Goal: Task Accomplishment & Management: Manage account settings

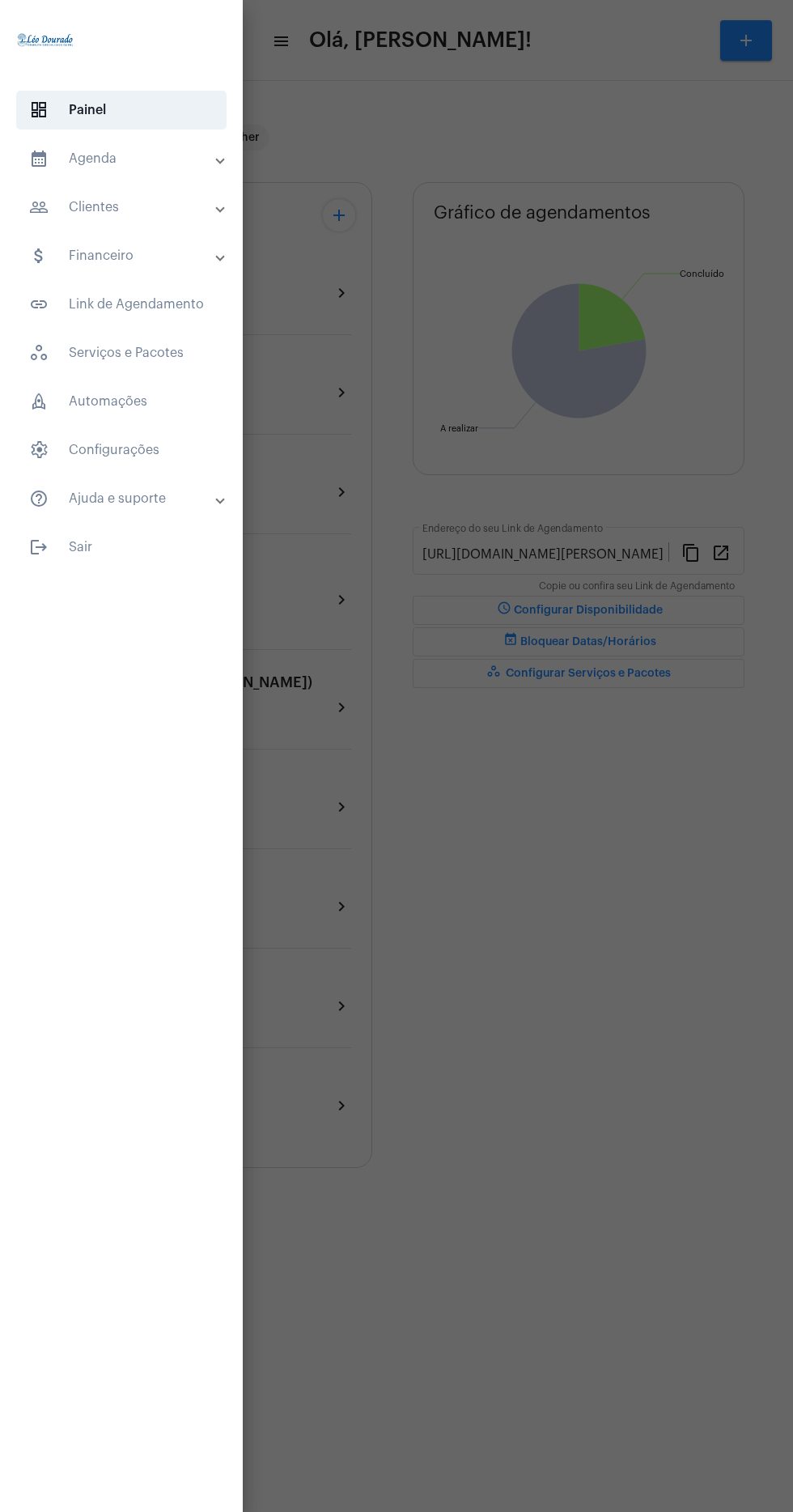
click at [192, 140] on mat-expansion-panel-header "calendar_month_outlined Agenda" at bounding box center [126, 159] width 234 height 39
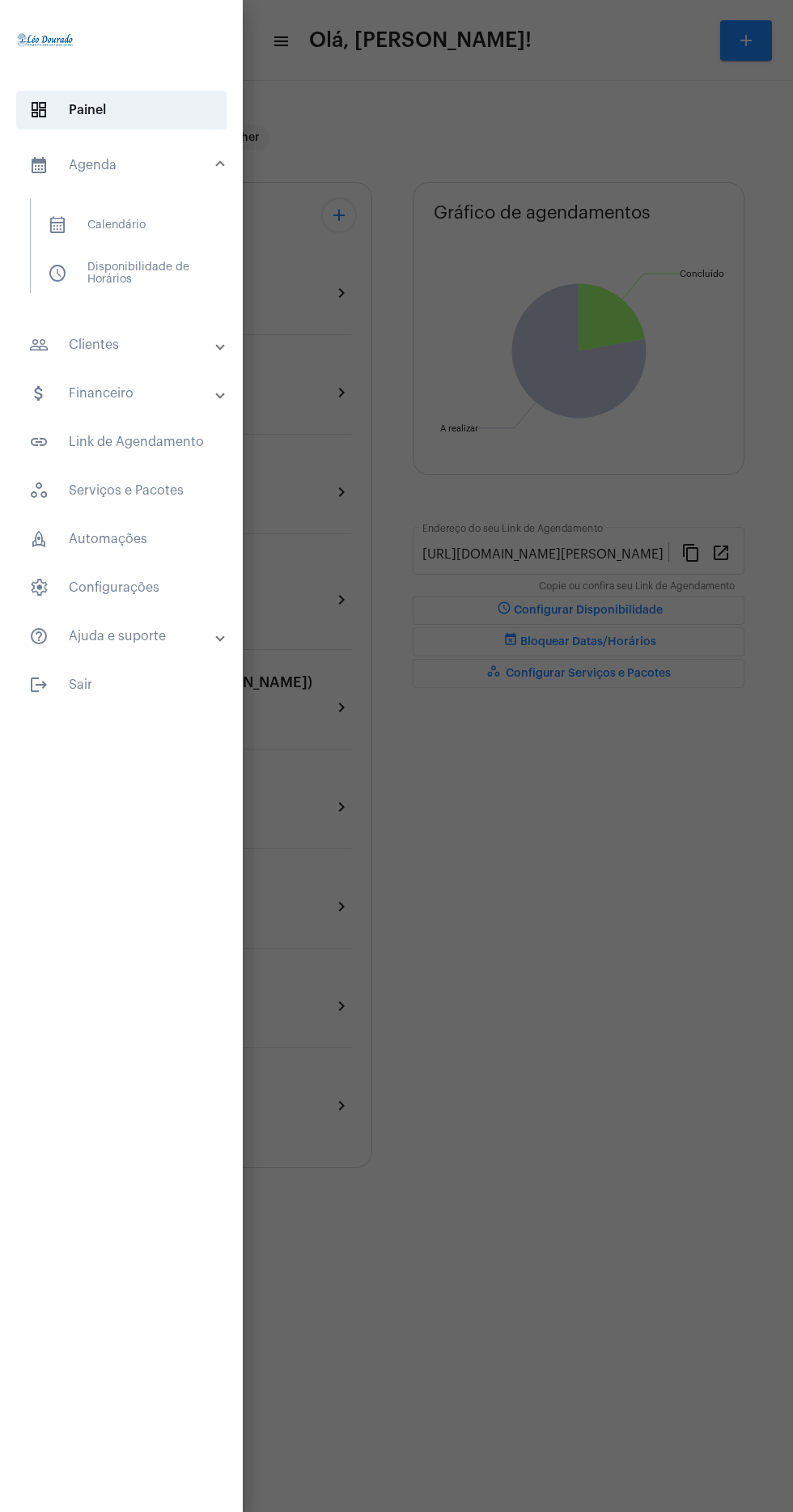
click at [179, 221] on span "calendar_month_outlined Calendário" at bounding box center [121, 225] width 172 height 39
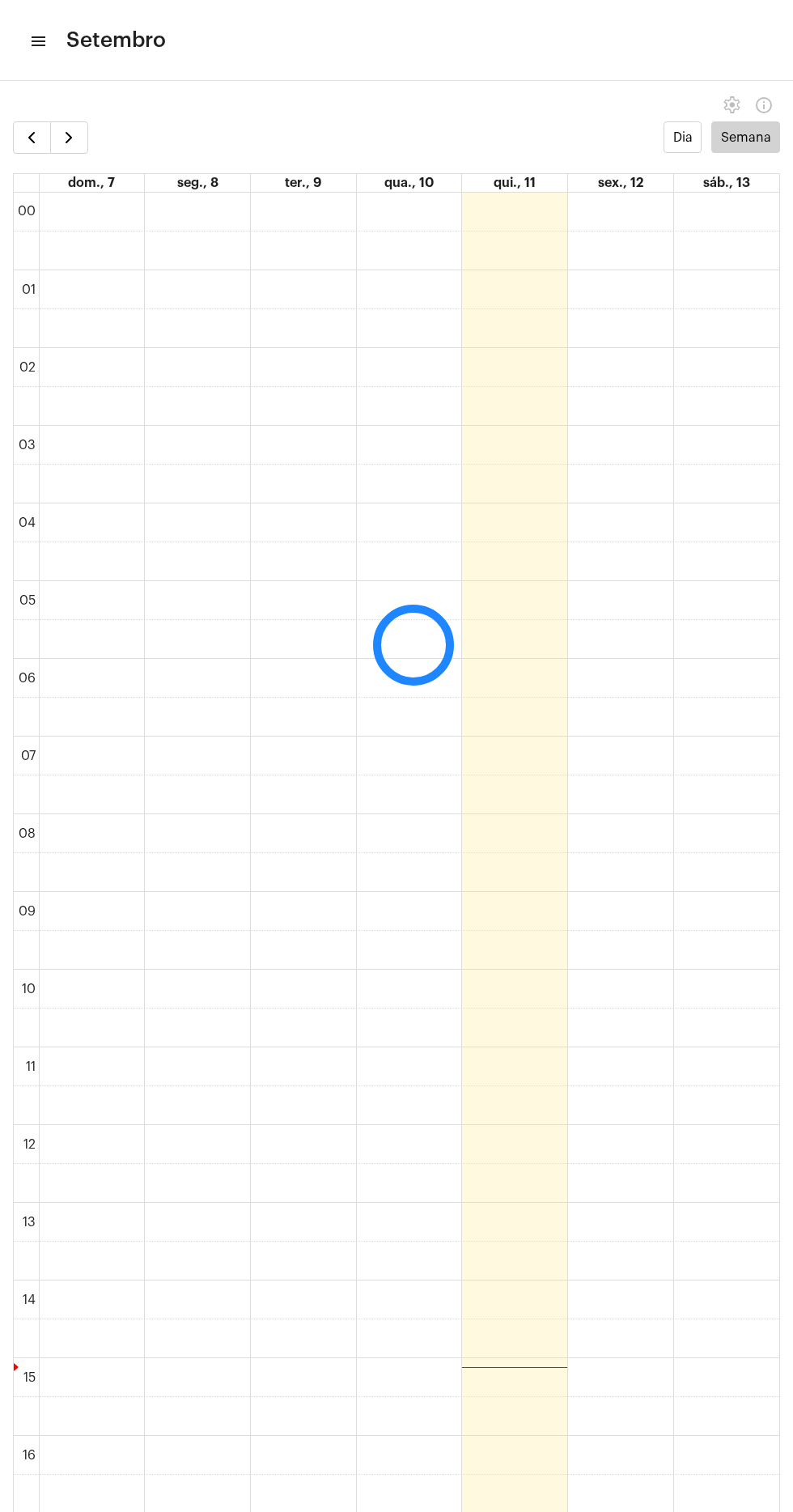
scroll to position [468, 0]
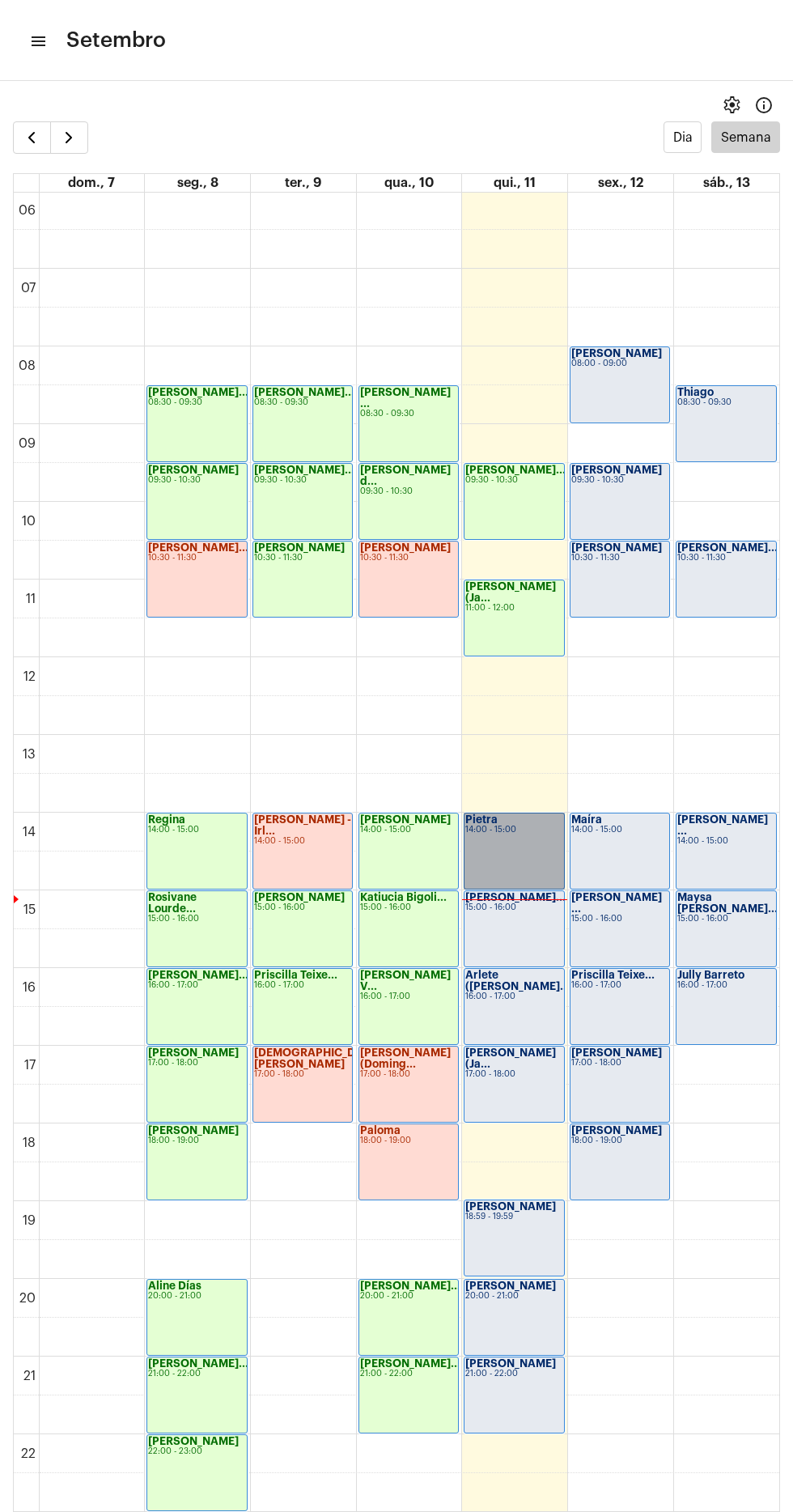
click at [513, 836] on link "Pietra 14:00 - 15:00" at bounding box center [514, 851] width 101 height 77
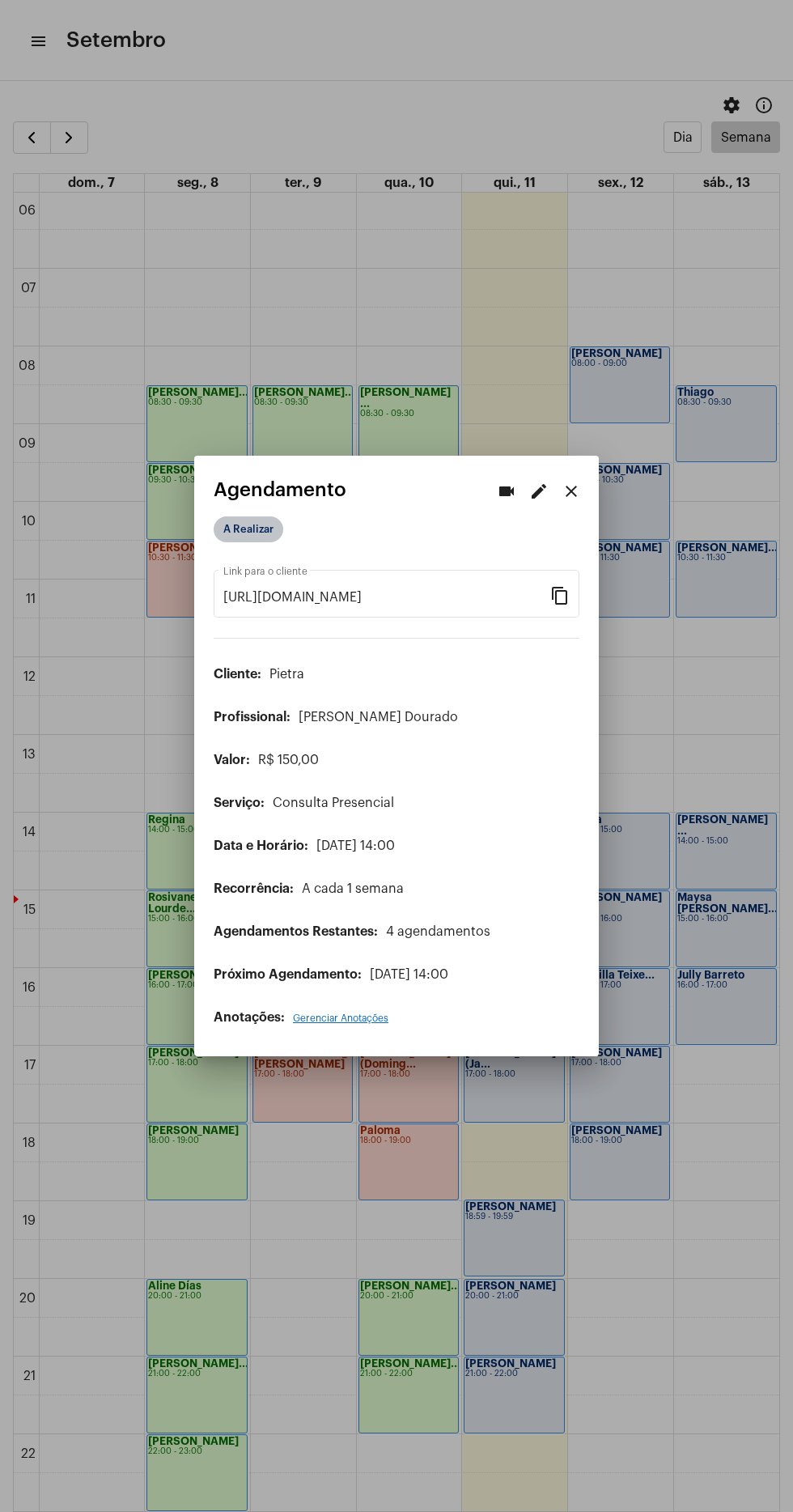
click at [250, 517] on mat-chip "A Realizar" at bounding box center [248, 529] width 69 height 26
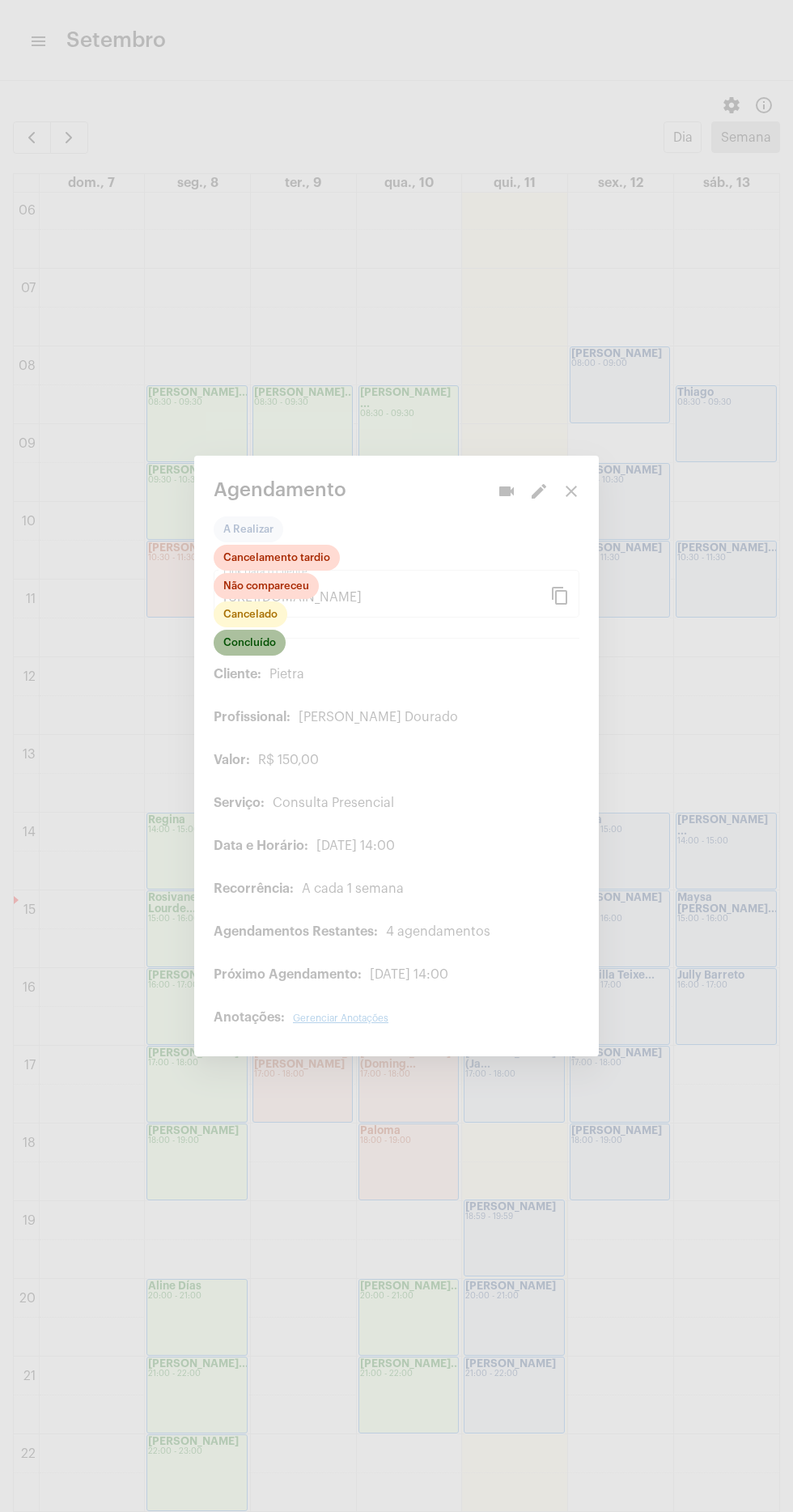
click at [258, 631] on mat-chip "Concluído" at bounding box center [250, 642] width 72 height 26
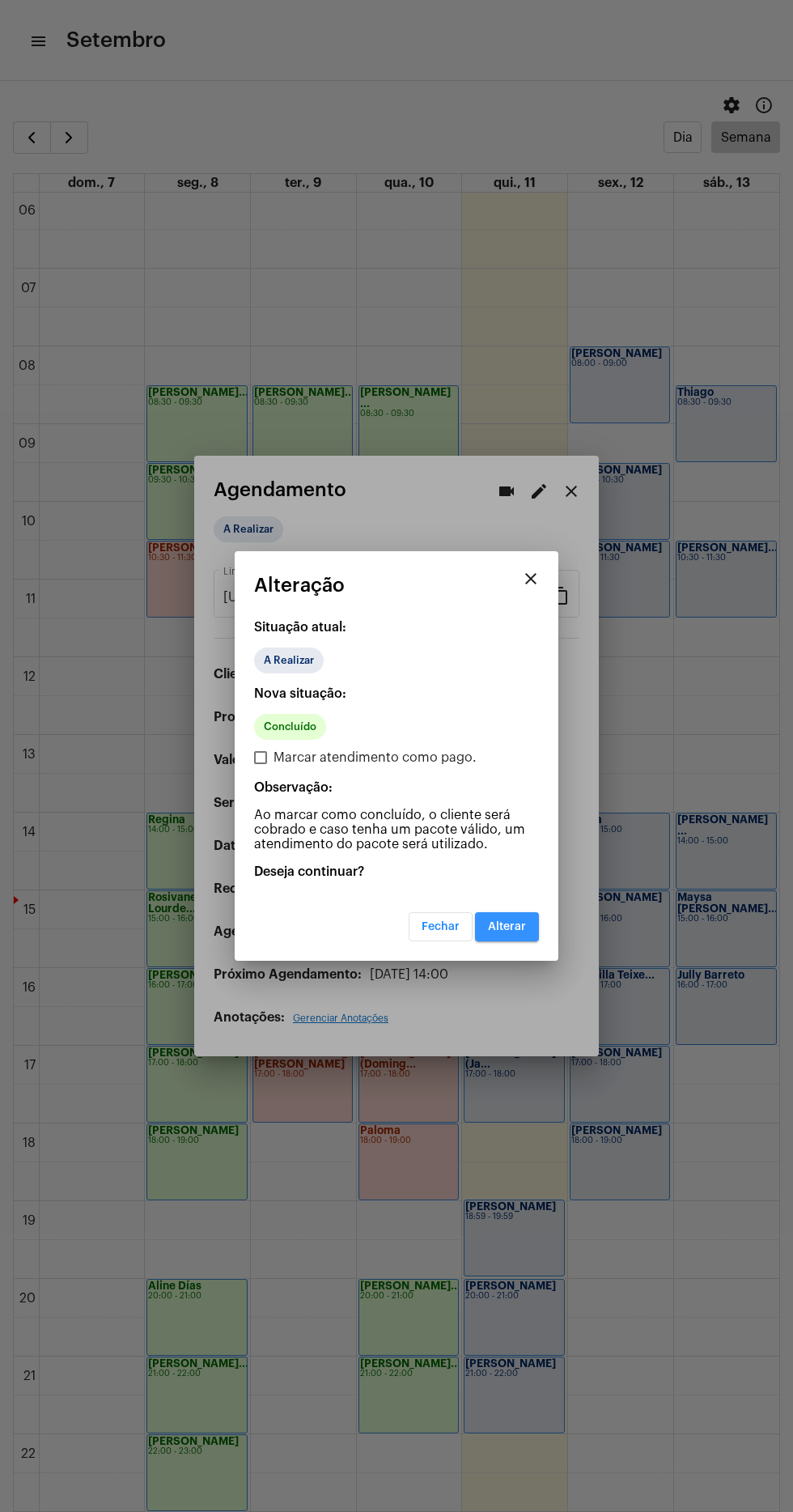
click at [506, 924] on span "Alterar" at bounding box center [507, 927] width 38 height 11
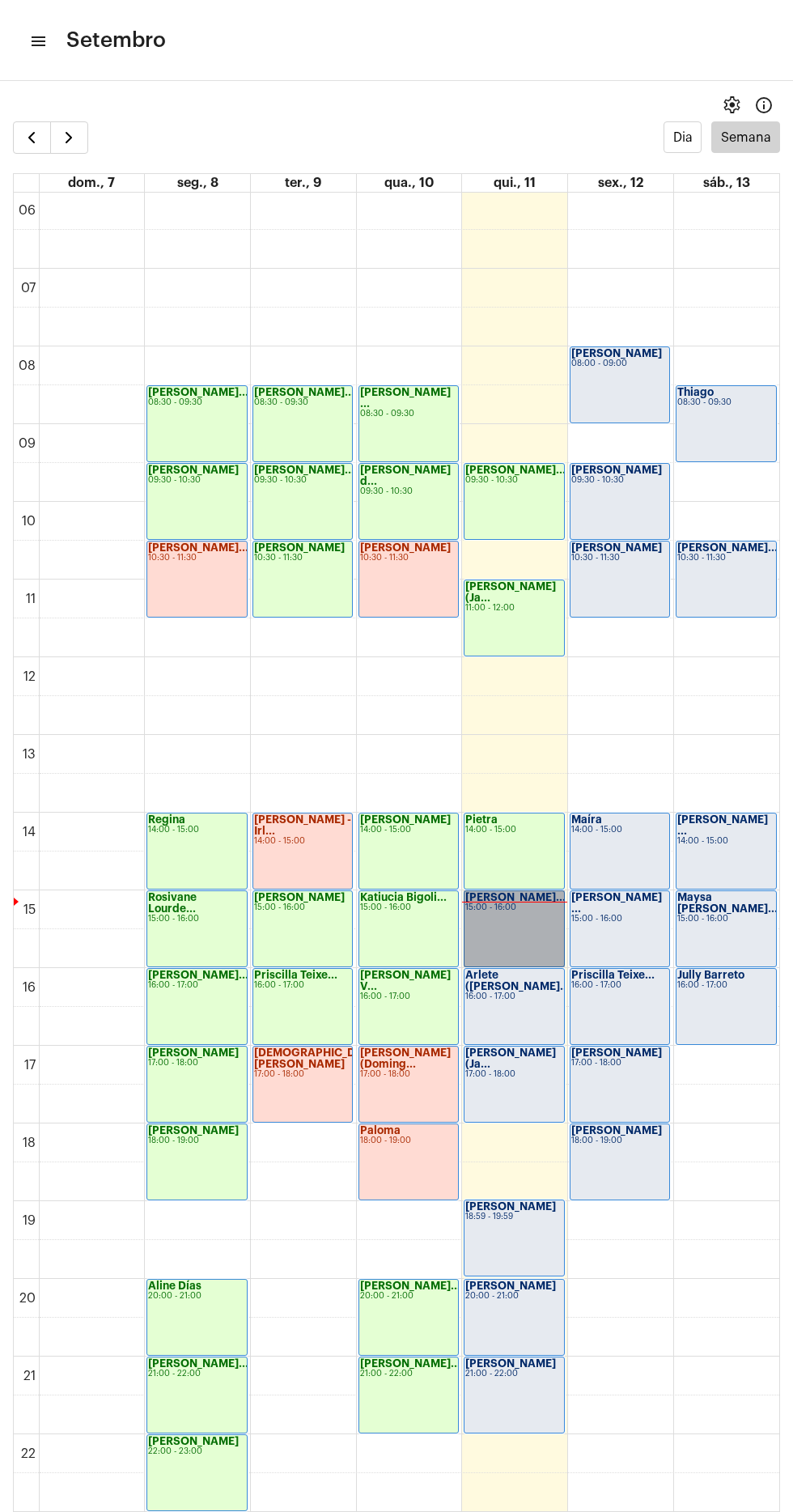
click at [519, 943] on link "Rodrigo - Franç... 15:00 - 16:00" at bounding box center [514, 929] width 101 height 77
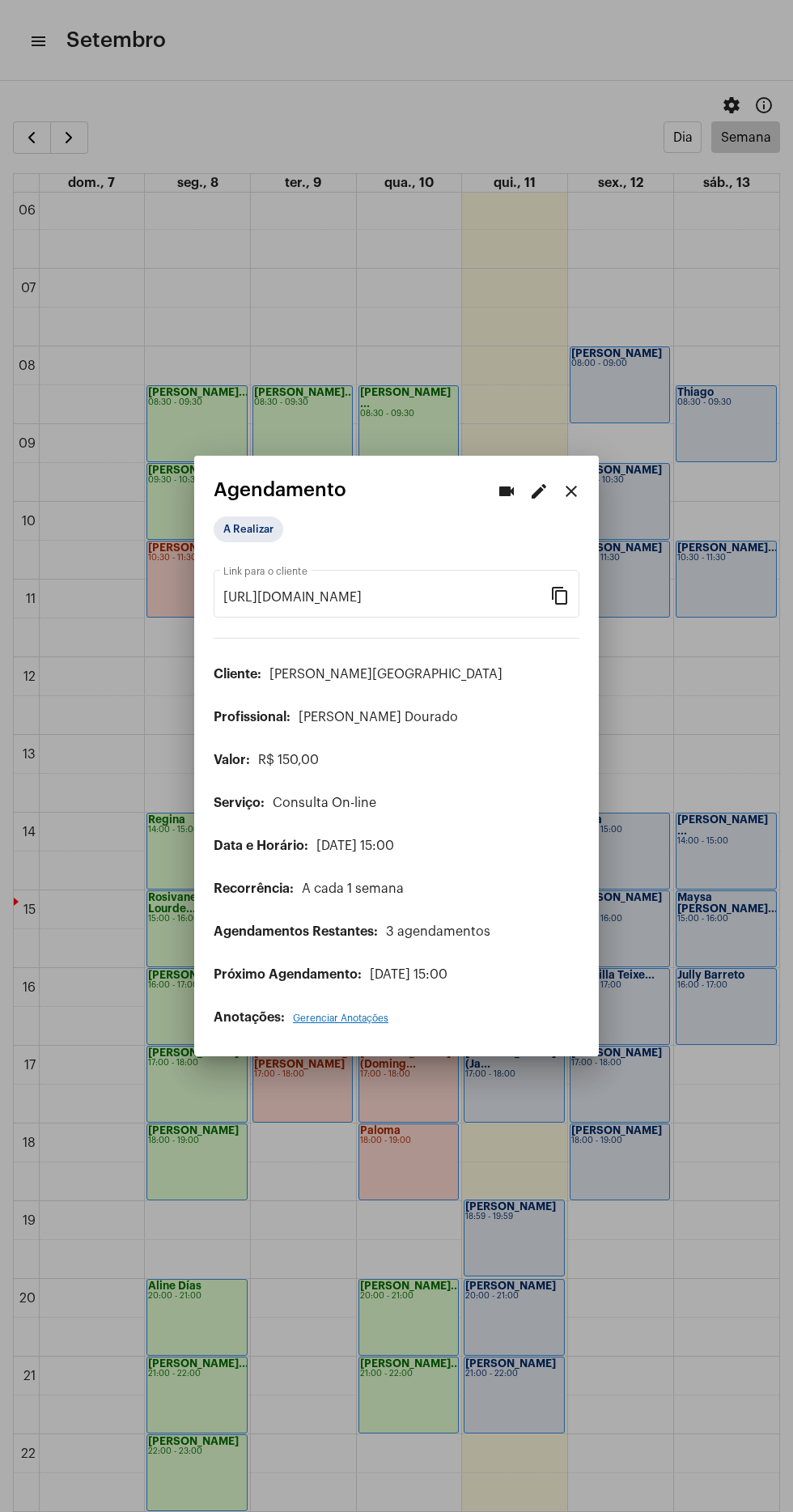
click at [285, 513] on div "A Realizar" at bounding box center [294, 529] width 168 height 32
click at [253, 519] on mat-chip "A Realizar" at bounding box center [248, 529] width 69 height 26
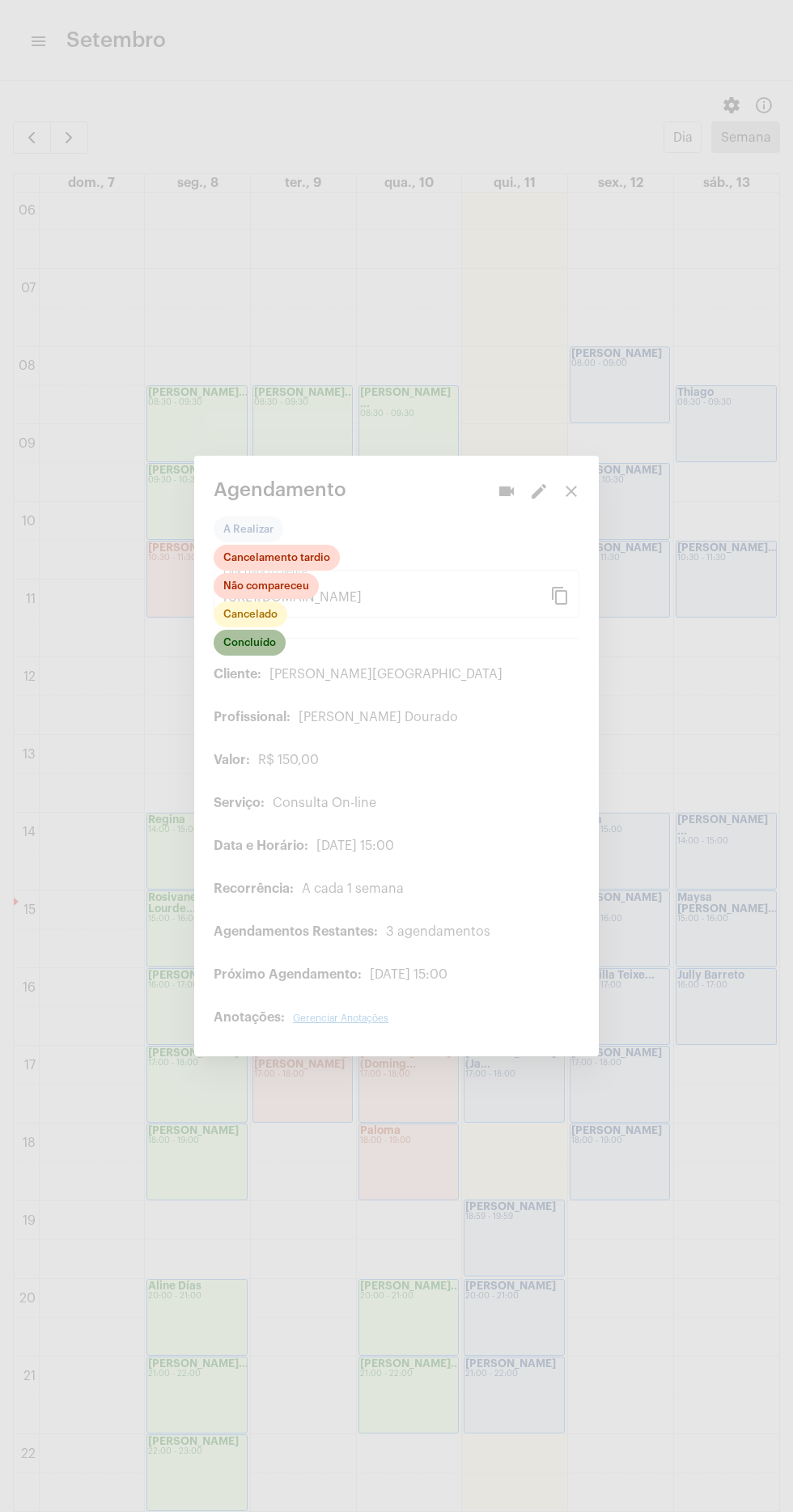
click at [263, 639] on mat-chip "Concluído" at bounding box center [250, 642] width 72 height 26
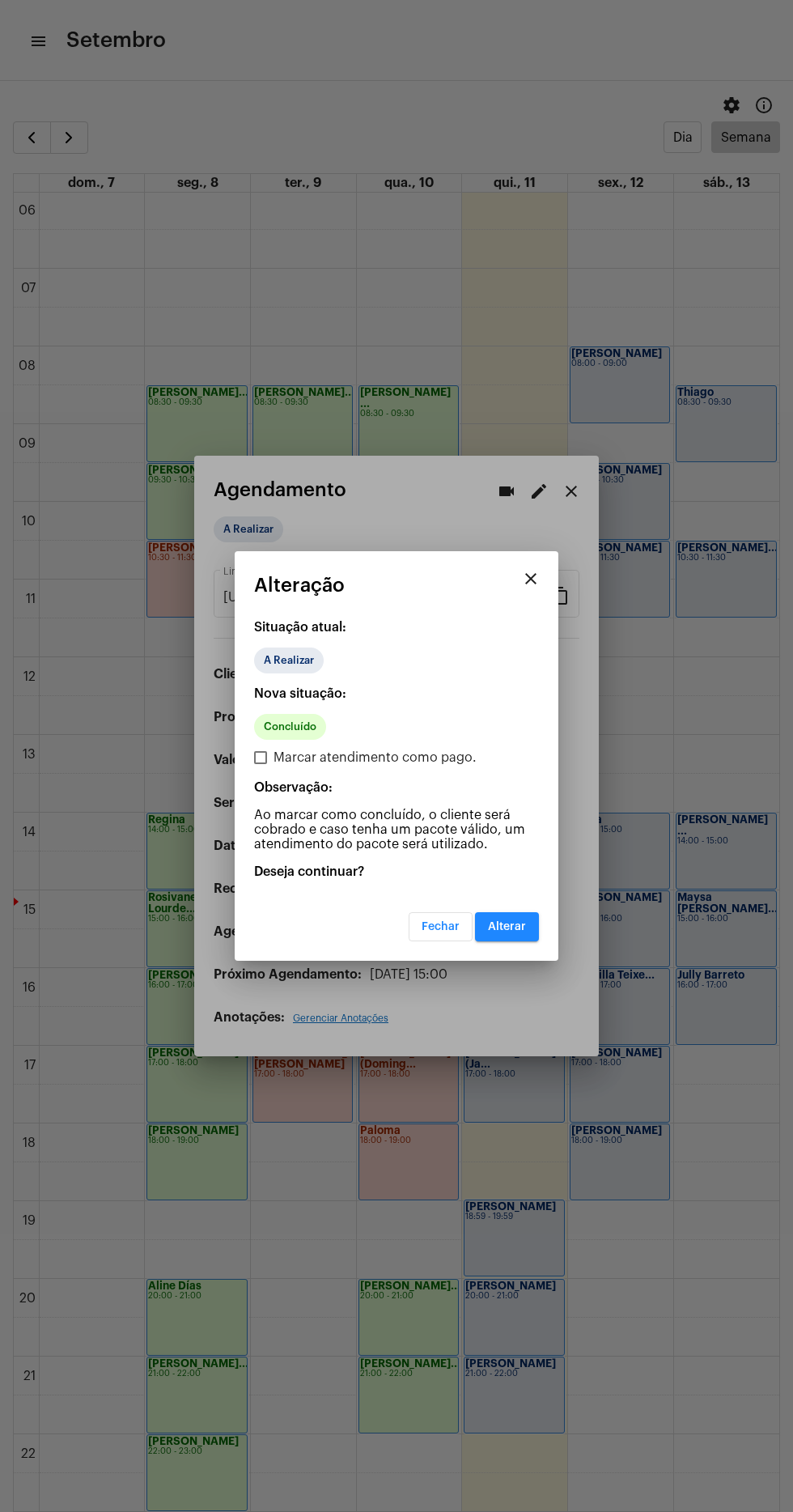
click at [523, 915] on button "Alterar" at bounding box center [506, 927] width 64 height 29
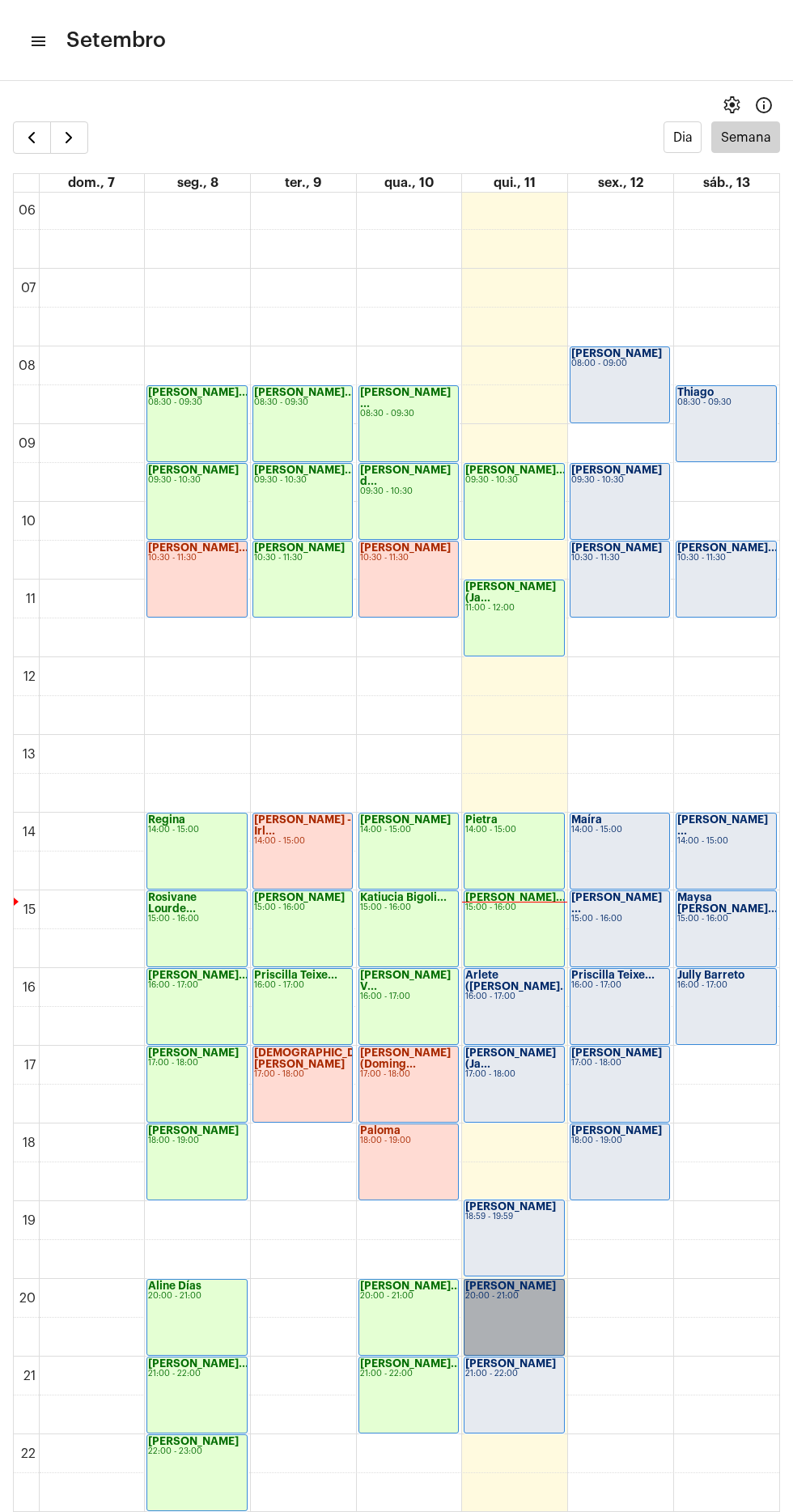
click at [519, 1309] on link "Daniel Artur 20:00 - 21:00" at bounding box center [514, 1317] width 101 height 77
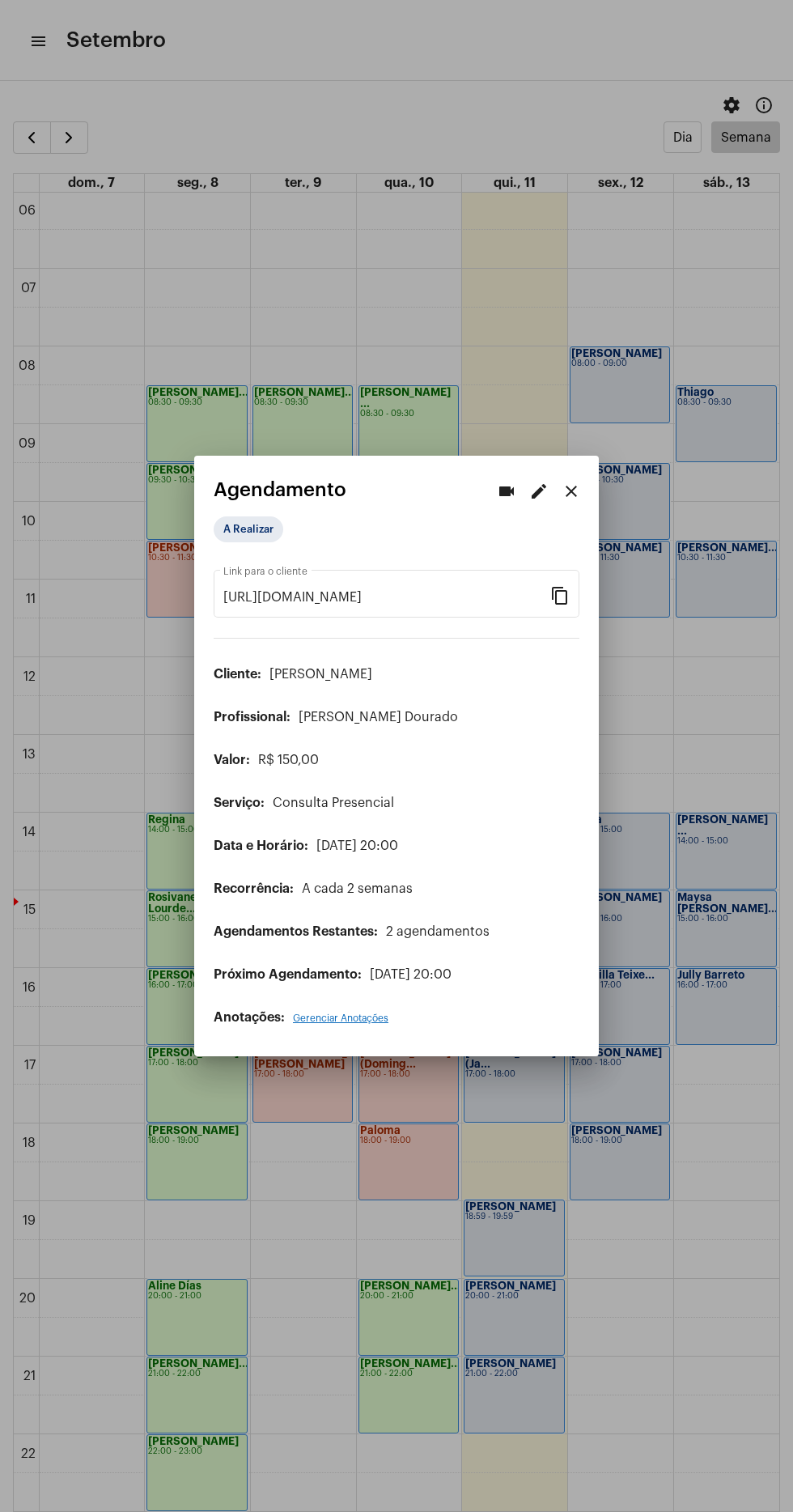
click at [535, 482] on mat-icon "edit" at bounding box center [539, 491] width 19 height 19
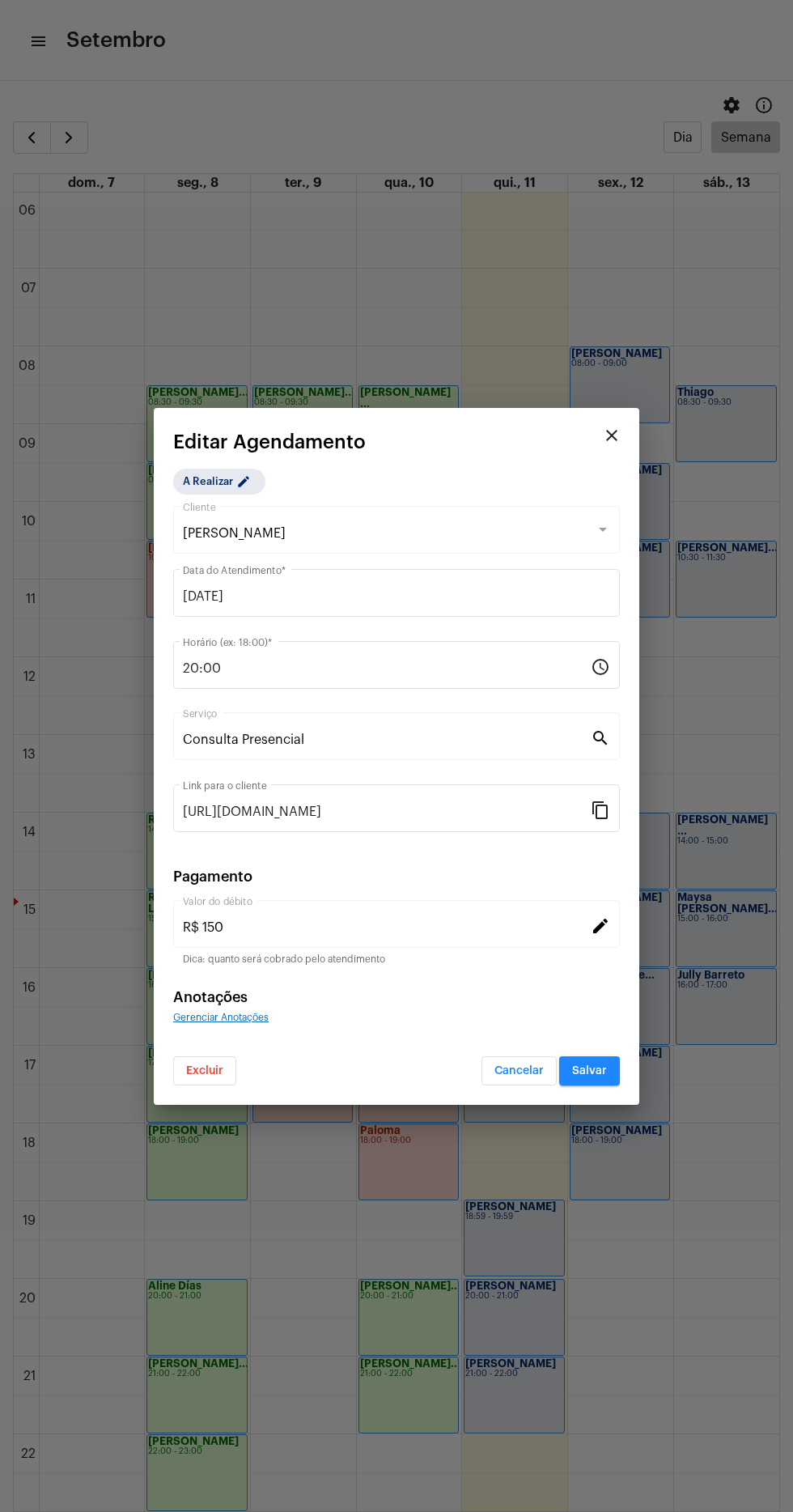
click at [311, 668] on input "20:00" at bounding box center [387, 668] width 408 height 14
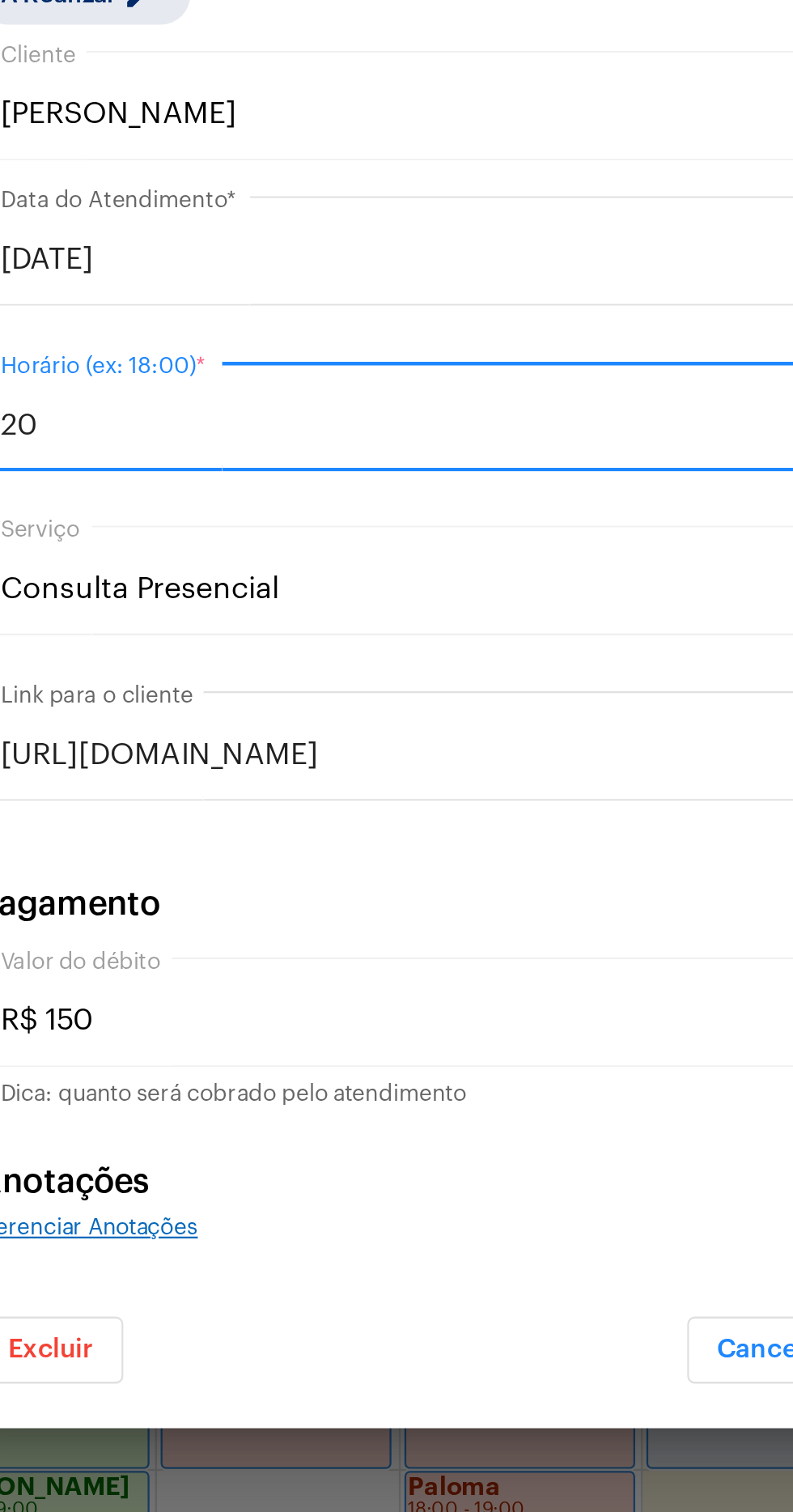
type input "2"
type input "18:00"
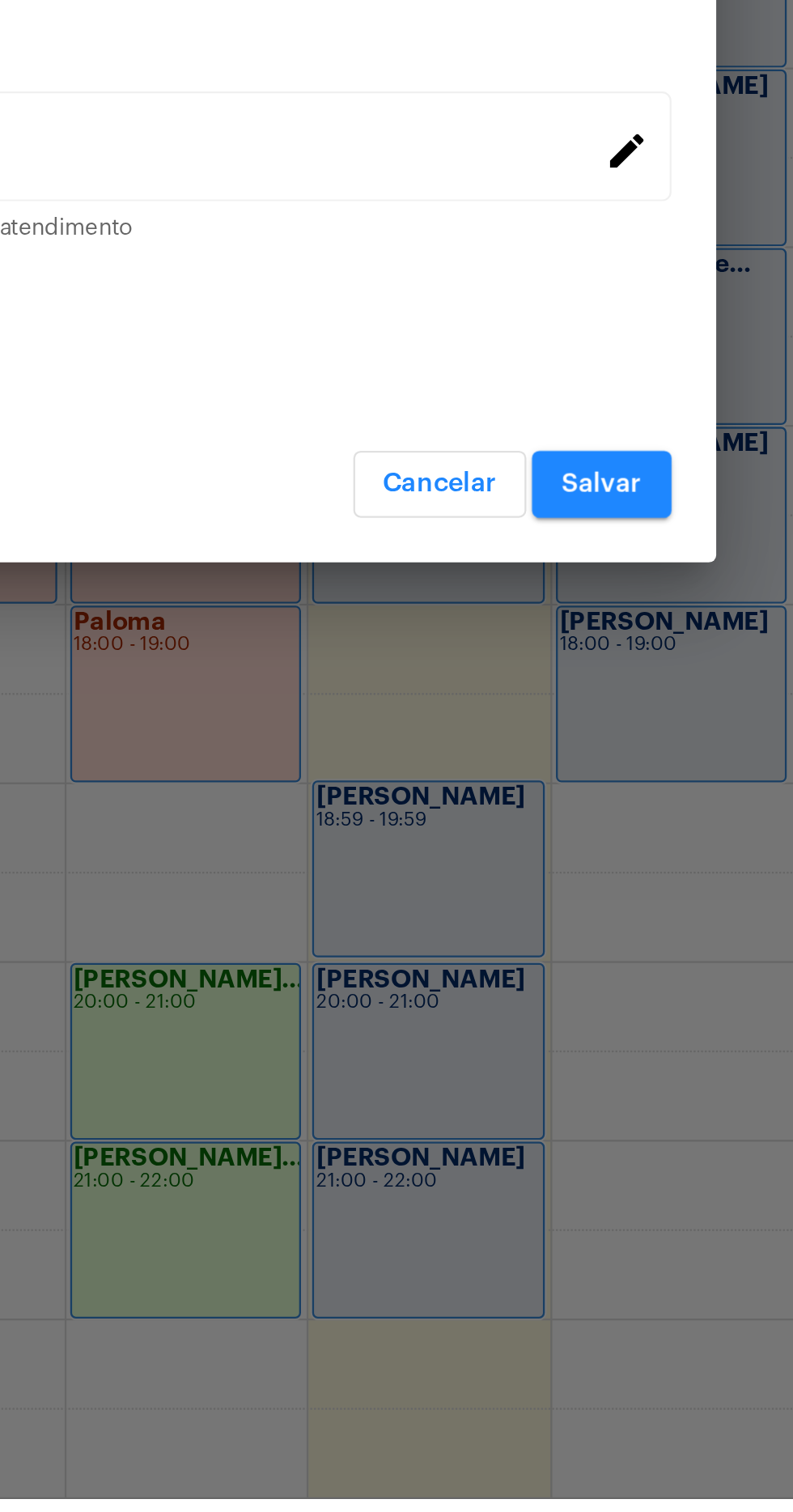
click at [595, 1074] on span "Salvar" at bounding box center [590, 1071] width 35 height 11
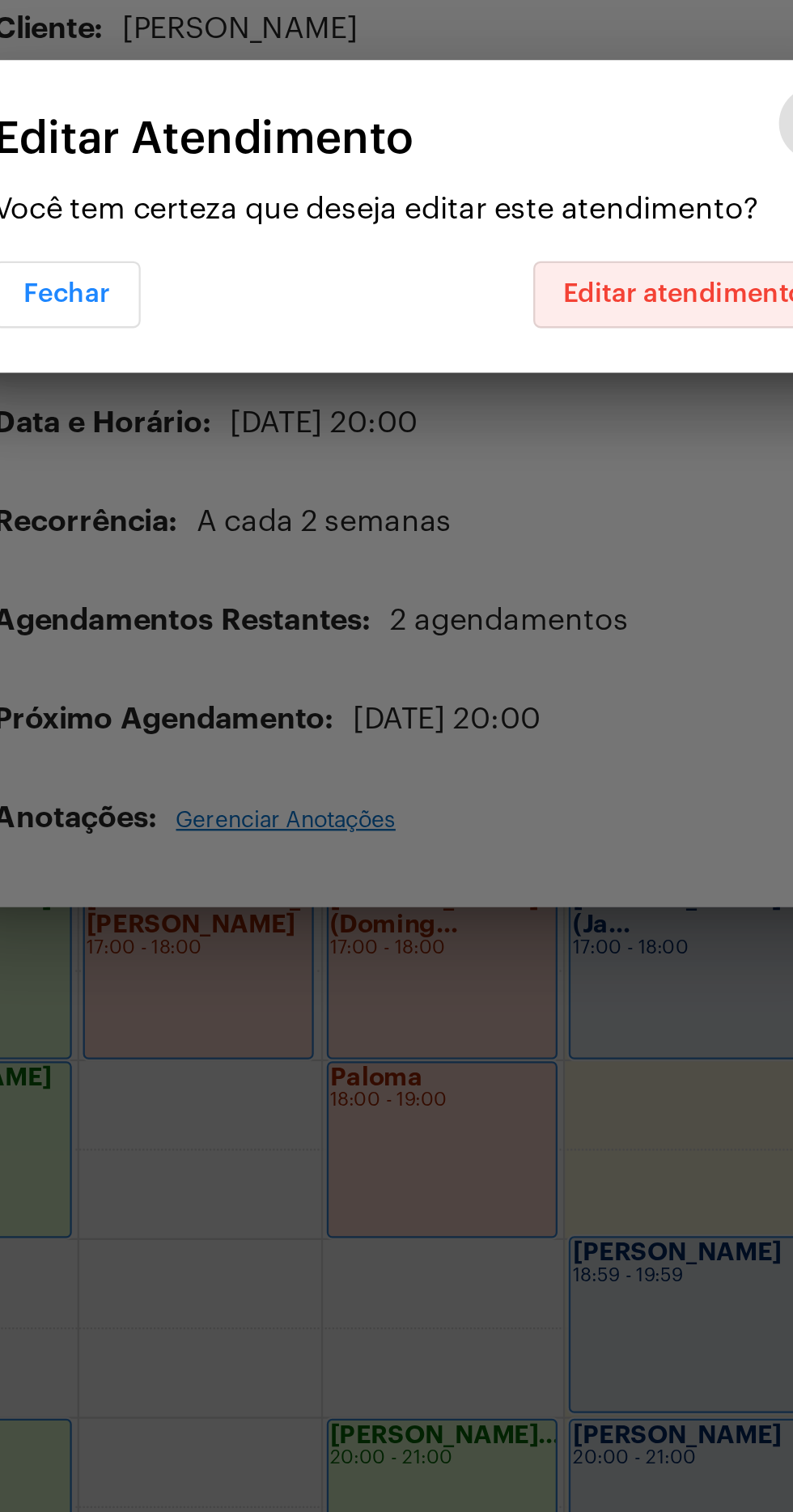
click at [526, 792] on span "Editar atendimento" at bounding box center [514, 790] width 105 height 11
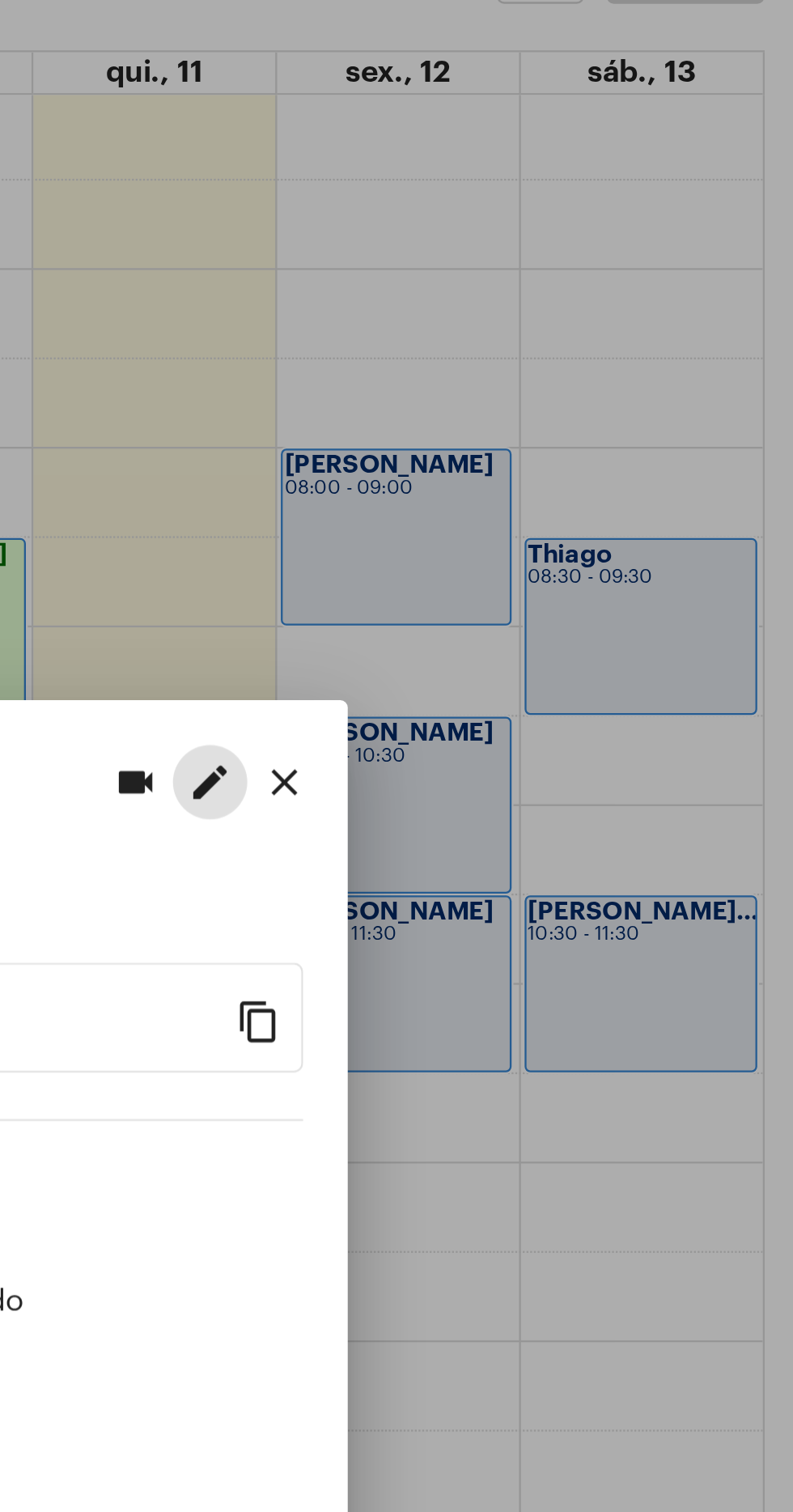
click at [576, 482] on mat-icon "close" at bounding box center [572, 491] width 19 height 19
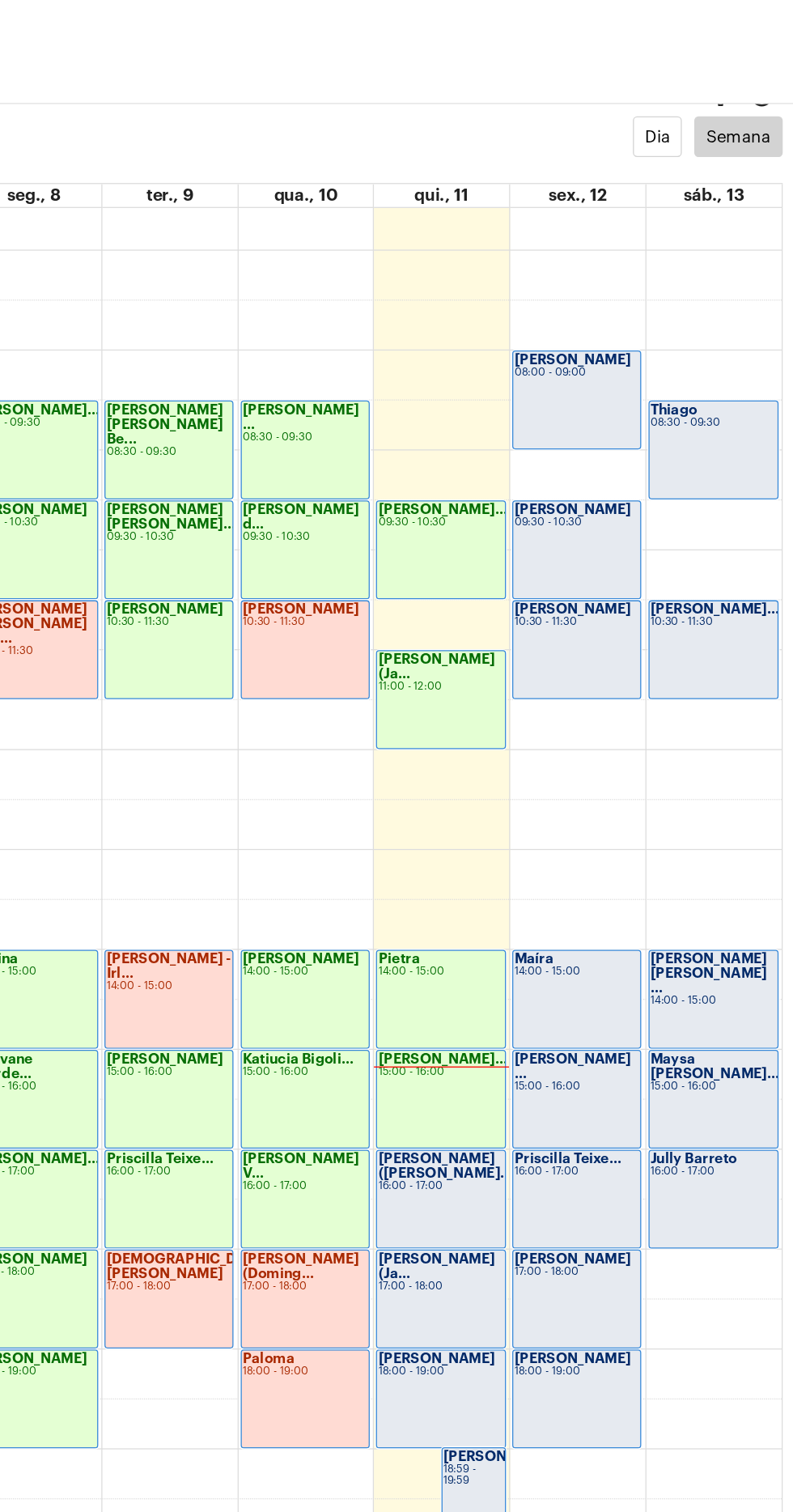
scroll to position [32, 0]
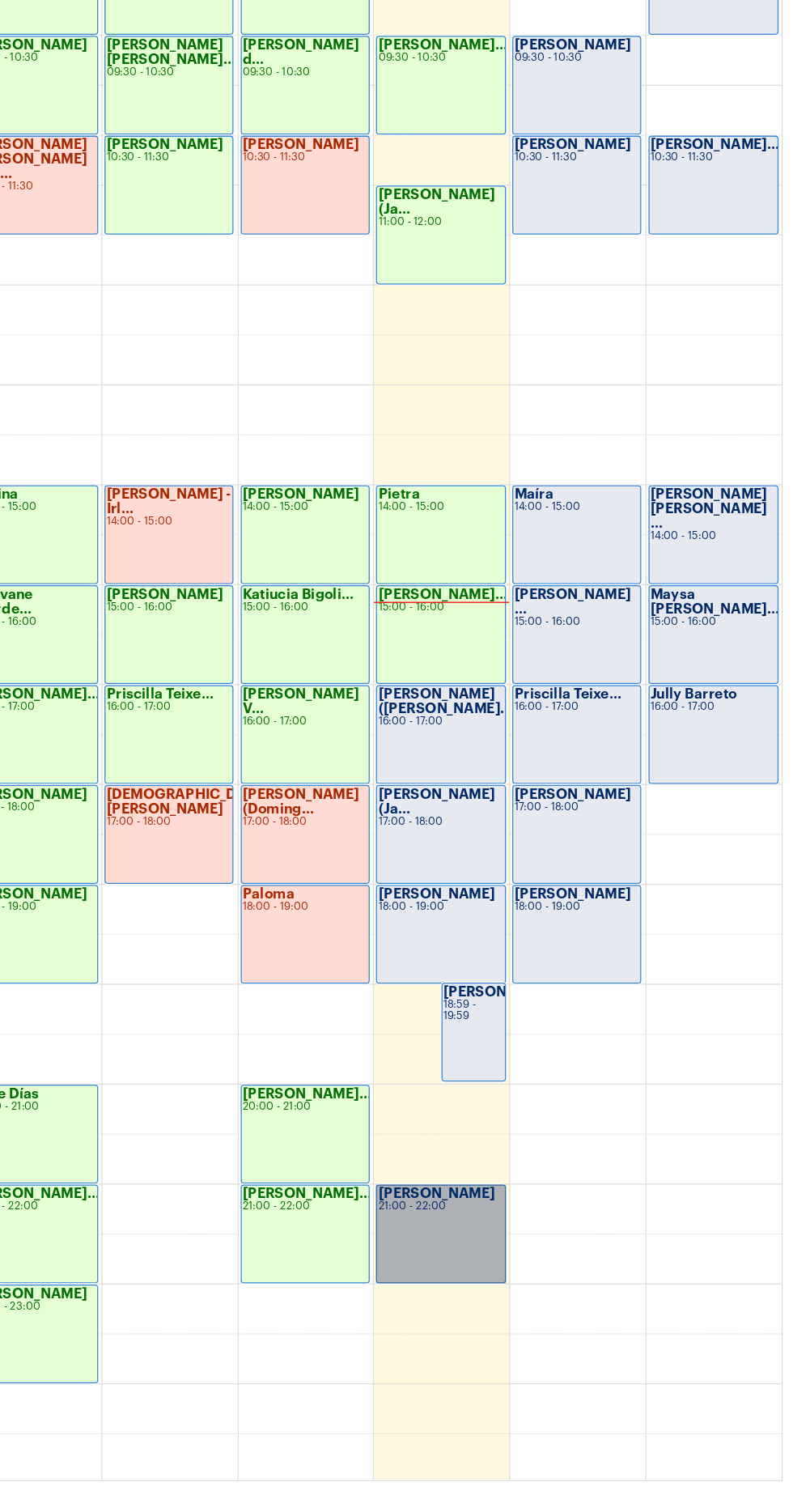
click at [522, 1319] on link "[PERSON_NAME] 21:00 - 22:00" at bounding box center [514, 1319] width 101 height 77
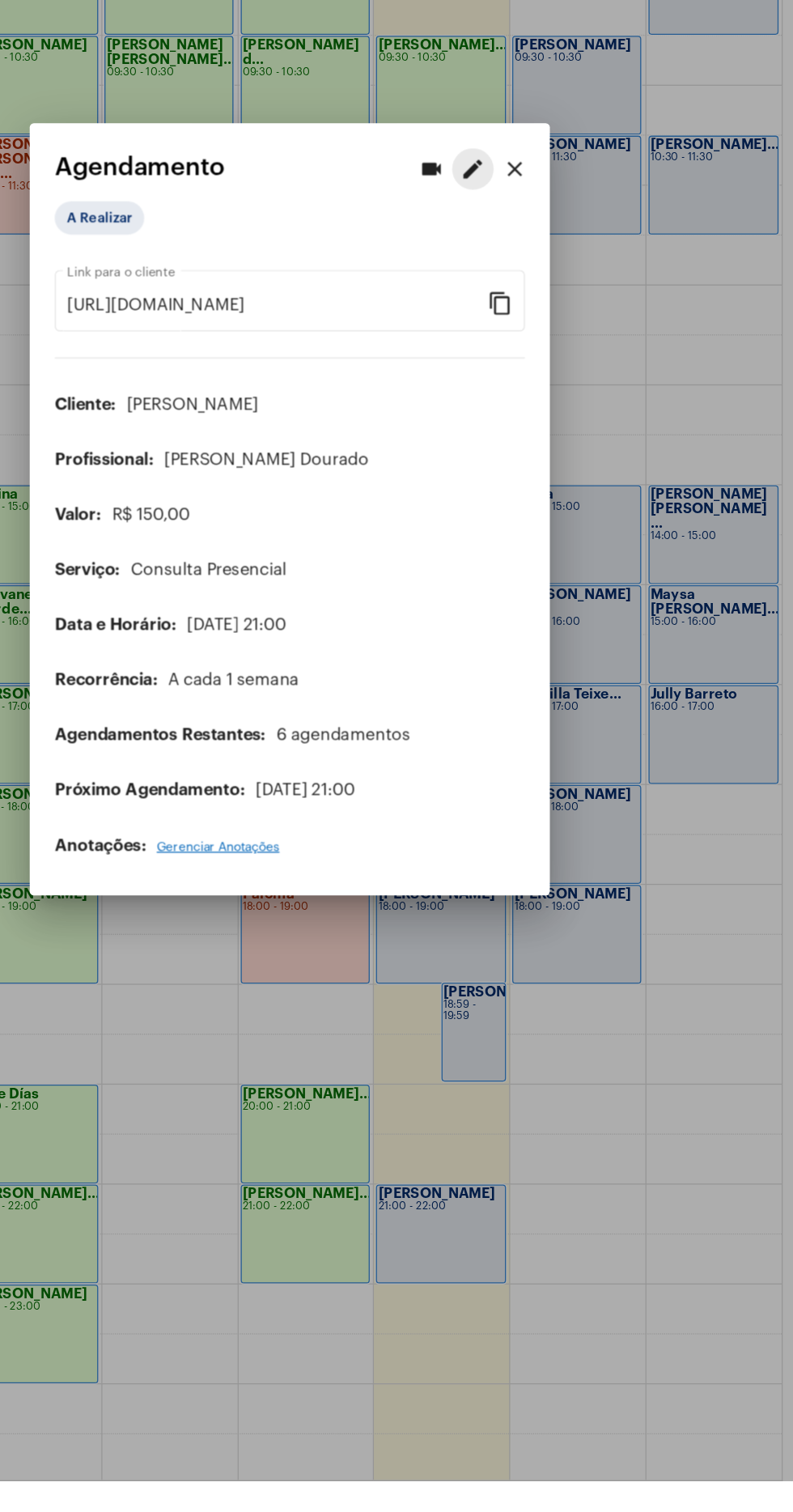
click at [532, 501] on mat-icon "edit" at bounding box center [539, 491] width 19 height 19
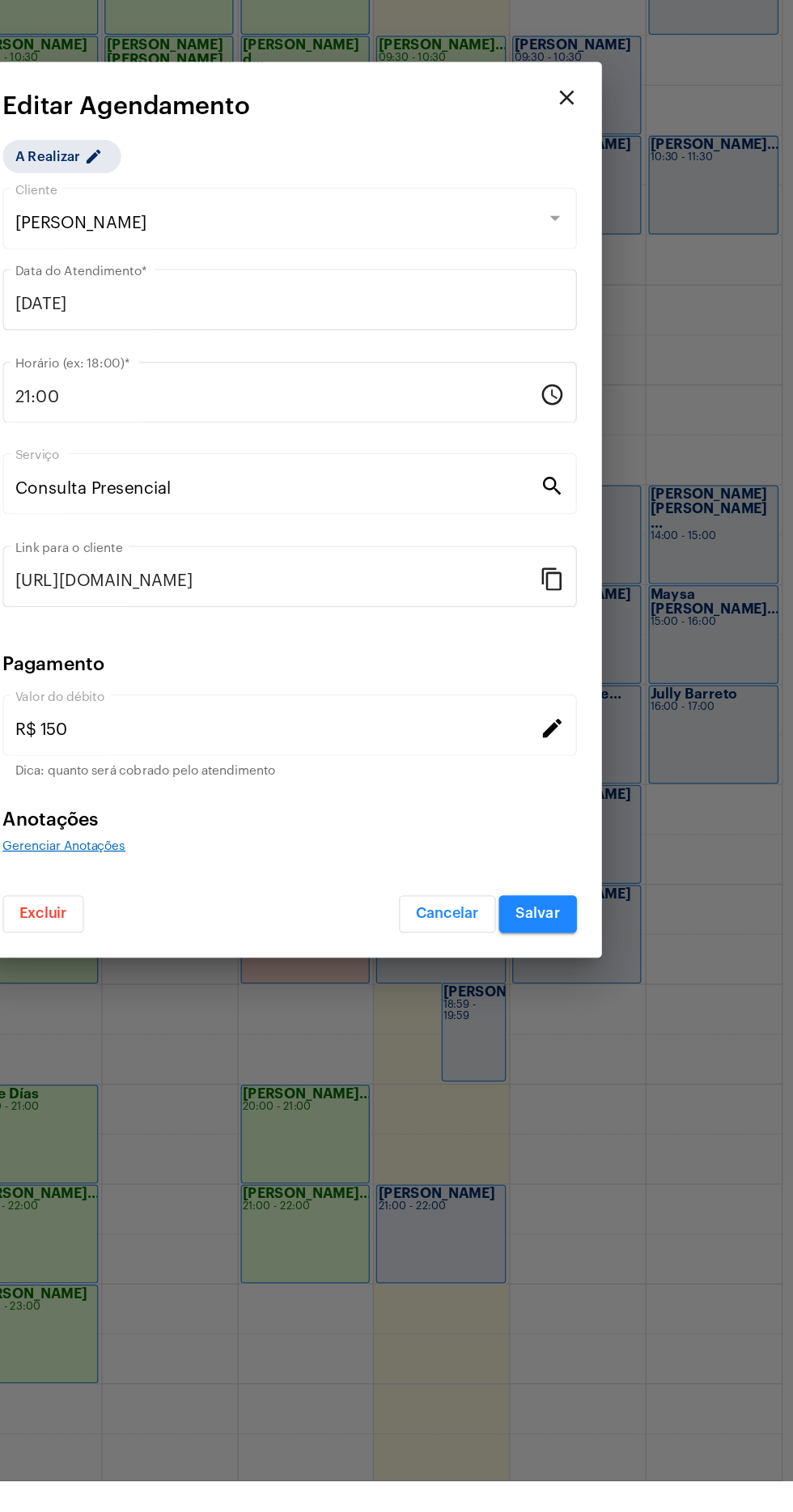
click at [345, 676] on input "21:00" at bounding box center [387, 668] width 408 height 14
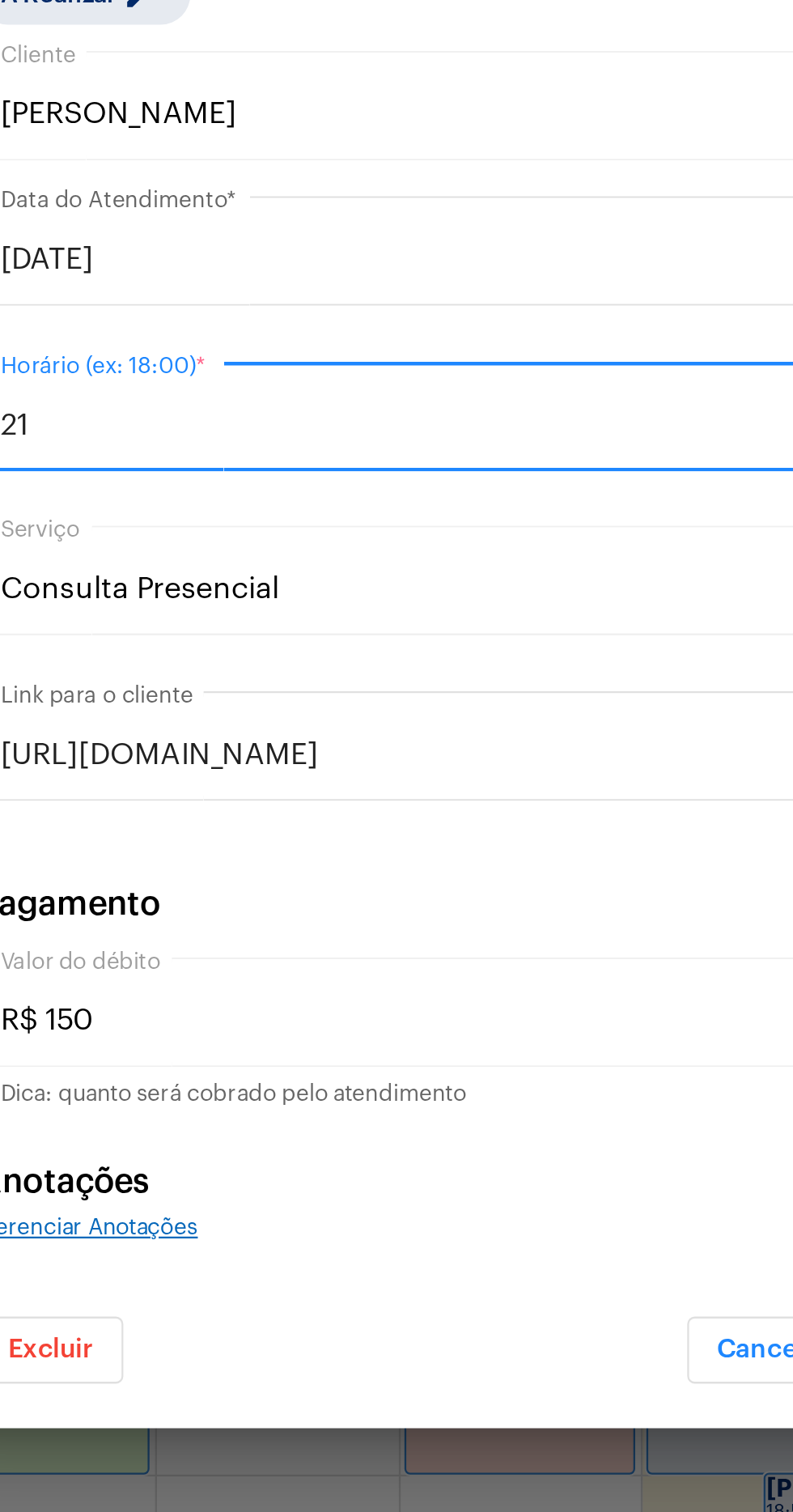
type input "2"
type input "09:30"
click at [376, 593] on input "11/09/2025" at bounding box center [397, 596] width 427 height 14
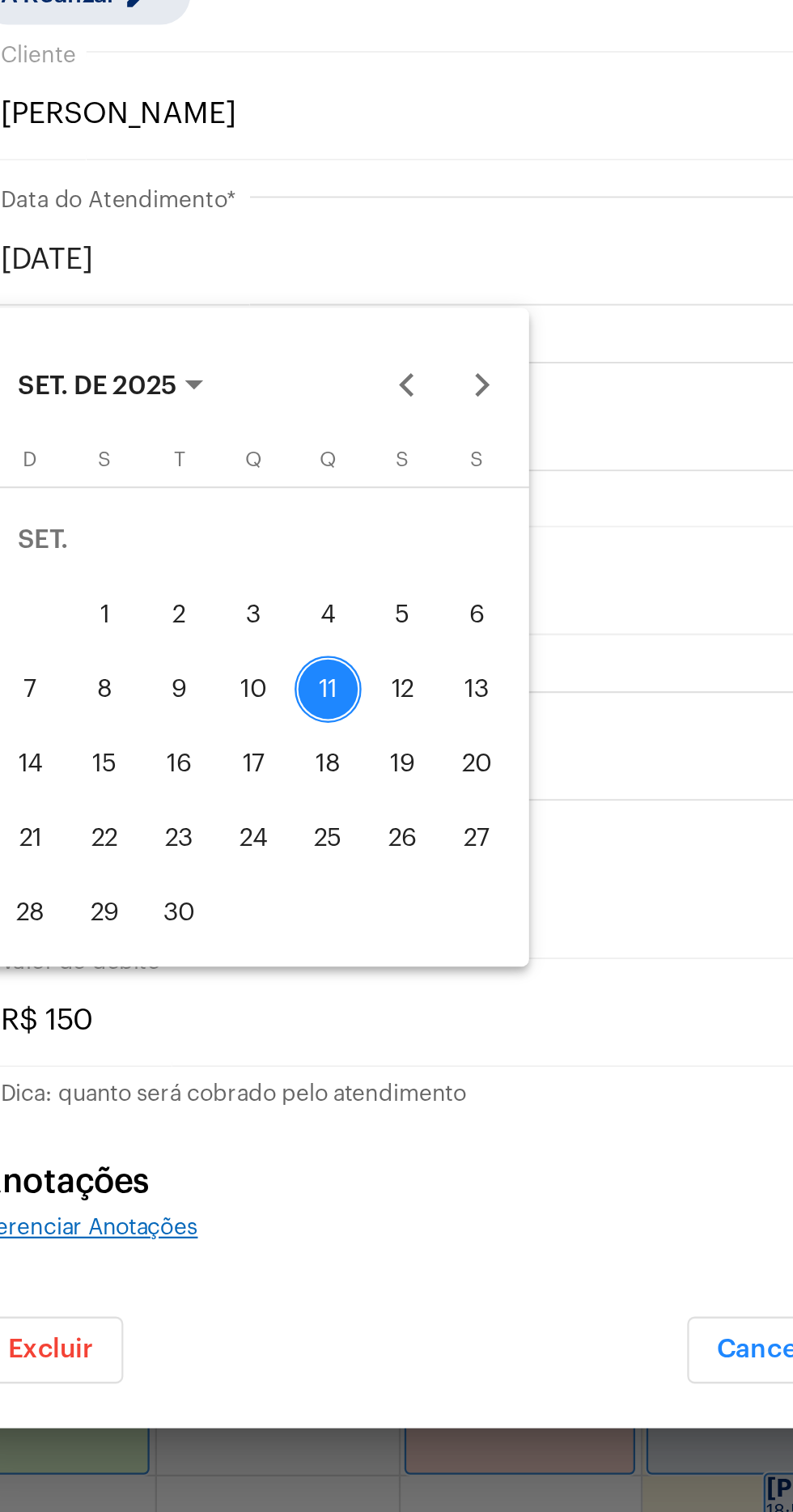
click at [354, 797] on div "12" at bounding box center [357, 784] width 29 height 29
type input "12/09/2025"
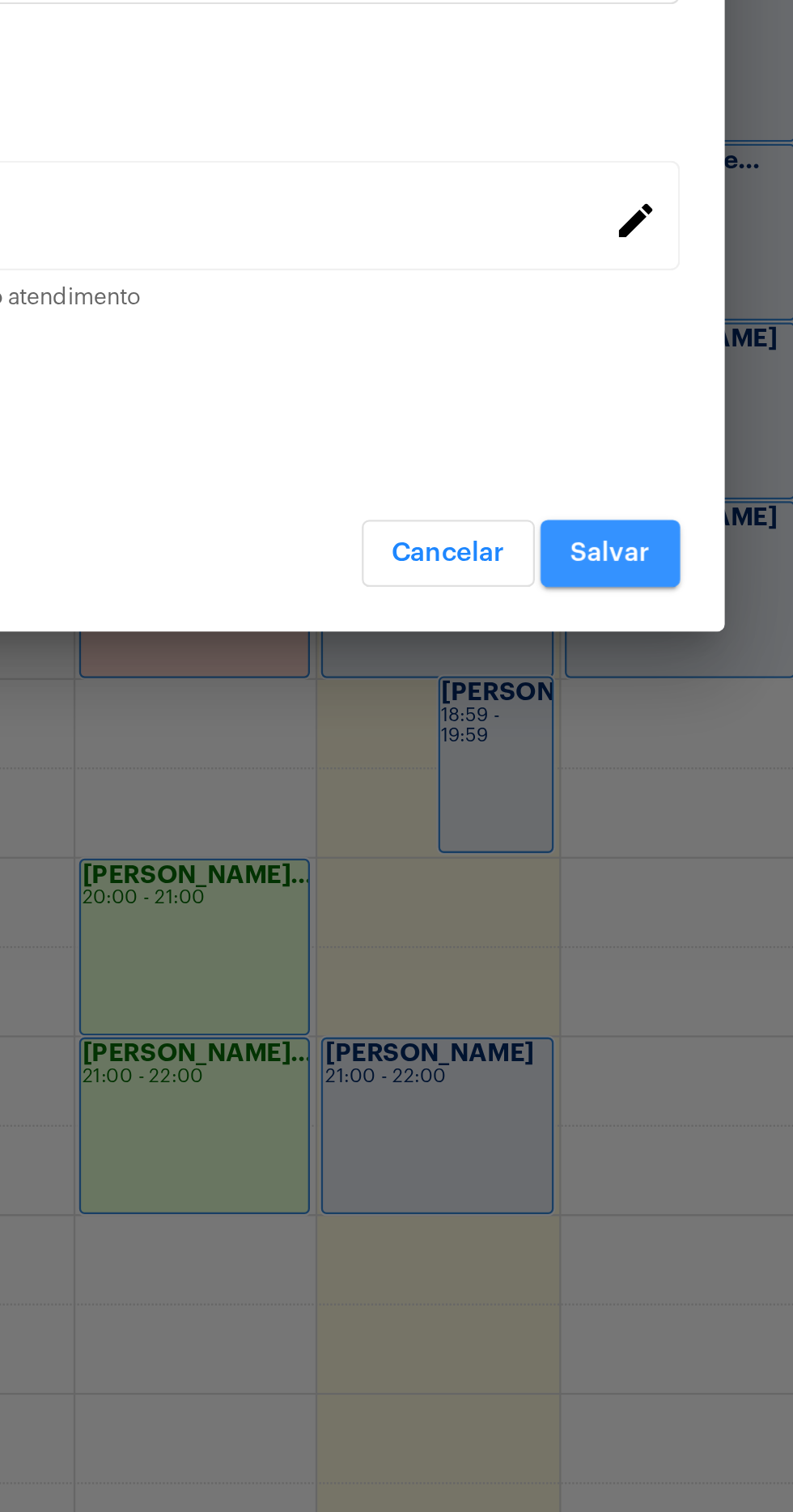
click at [607, 1073] on button "Salvar" at bounding box center [590, 1070] width 61 height 29
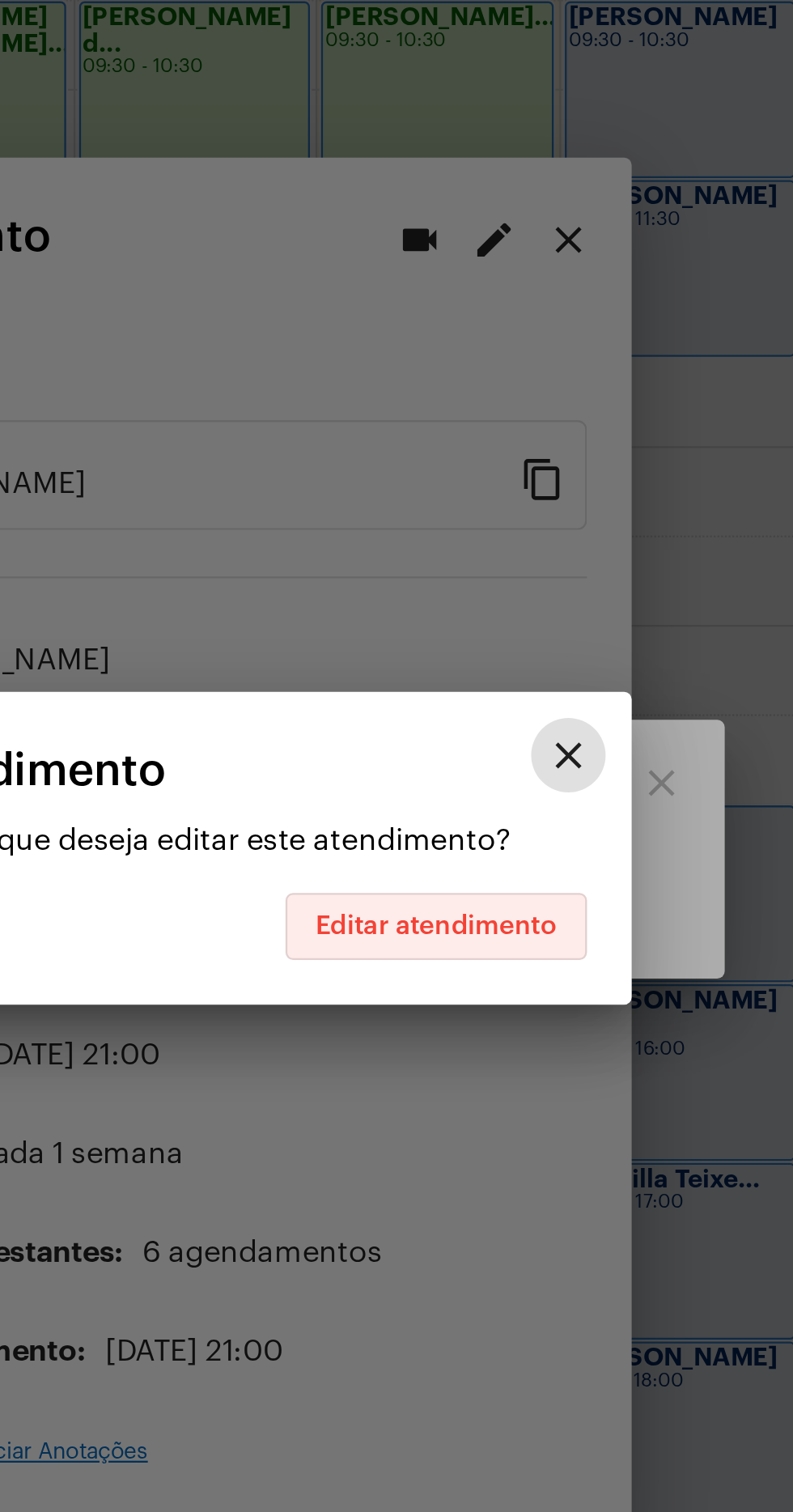
click at [544, 791] on span "Editar atendimento" at bounding box center [514, 790] width 105 height 11
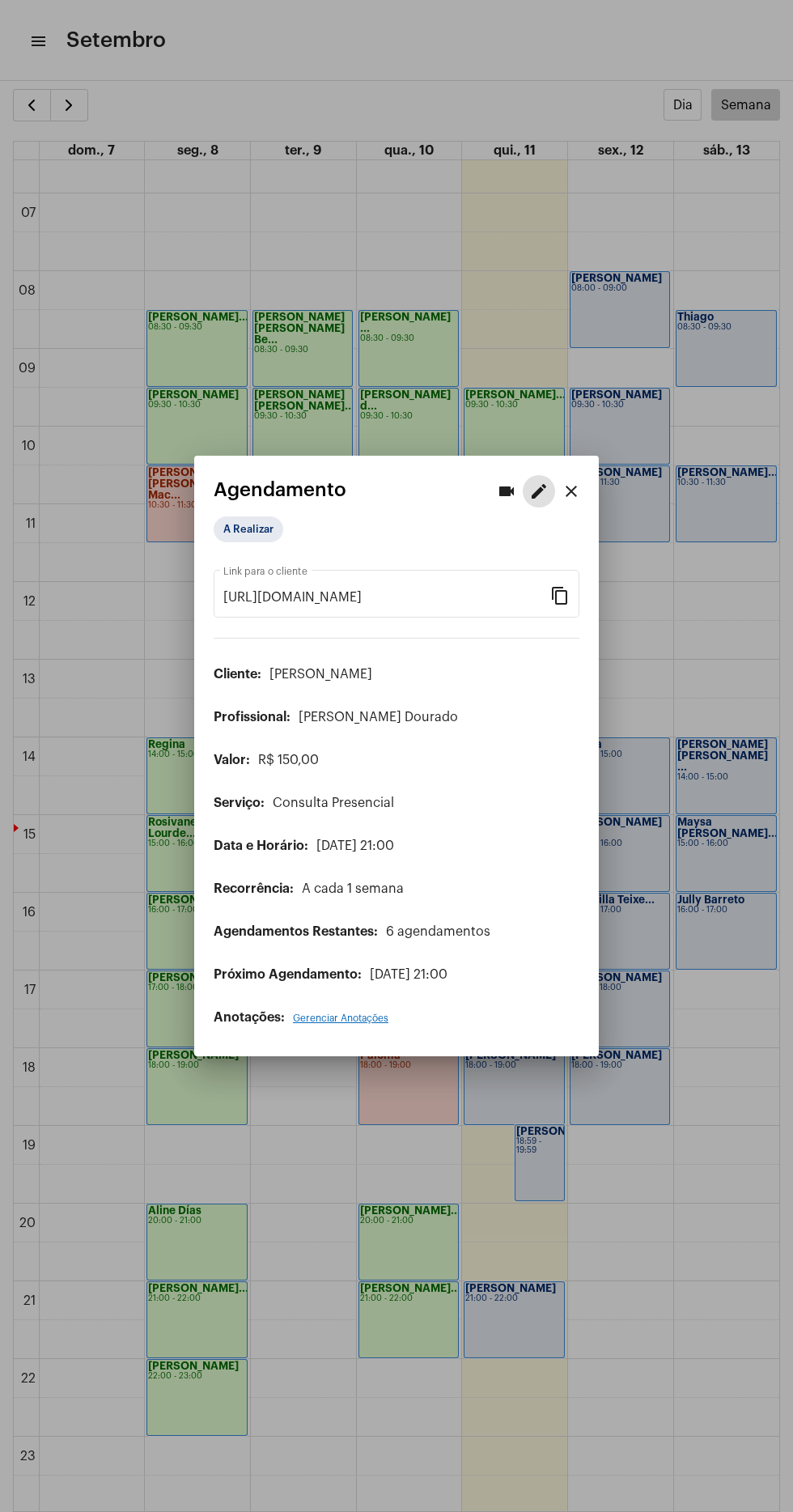
click at [579, 501] on mat-icon "close" at bounding box center [572, 491] width 19 height 19
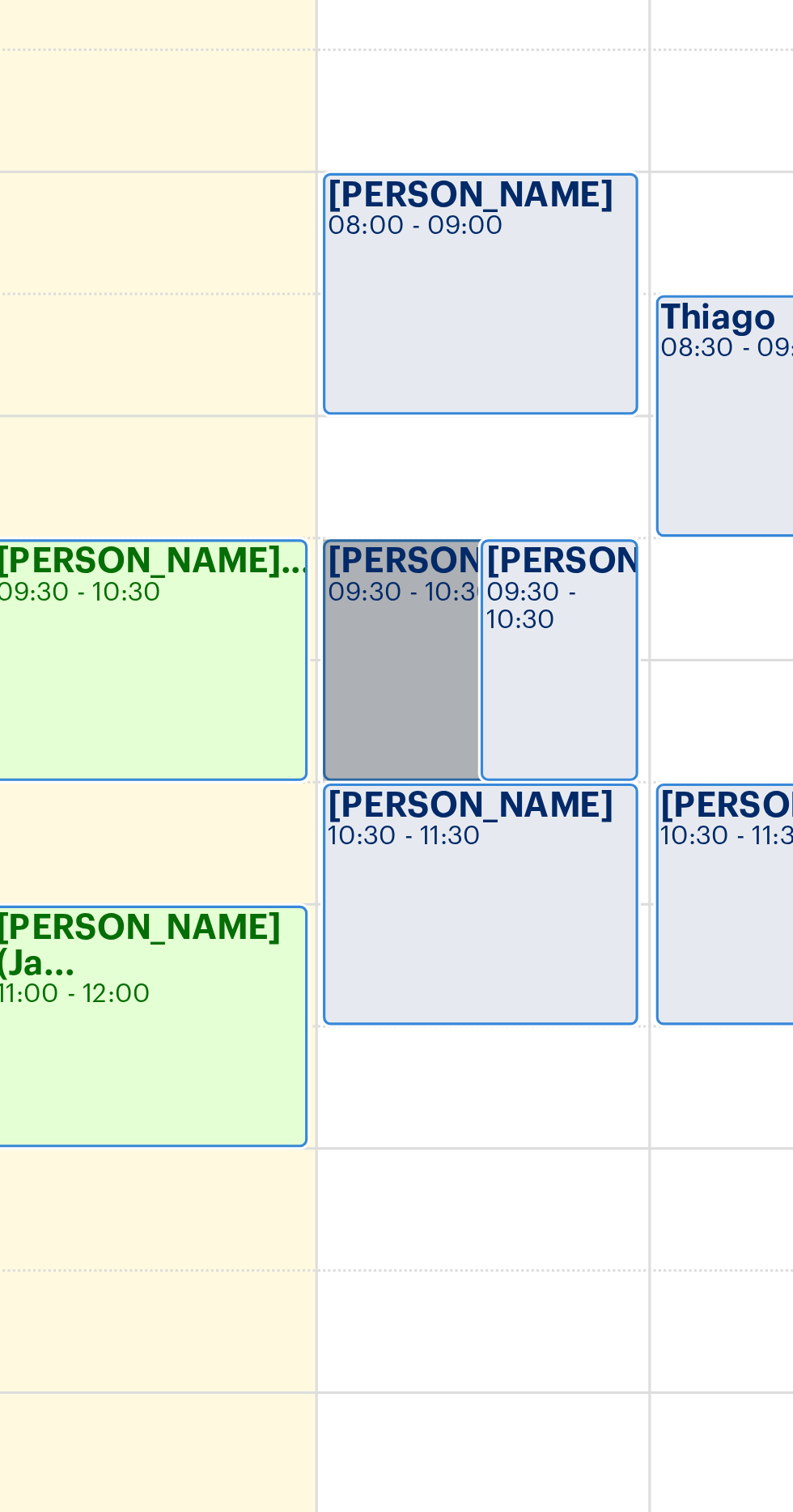
click at [597, 493] on link "Maria 09:30 - 10:30" at bounding box center [620, 501] width 101 height 77
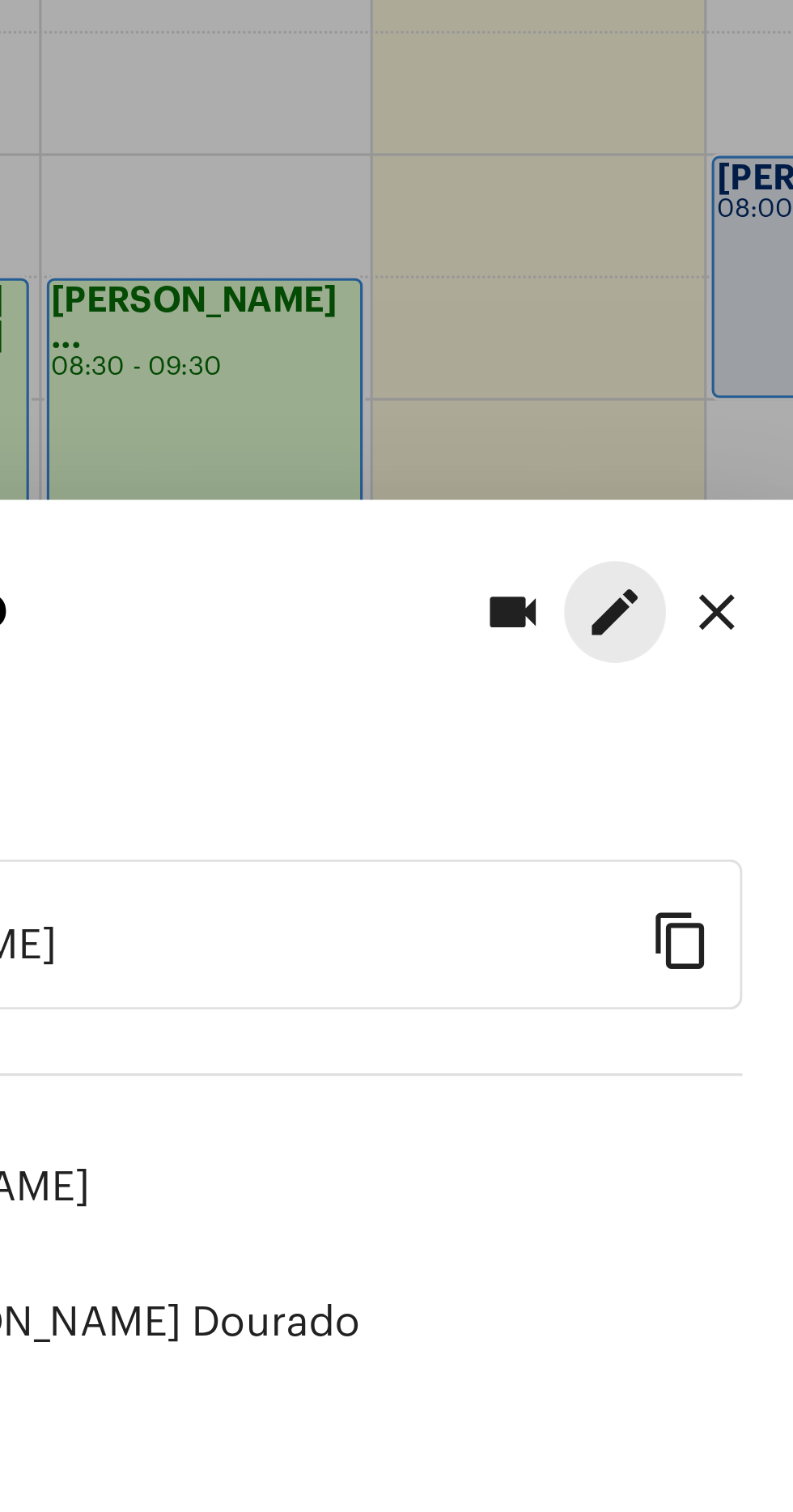
click at [538, 484] on mat-icon "edit" at bounding box center [539, 491] width 19 height 19
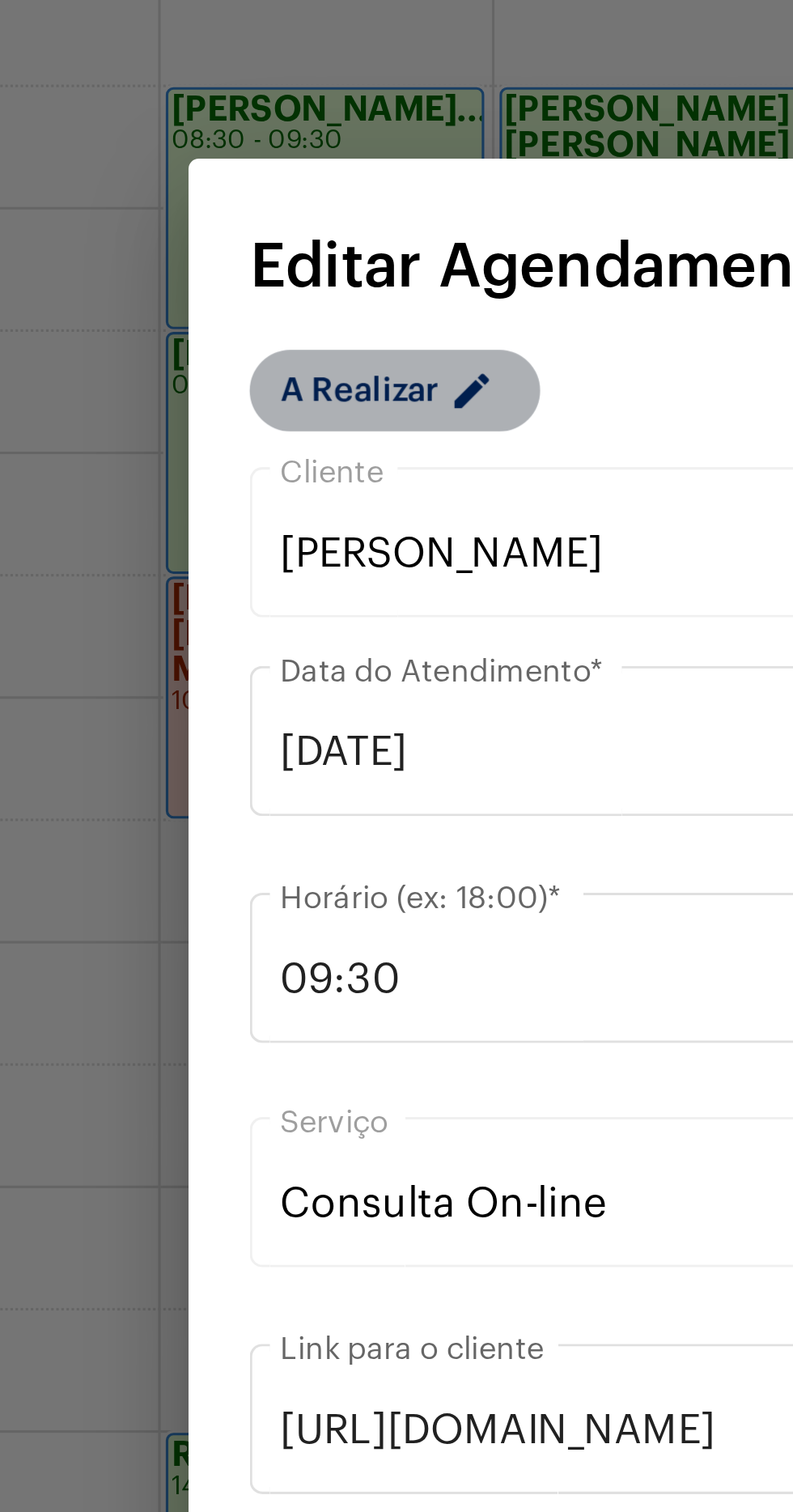
click at [228, 495] on mat-chip "A Realizar edit" at bounding box center [218, 482] width 92 height 26
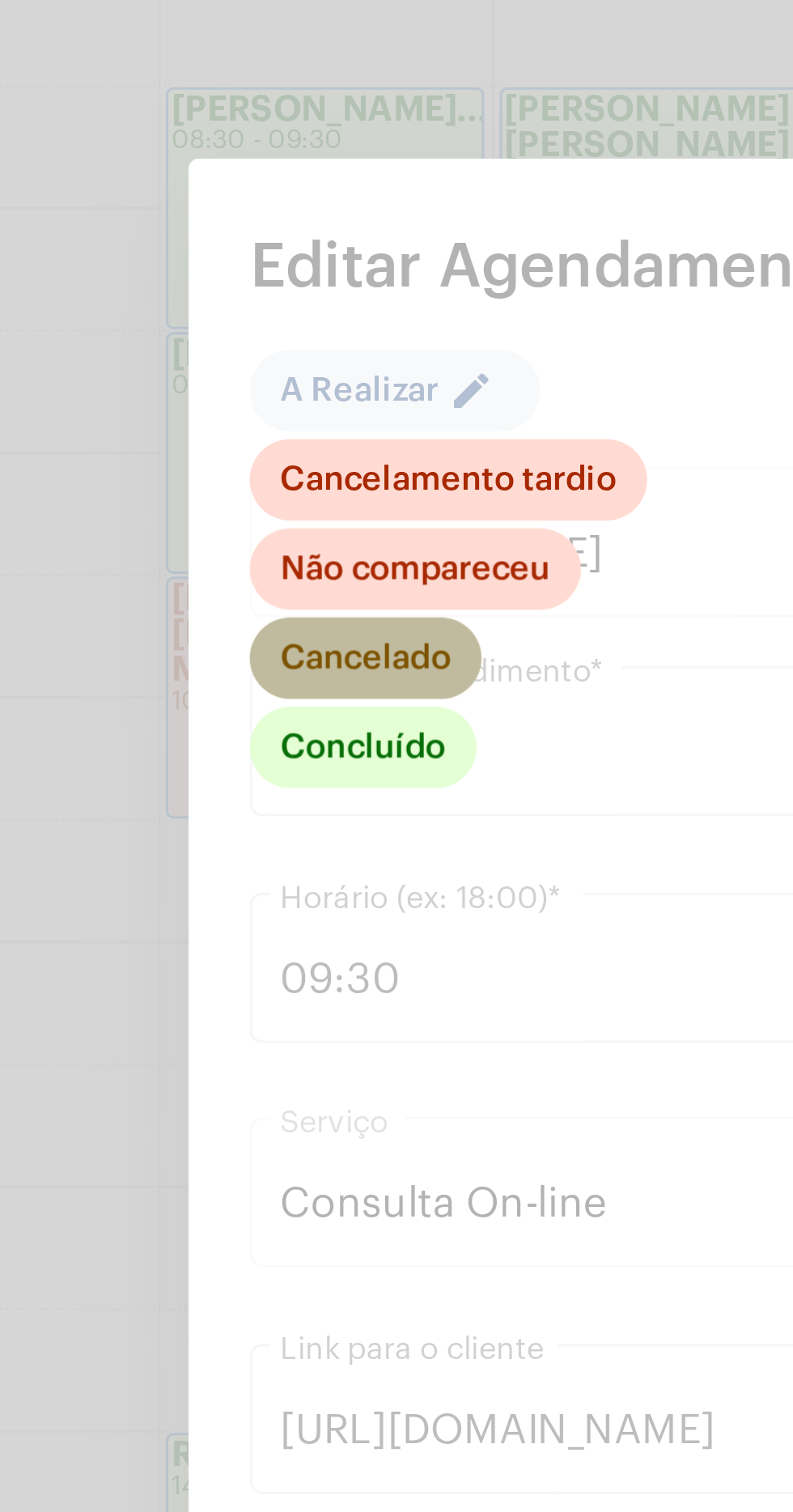
click at [228, 579] on mat-chip "Cancelado" at bounding box center [210, 566] width 74 height 26
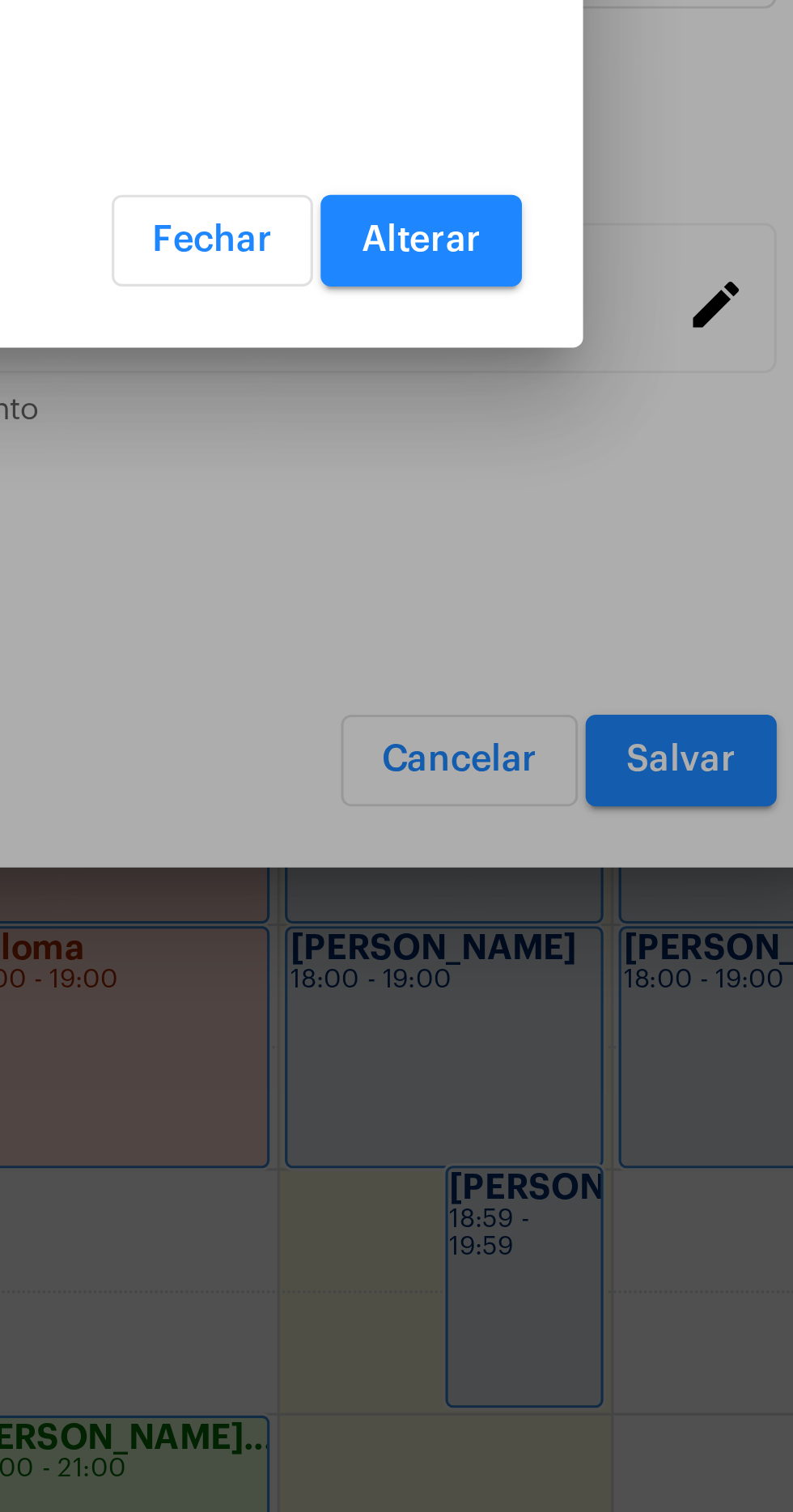
click at [519, 957] on div at bounding box center [396, 756] width 793 height 1512
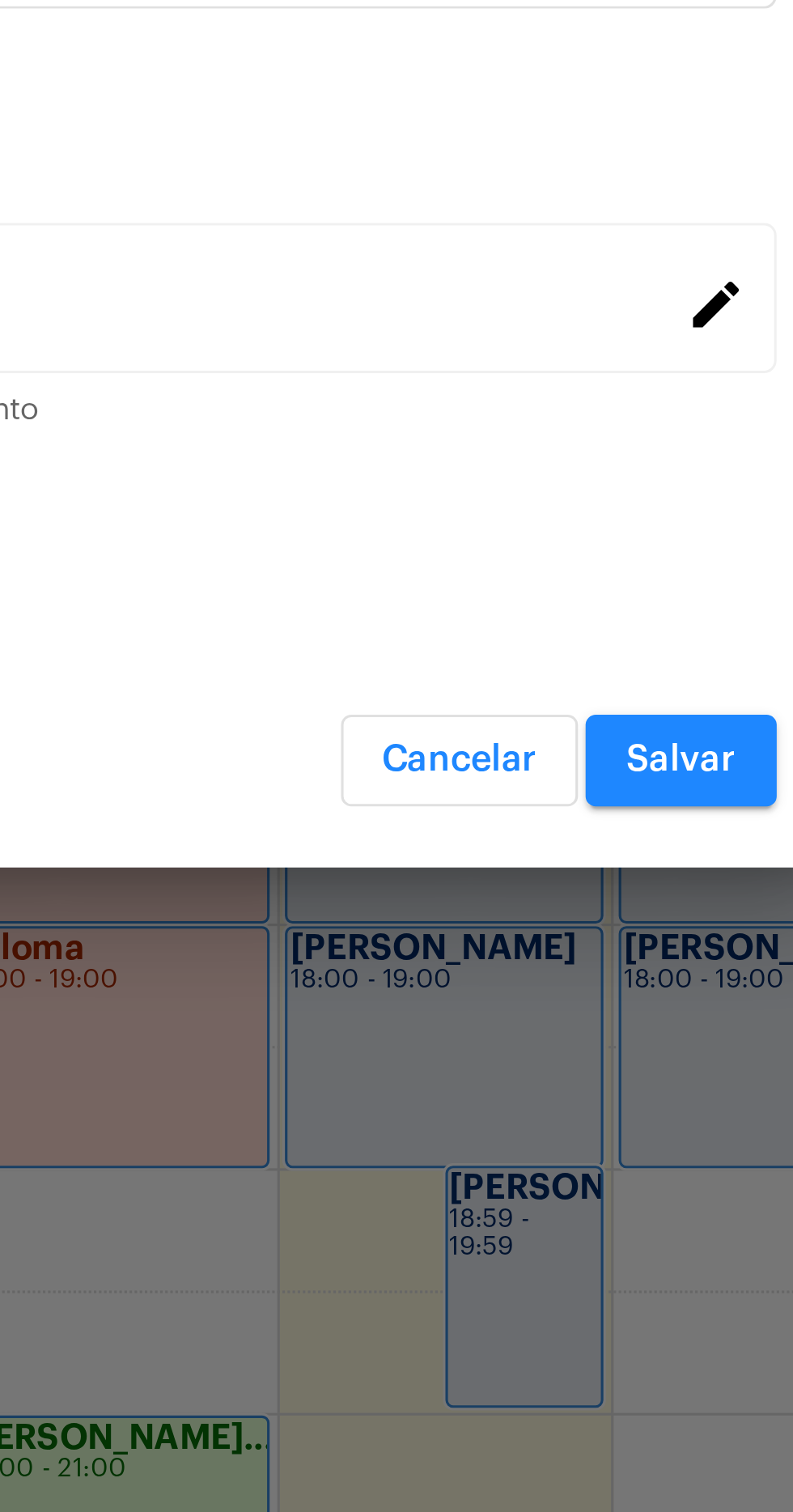
click at [519, 900] on div "R$ 150 Valor do débito" at bounding box center [387, 923] width 408 height 51
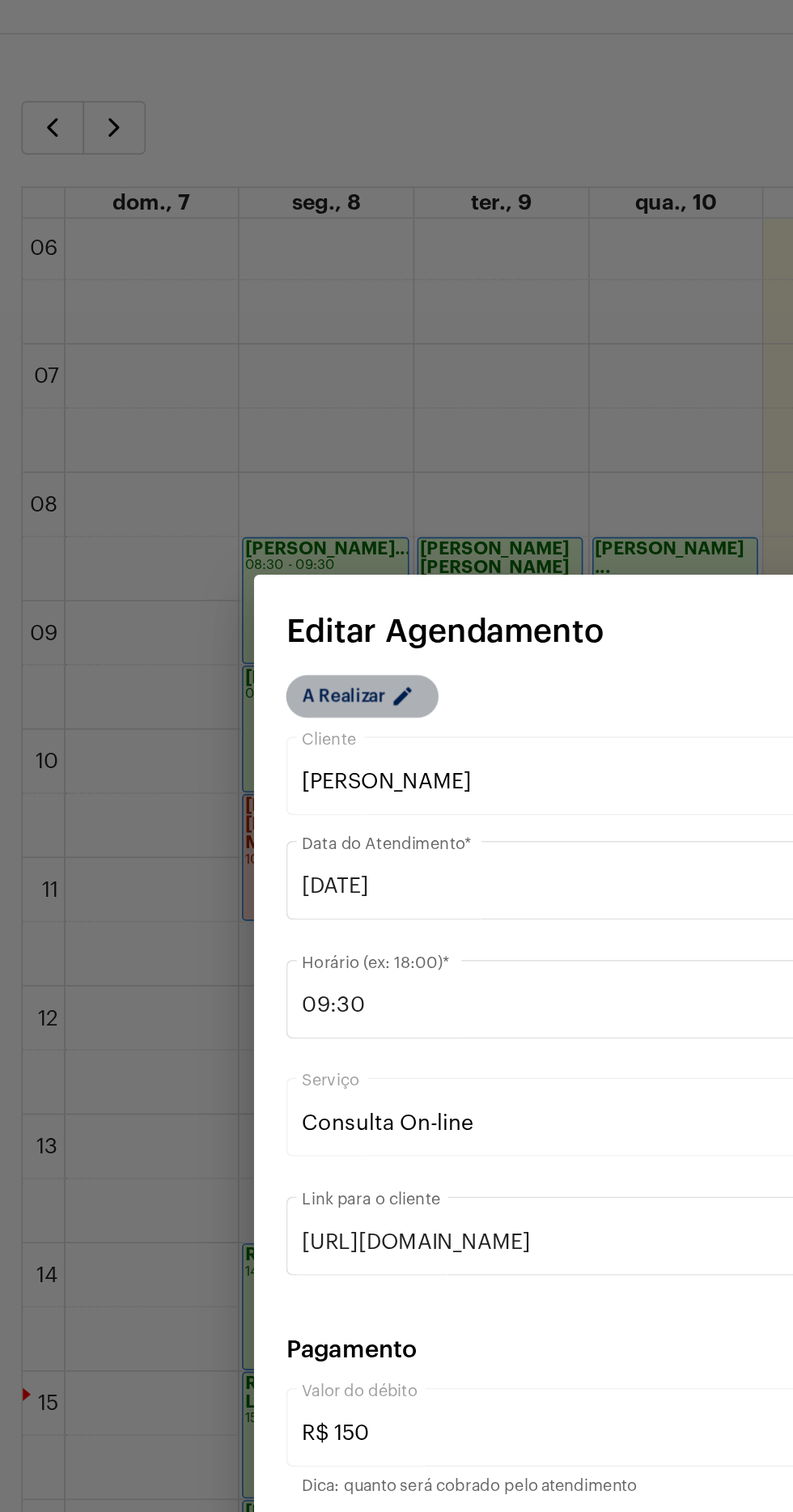
click at [243, 479] on mat-icon "edit" at bounding box center [246, 484] width 19 height 19
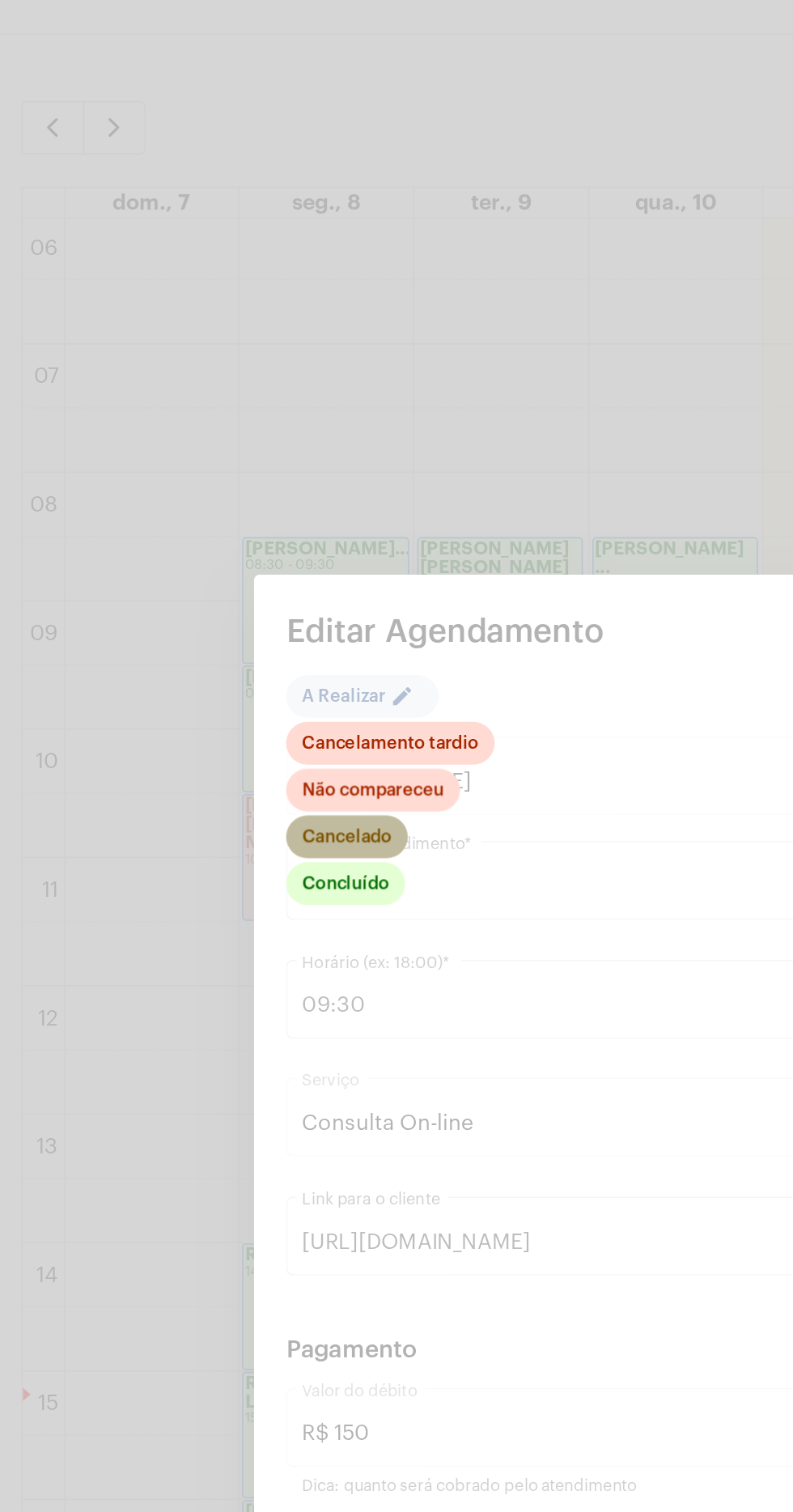
click at [228, 562] on mat-chip "Cancelado" at bounding box center [210, 566] width 74 height 26
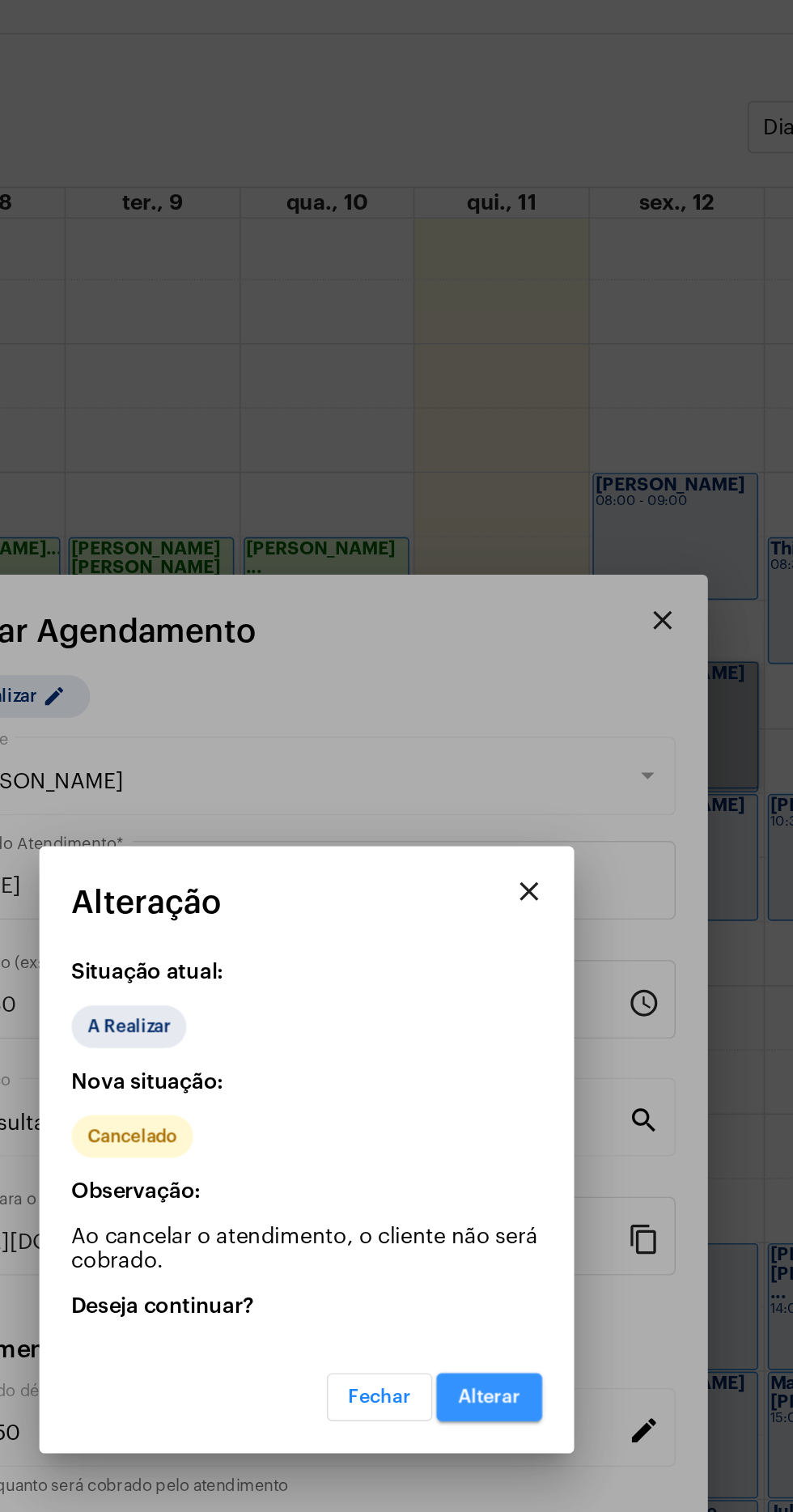
click at [519, 908] on span "Alterar" at bounding box center [507, 906] width 38 height 11
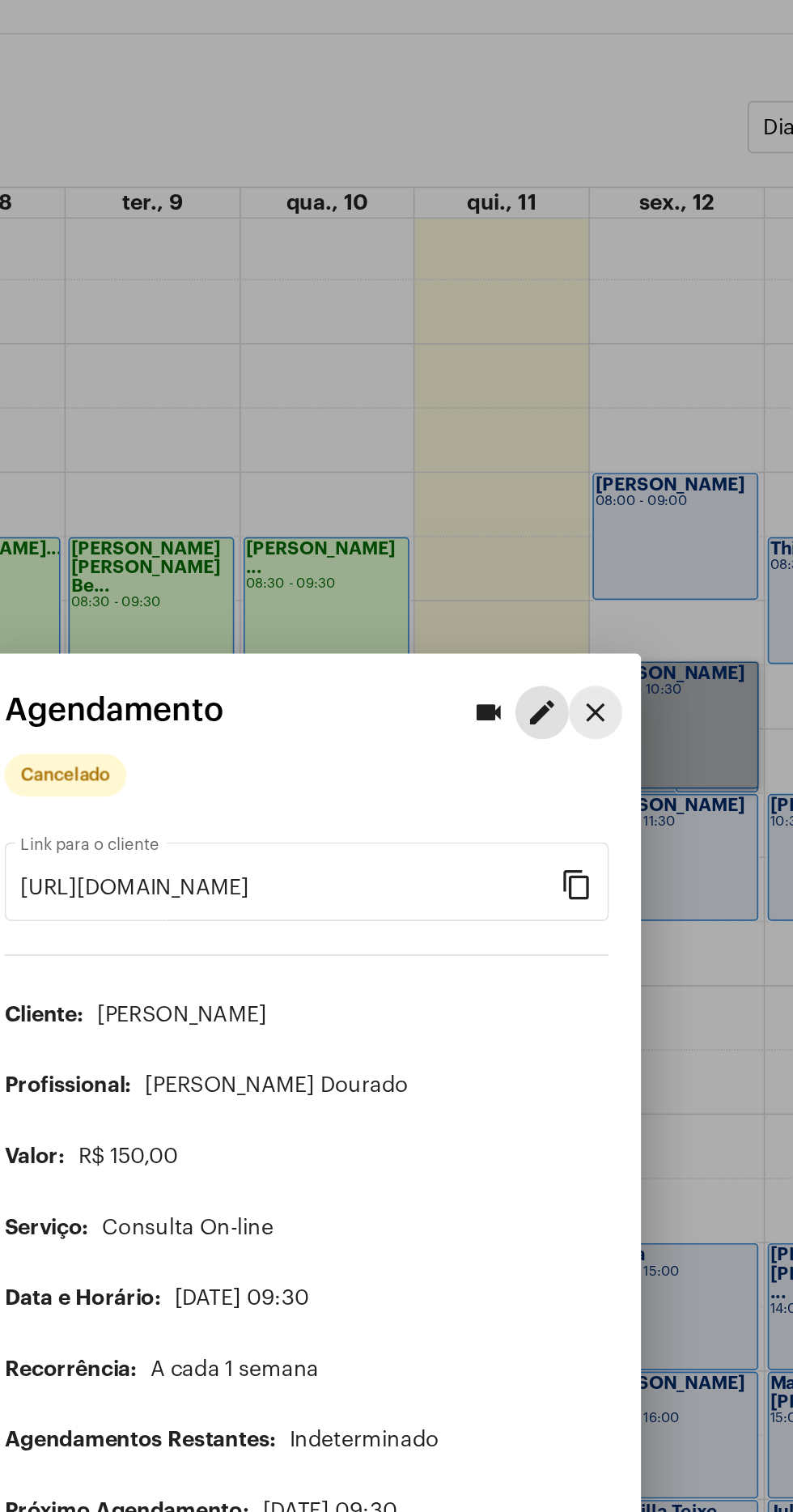
click at [580, 482] on mat-icon "close" at bounding box center [572, 491] width 19 height 19
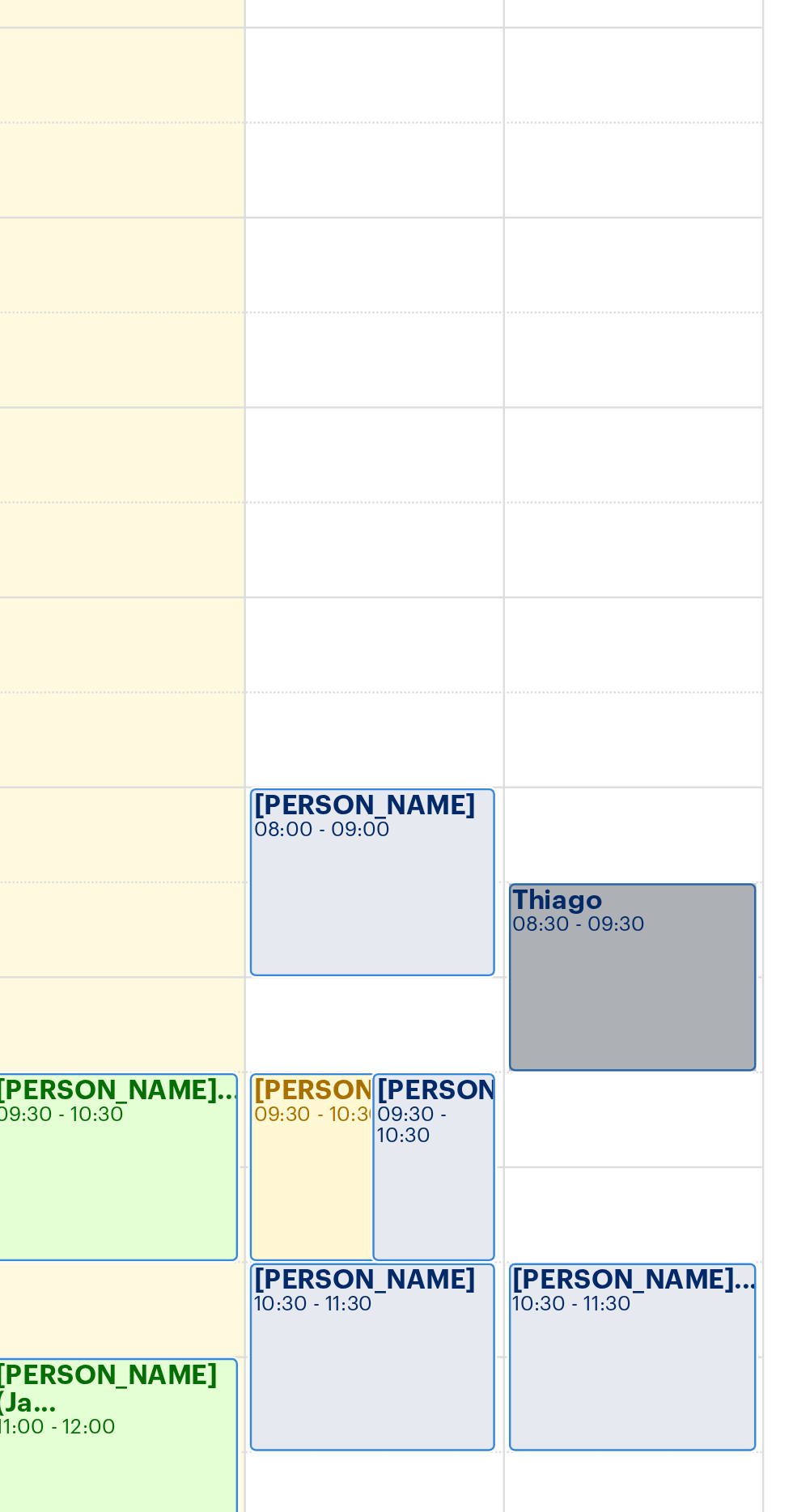
click at [743, 880] on link "Thiago 08:30 - 09:30" at bounding box center [727, 892] width 102 height 77
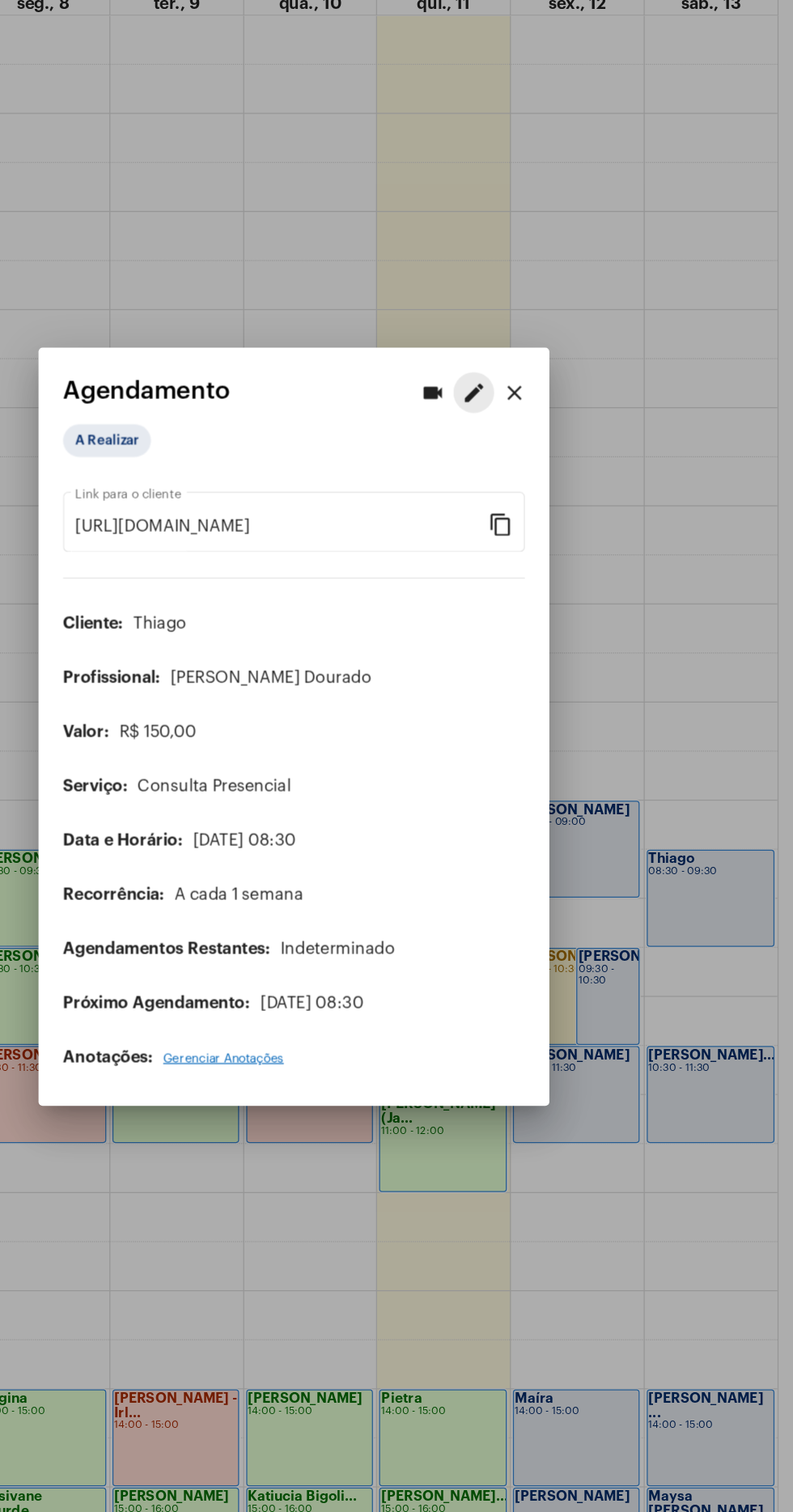
click at [546, 482] on mat-icon "edit" at bounding box center [539, 491] width 19 height 19
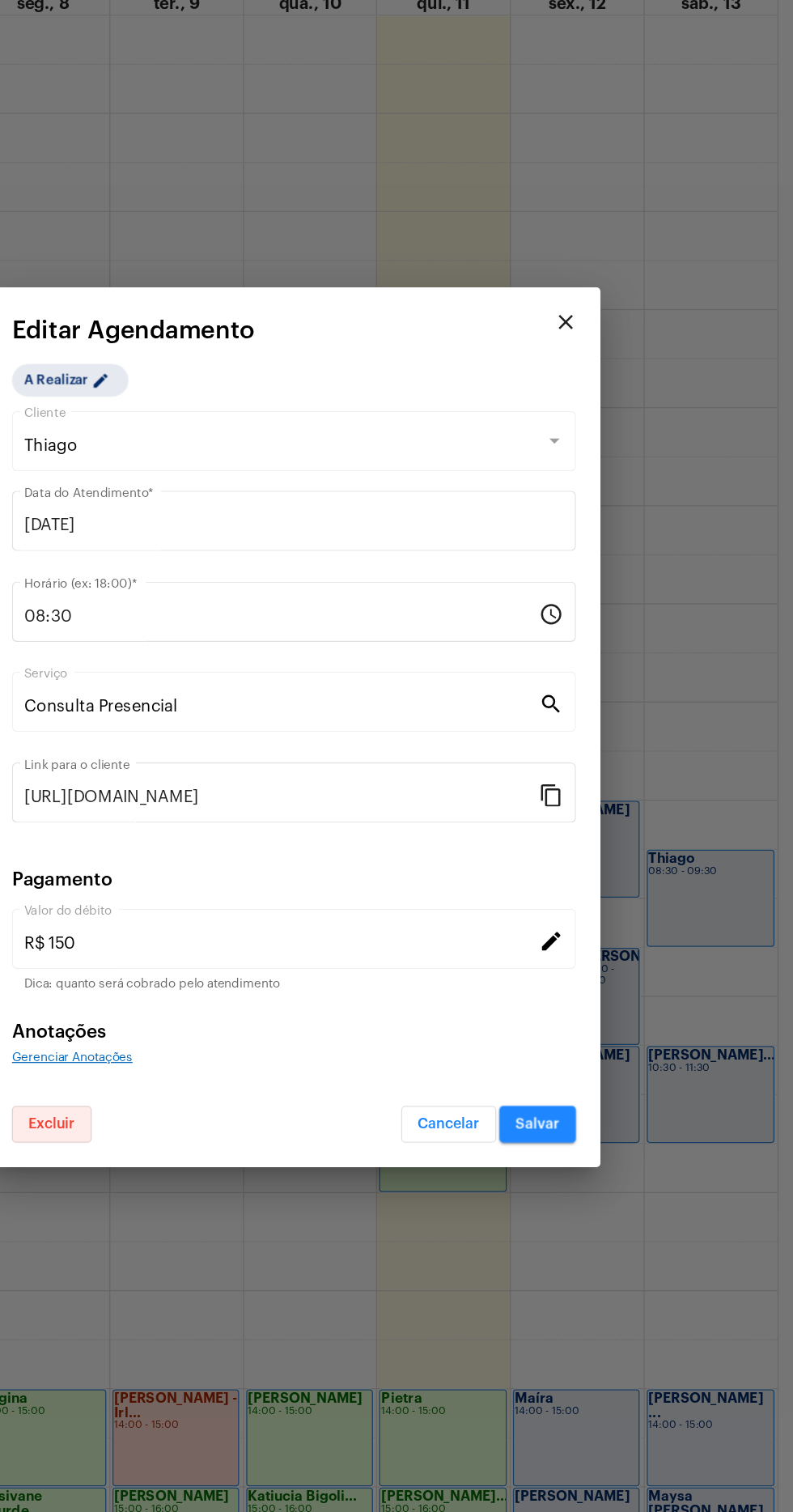
click at [209, 1070] on span "Excluir" at bounding box center [204, 1071] width 37 height 11
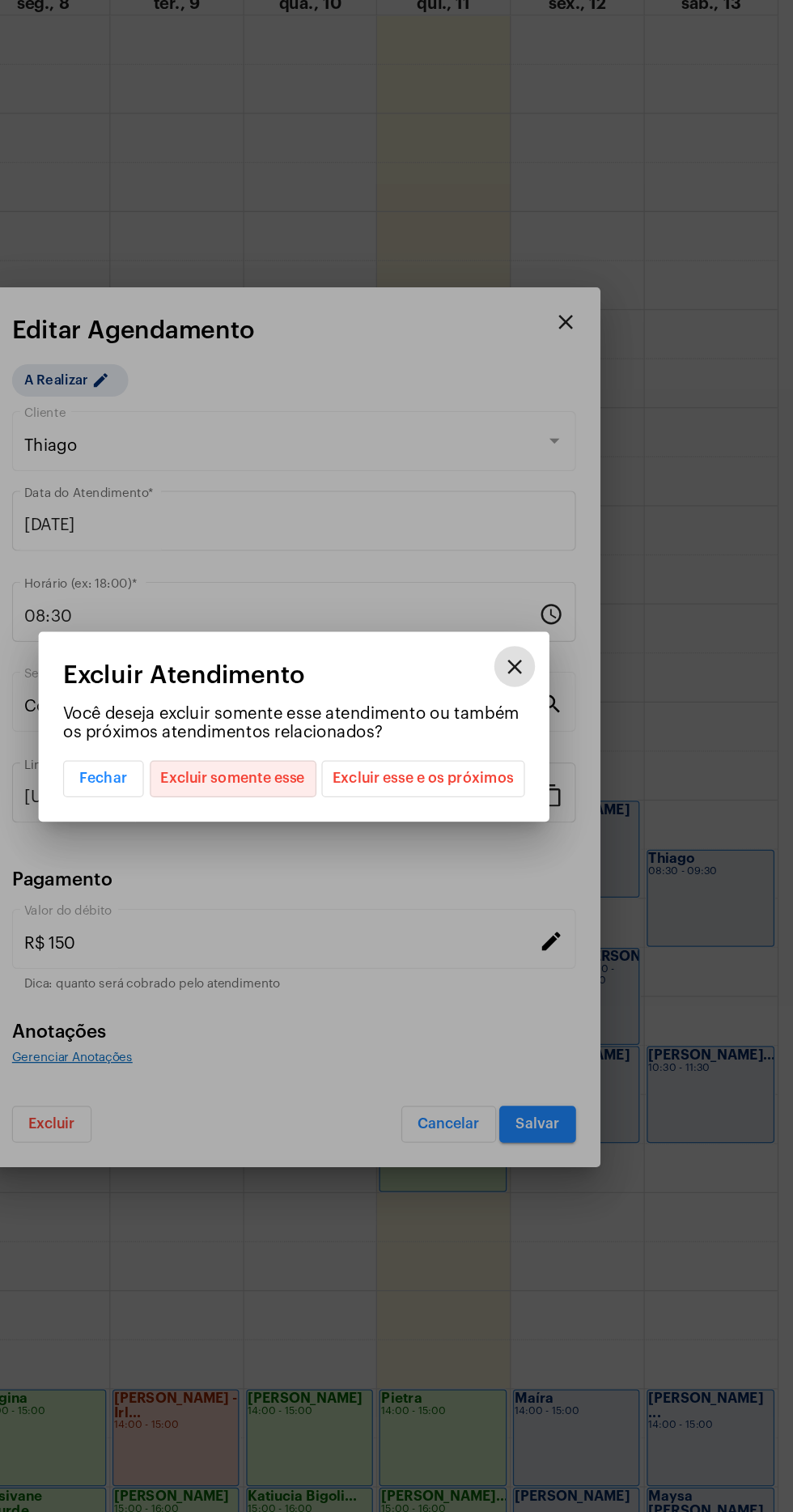
click at [377, 792] on span "Excluir somente esse" at bounding box center [349, 797] width 114 height 28
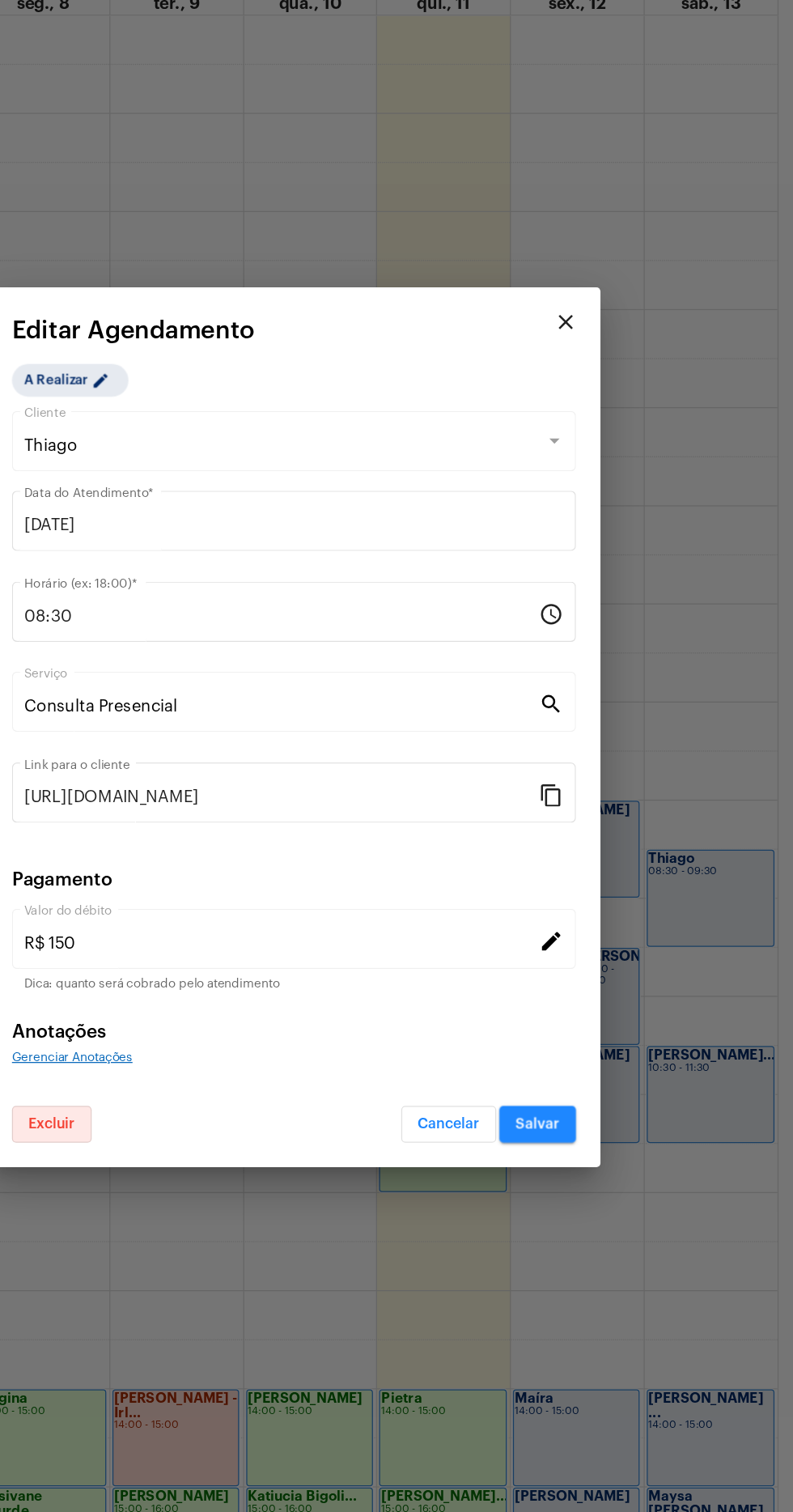
click at [617, 1077] on button "Salvar" at bounding box center [590, 1070] width 61 height 29
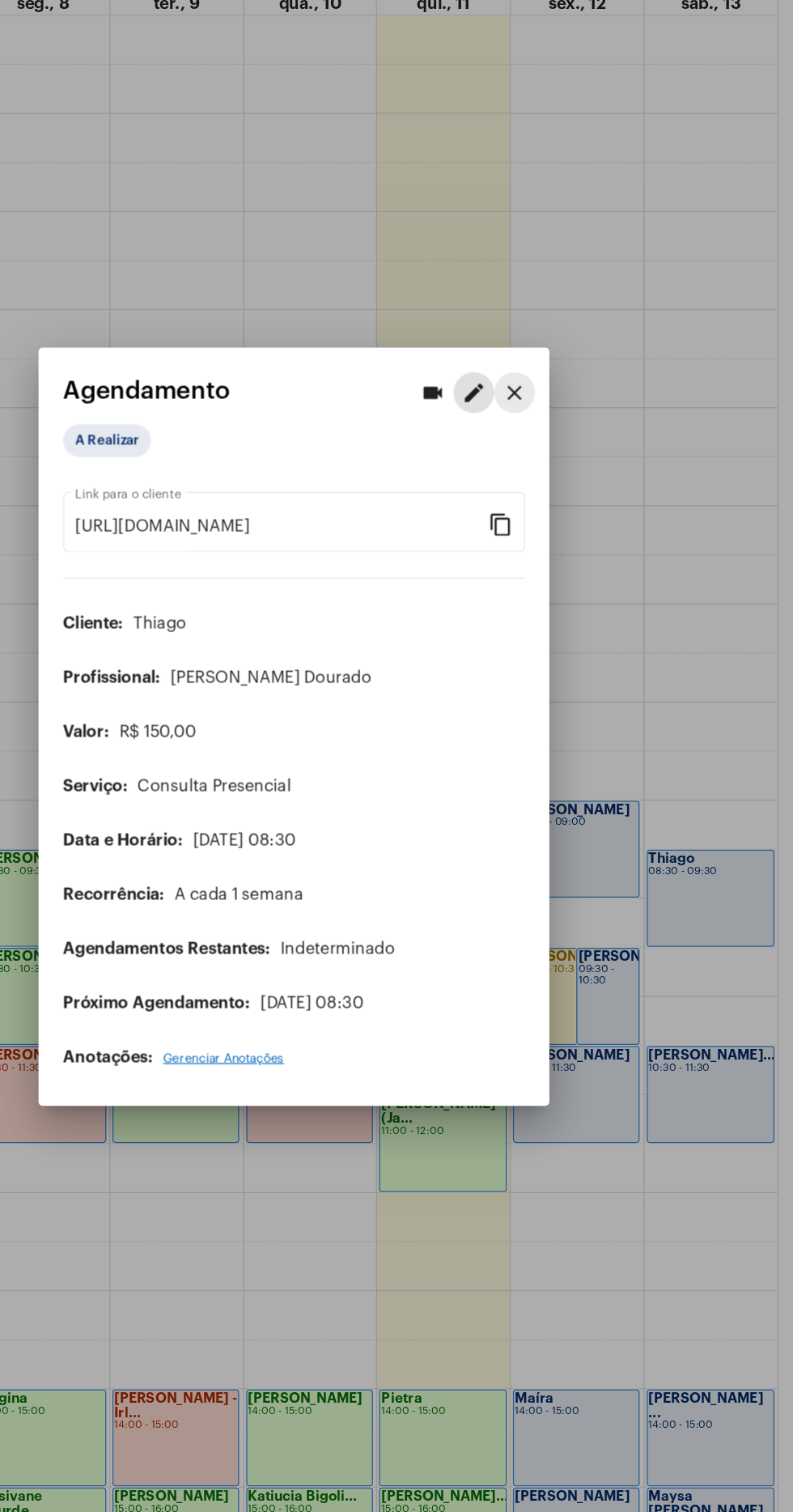
click at [585, 477] on button "close" at bounding box center [572, 491] width 32 height 32
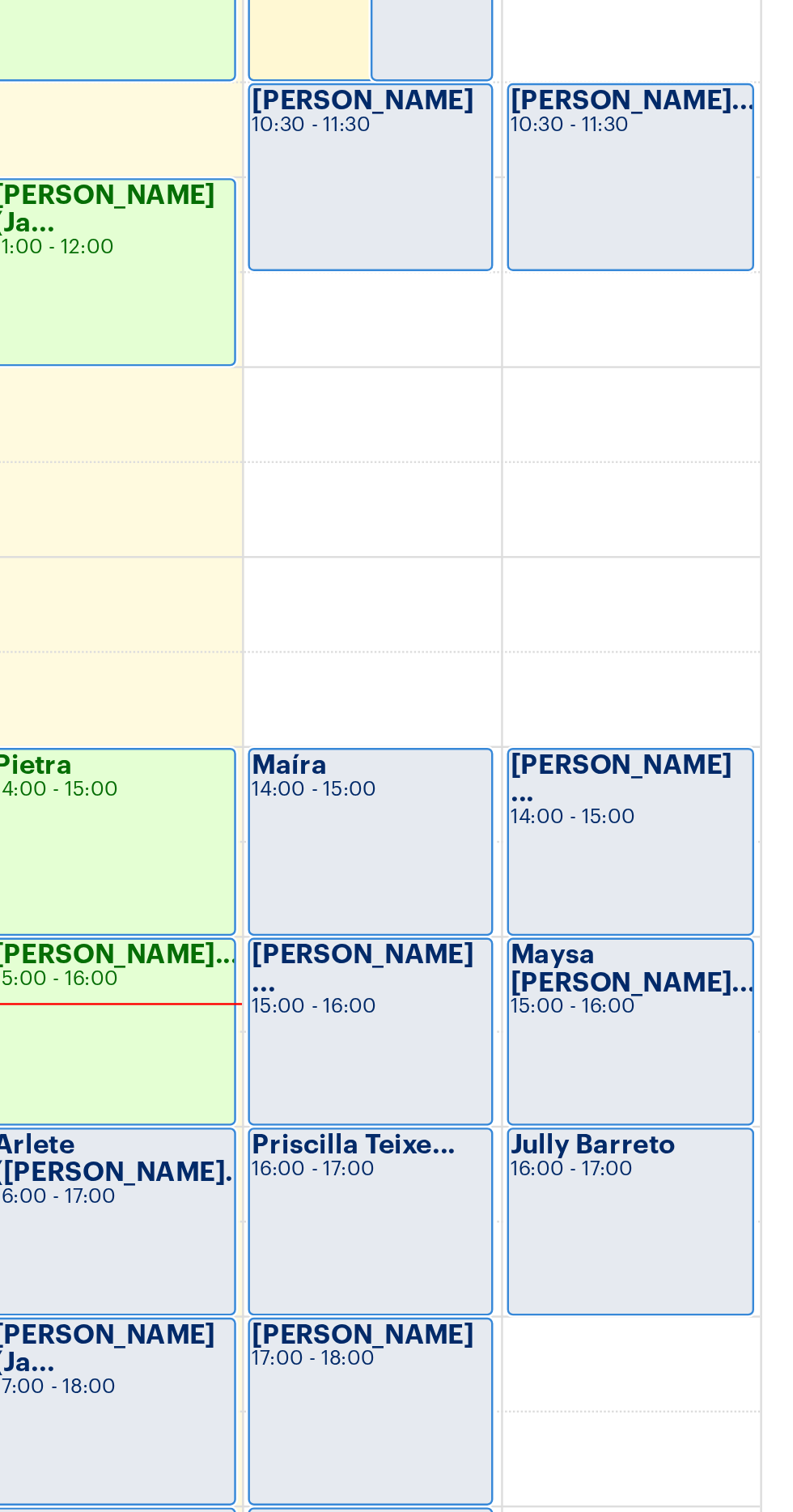
scroll to position [432, 0]
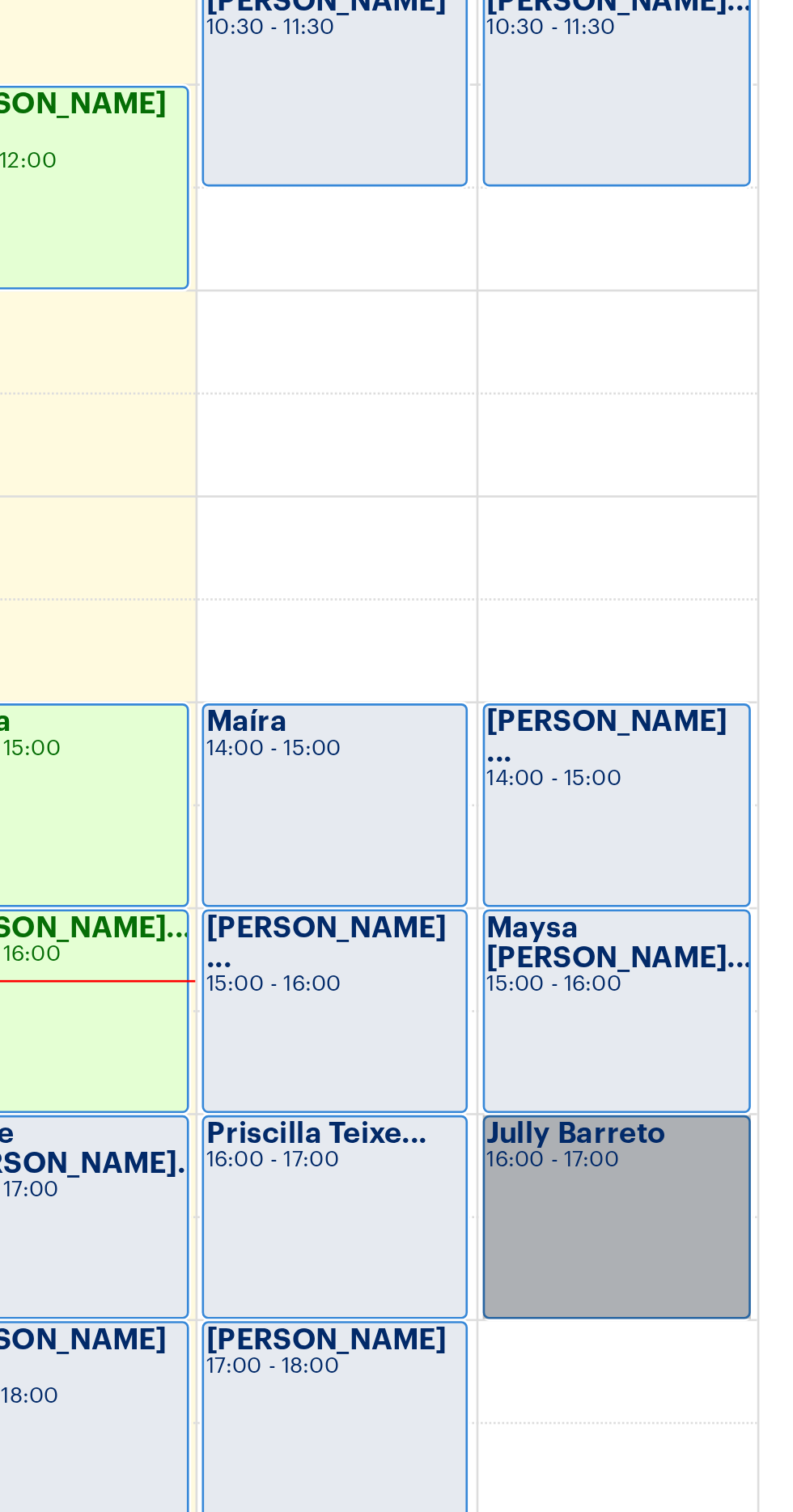
click at [745, 1034] on link "Jully Barreto 16:00 - 17:00" at bounding box center [727, 1042] width 102 height 77
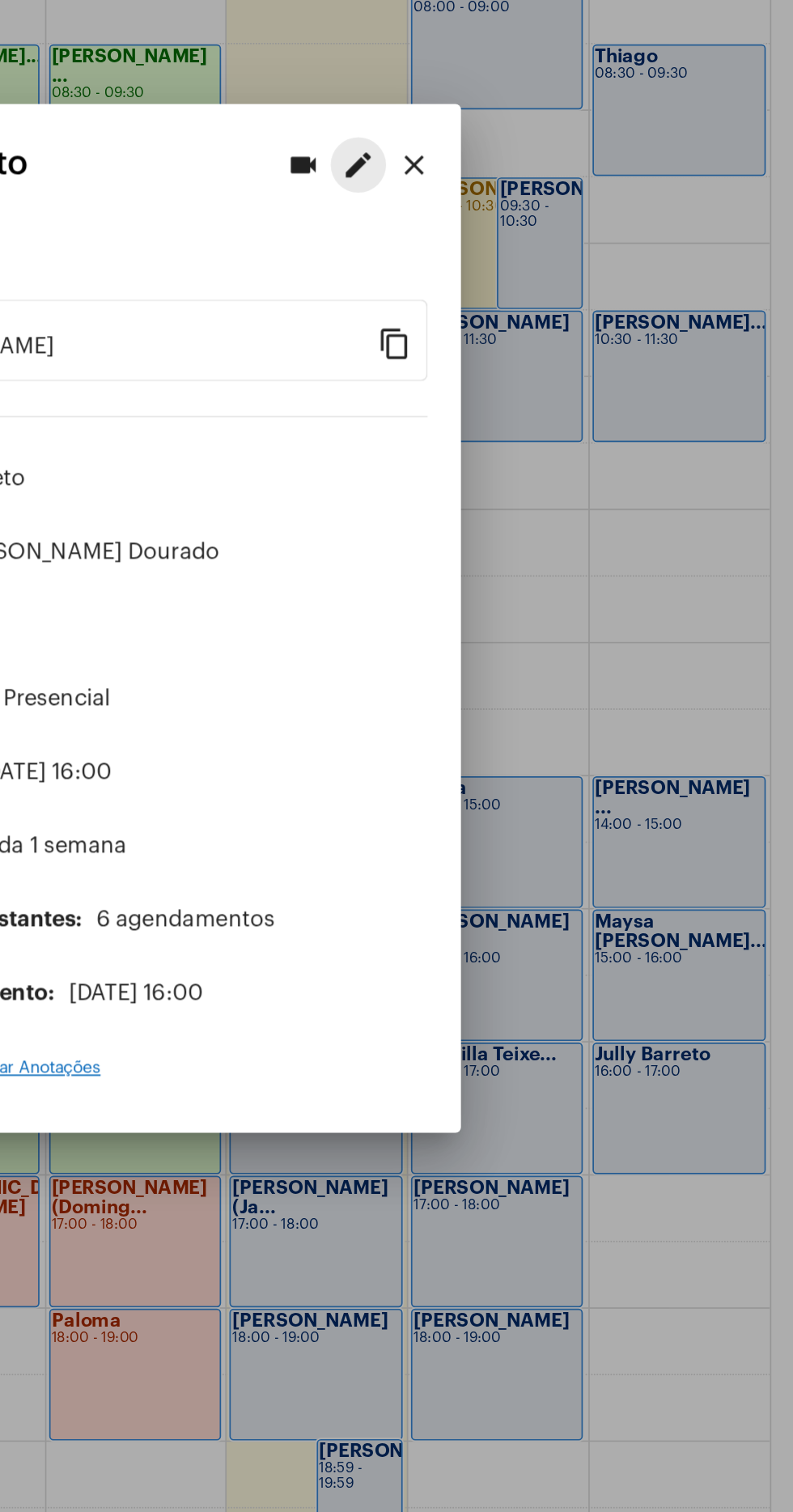
click at [545, 475] on button "edit" at bounding box center [539, 491] width 32 height 32
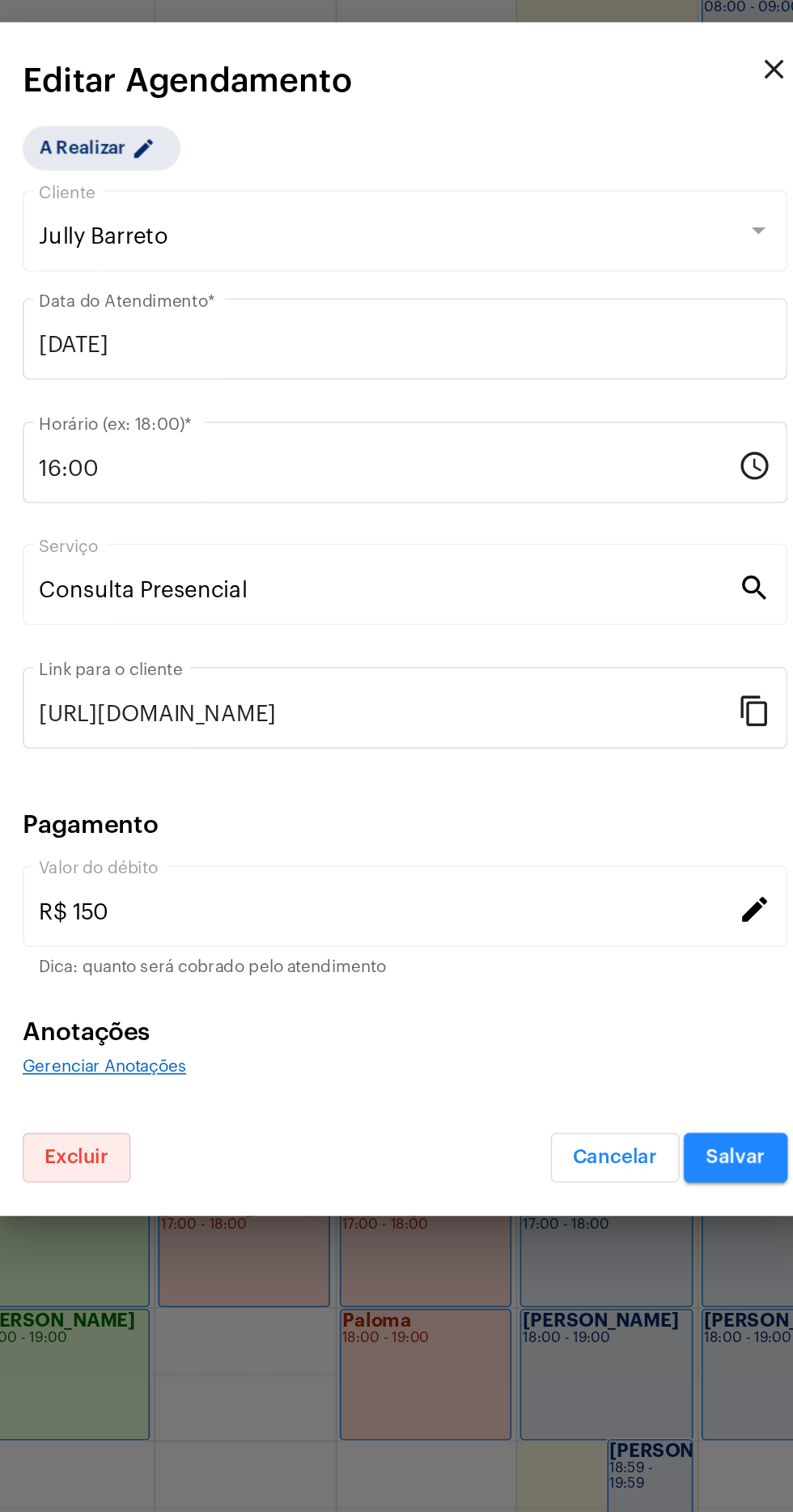
click at [206, 1068] on span "Excluir" at bounding box center [204, 1071] width 37 height 11
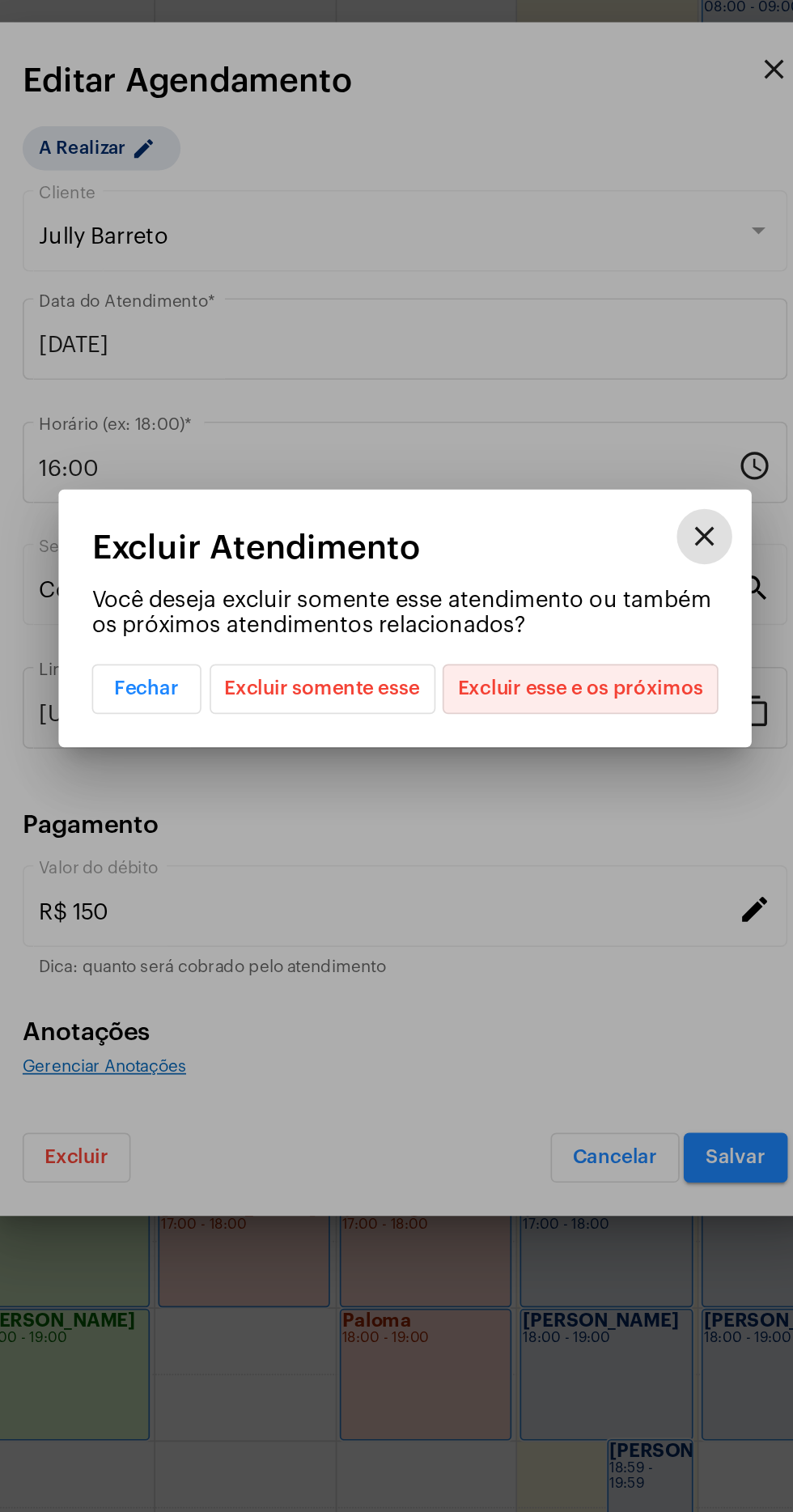
click at [519, 798] on span "Excluir esse e os próximos" at bounding box center [499, 797] width 143 height 28
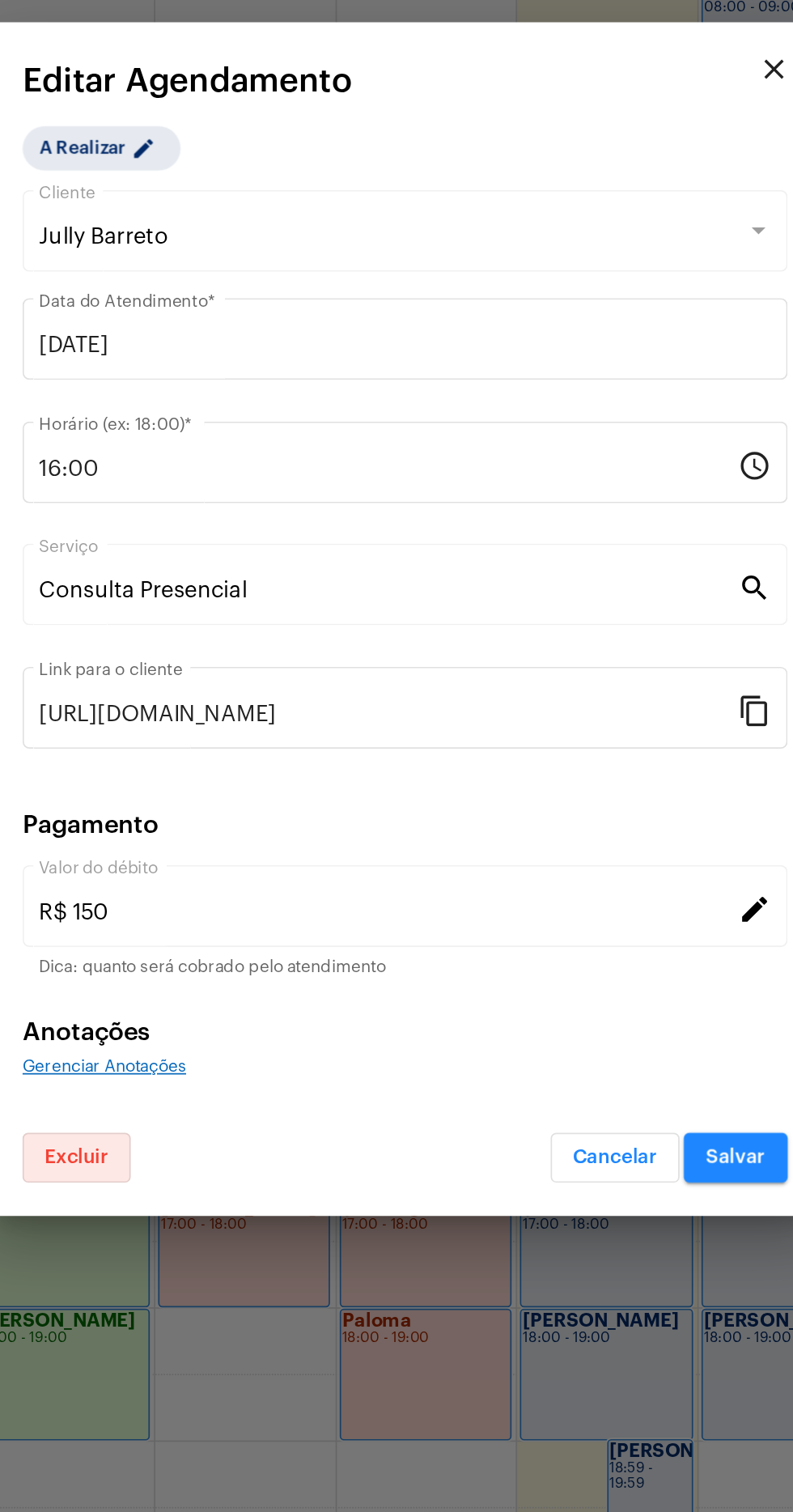
click at [591, 1062] on button "Salvar" at bounding box center [590, 1070] width 61 height 29
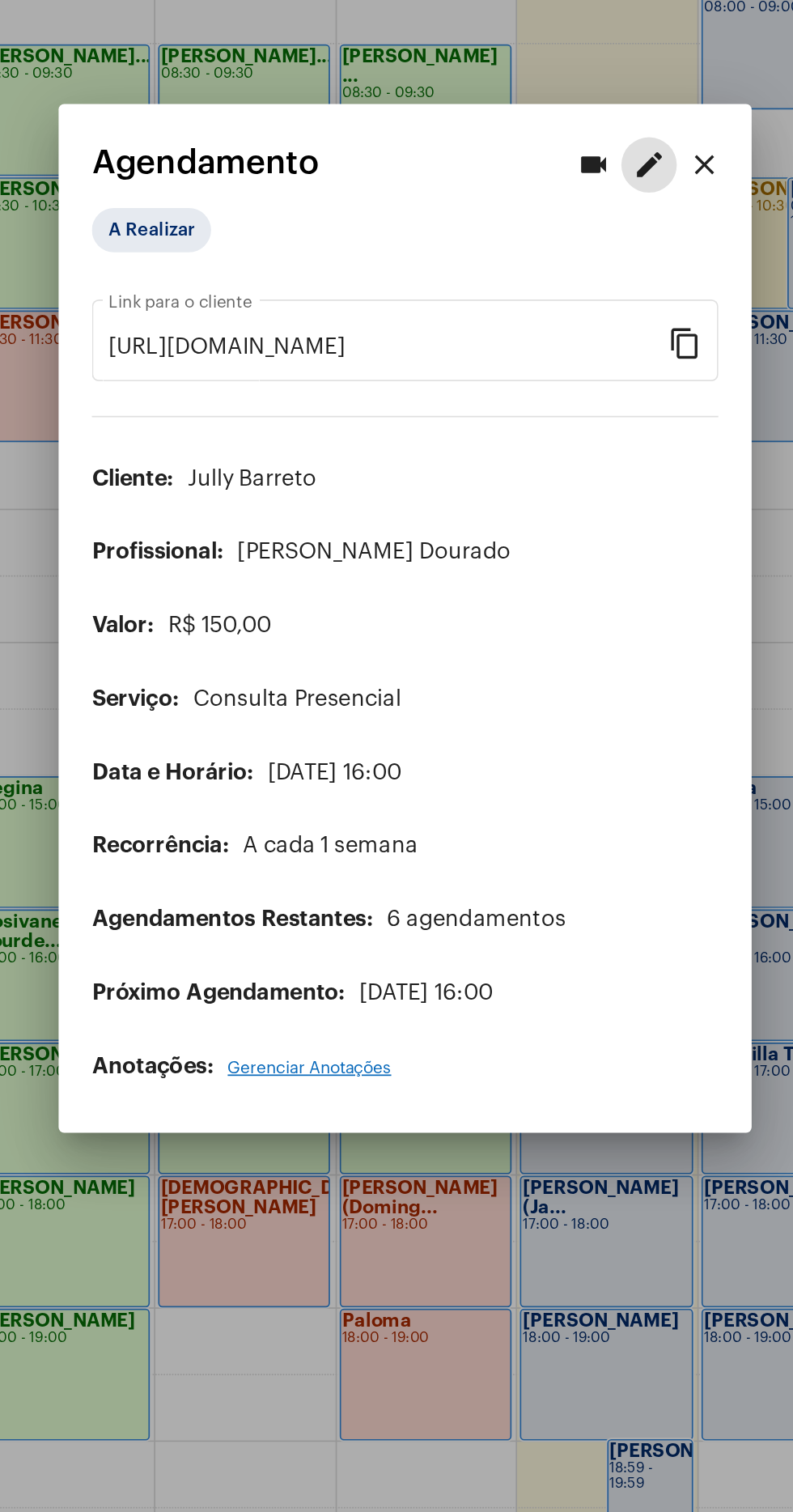
click at [474, 1144] on div at bounding box center [396, 756] width 793 height 1512
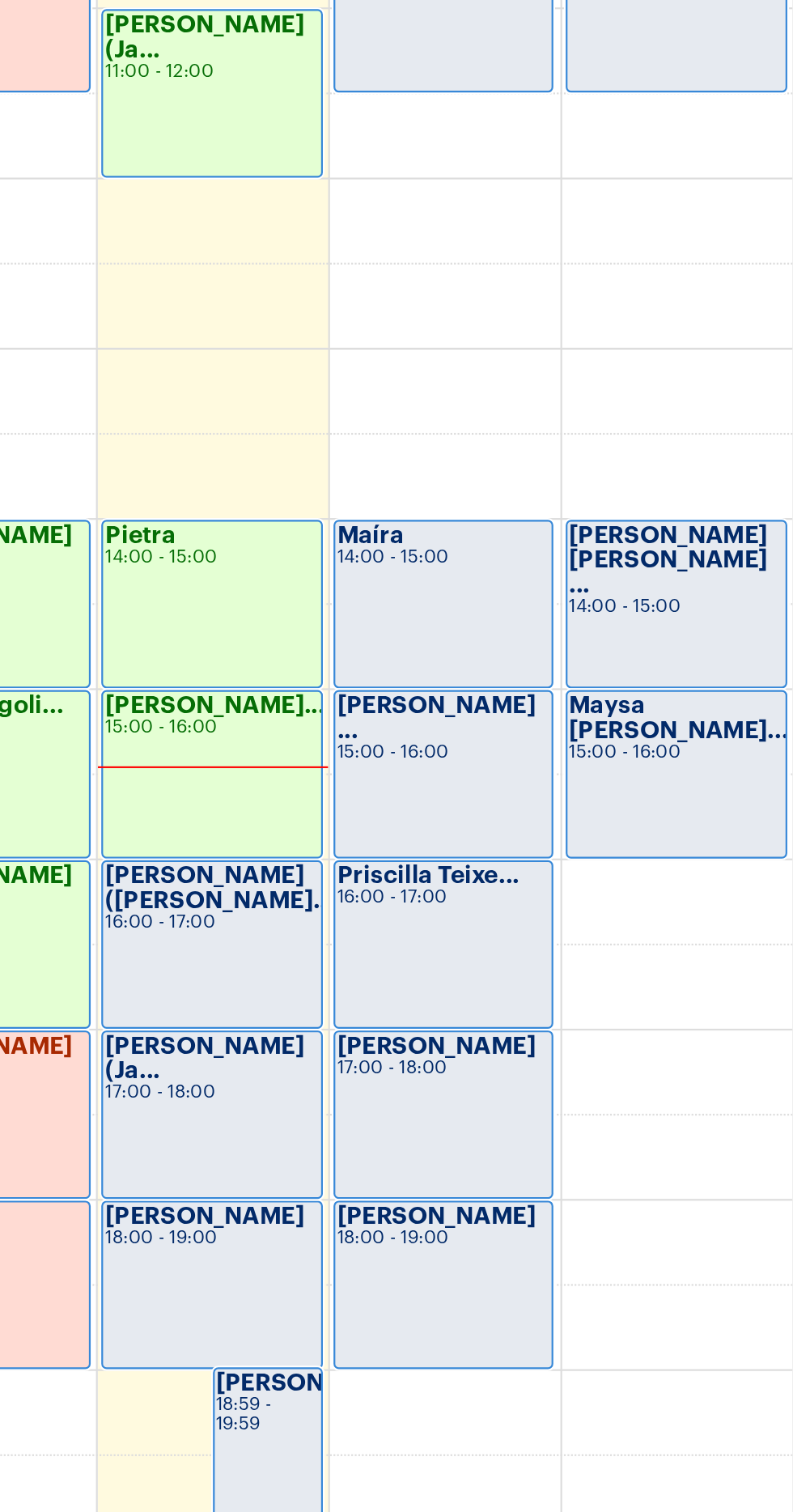
scroll to position [480, 0]
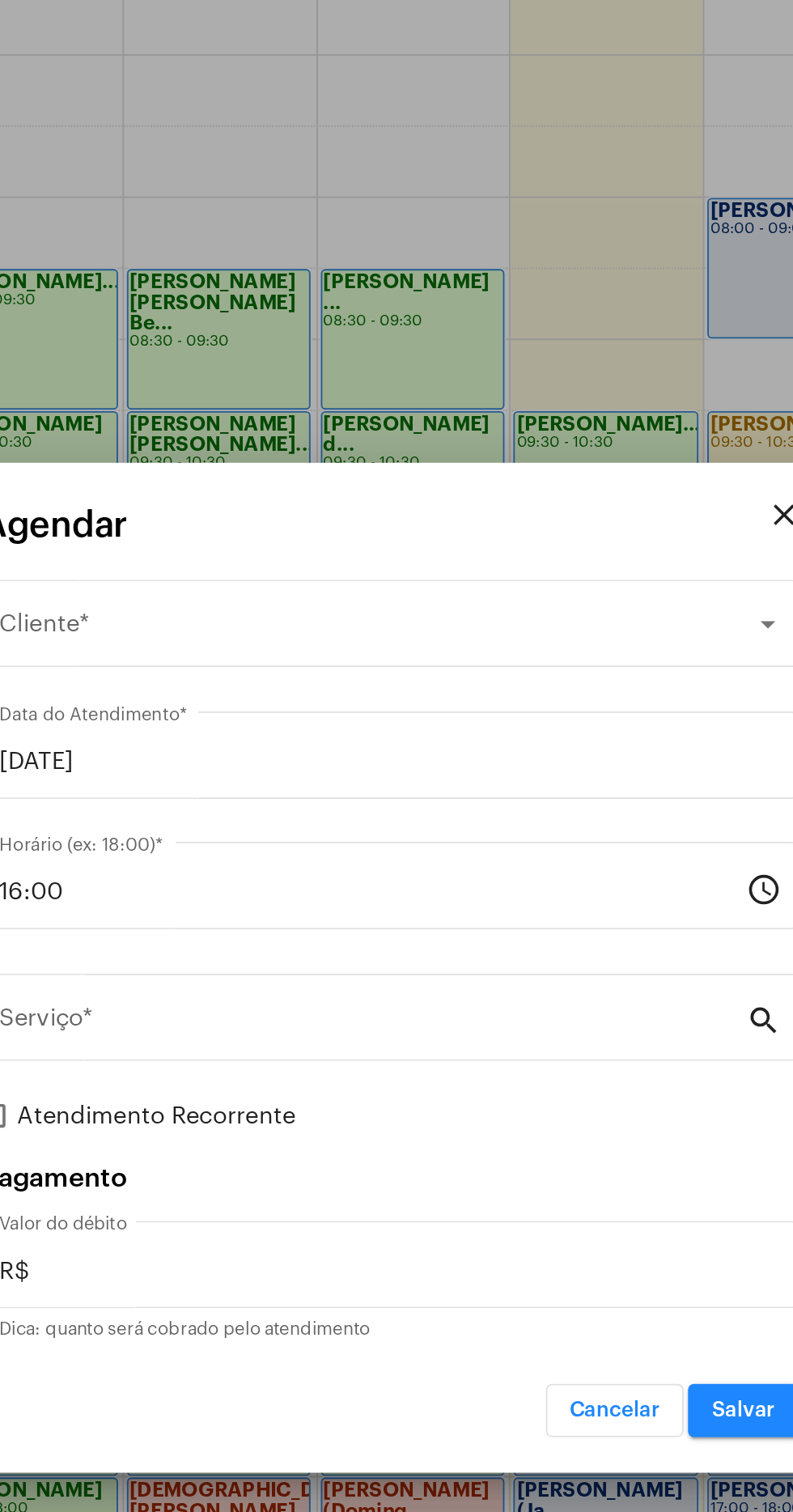
click at [317, 576] on div "Selecione o Cliente" at bounding box center [389, 571] width 413 height 14
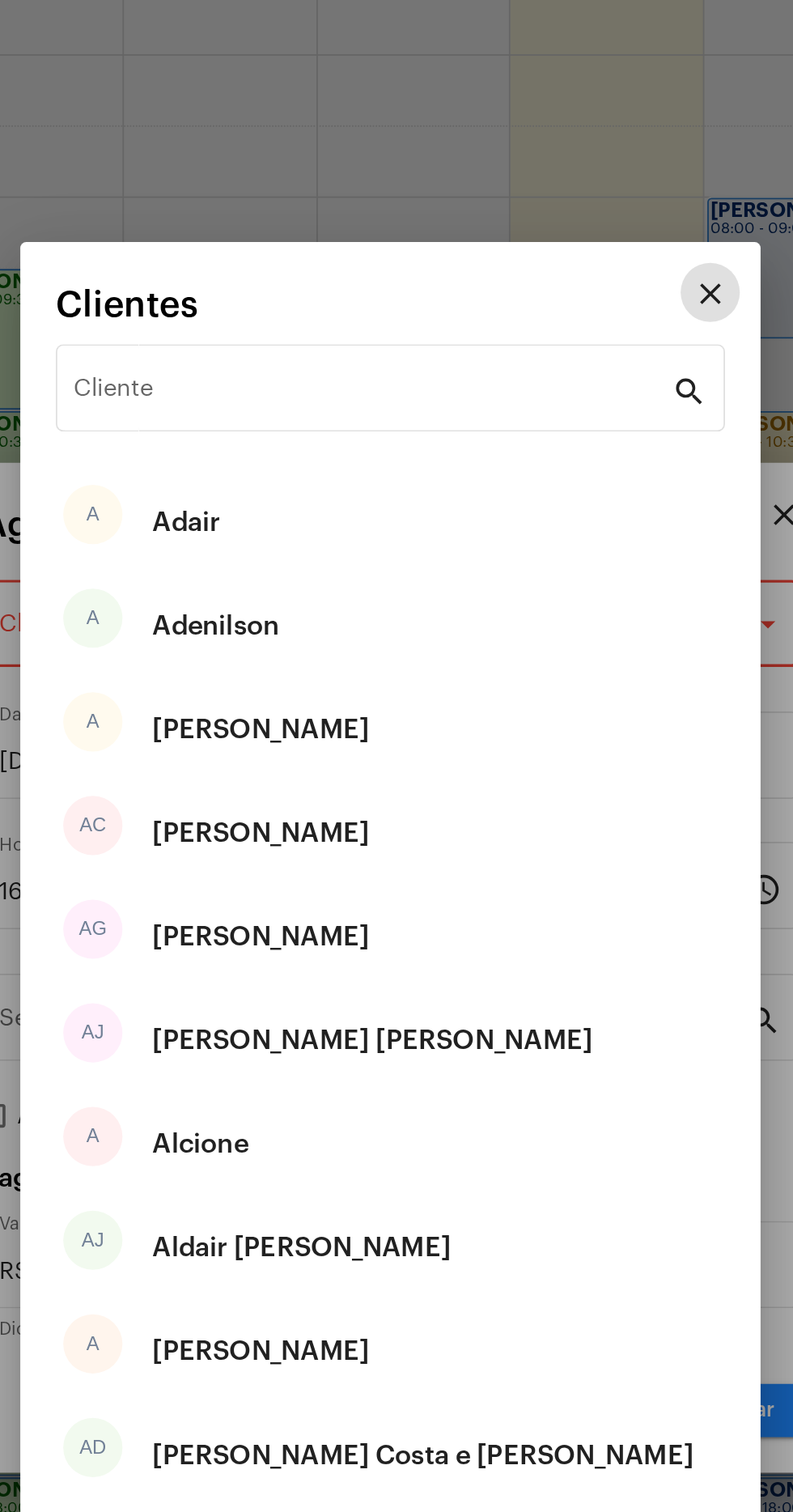
click at [361, 447] on input "Cliente" at bounding box center [387, 443] width 327 height 14
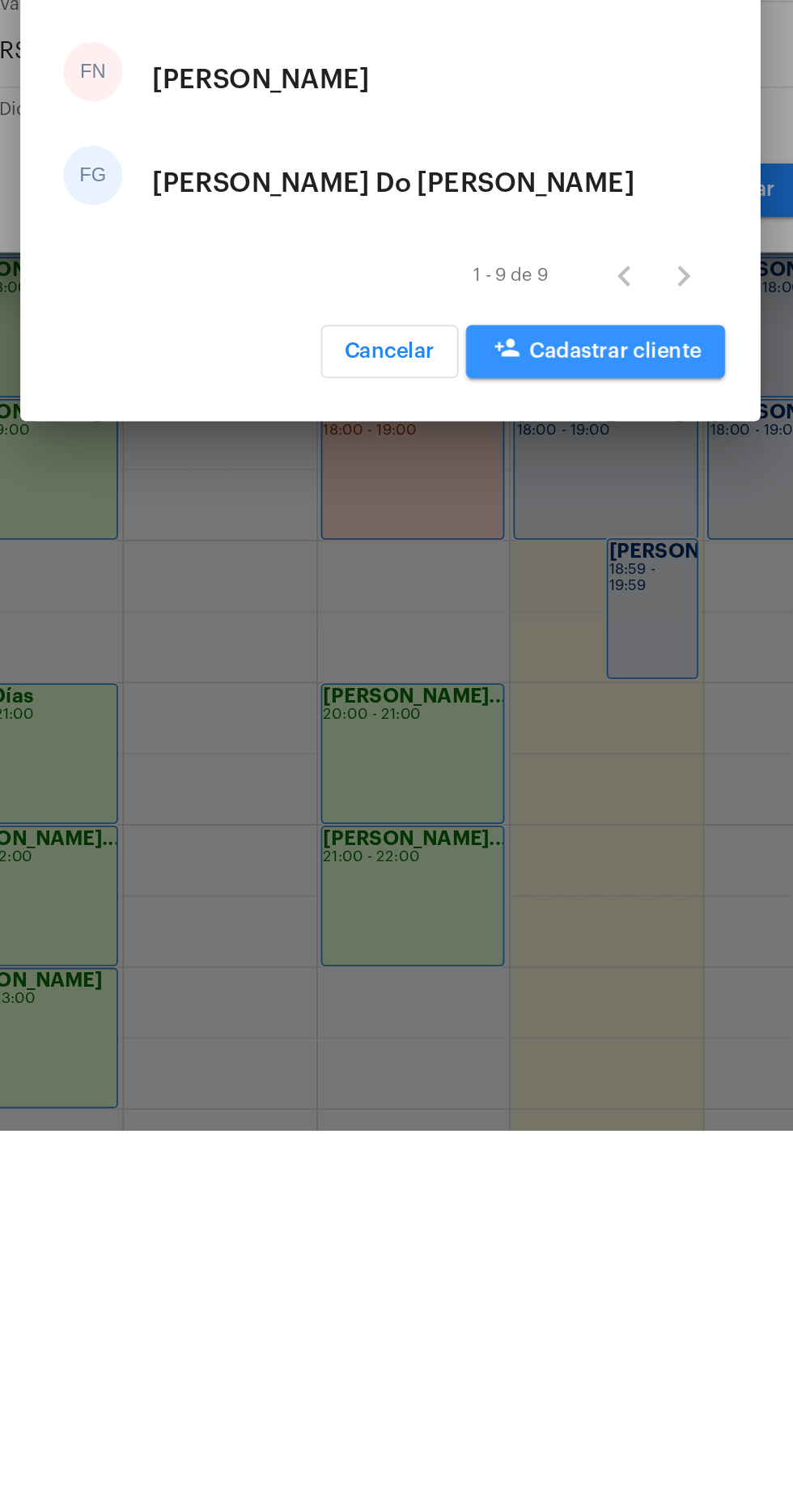
type input "Flavia"
click at [556, 1076] on button "person_add Cadastrar cliente" at bounding box center [508, 1087] width 142 height 29
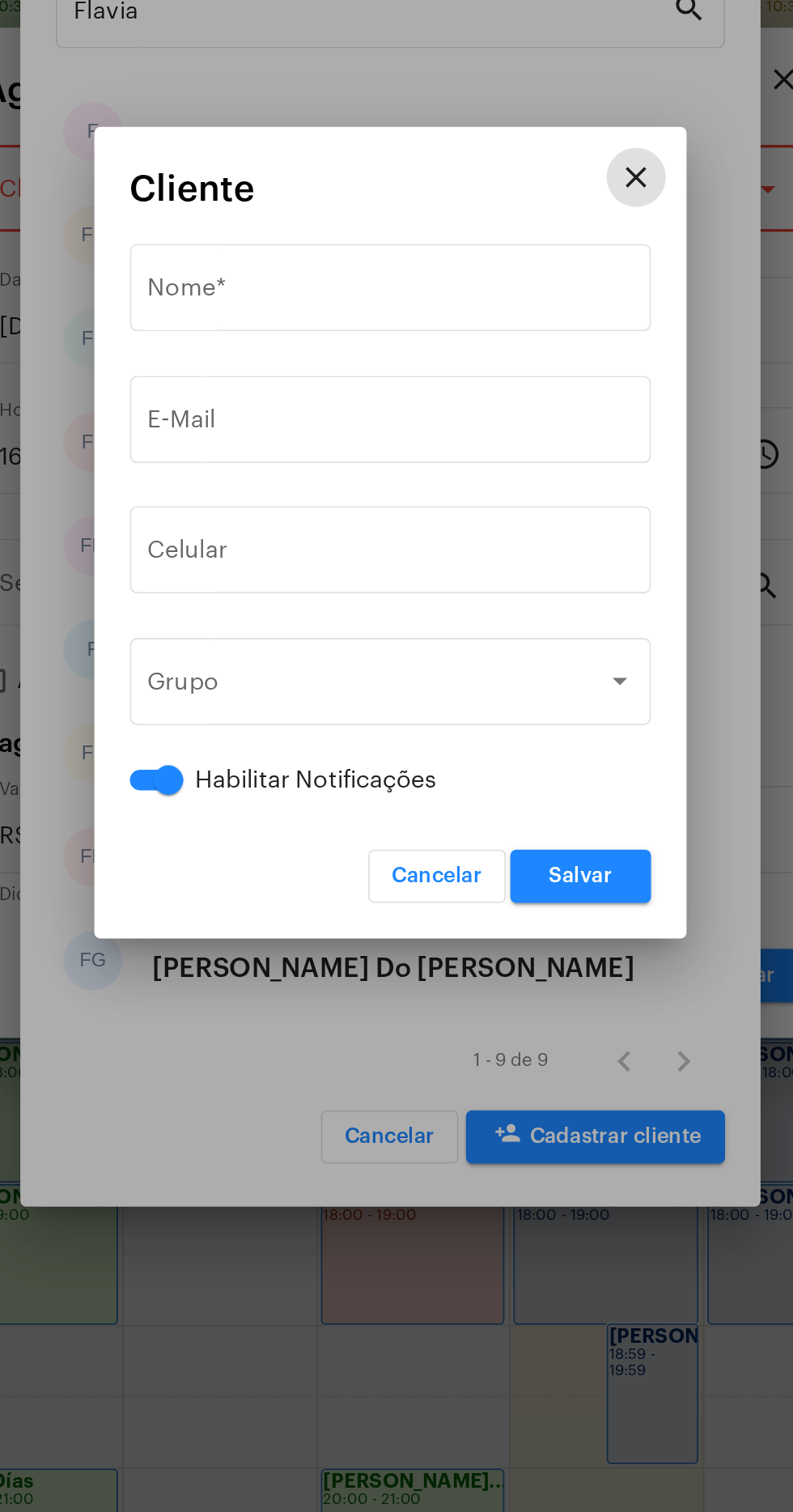
click at [431, 598] on div "Nome *" at bounding box center [397, 621] width 266 height 51
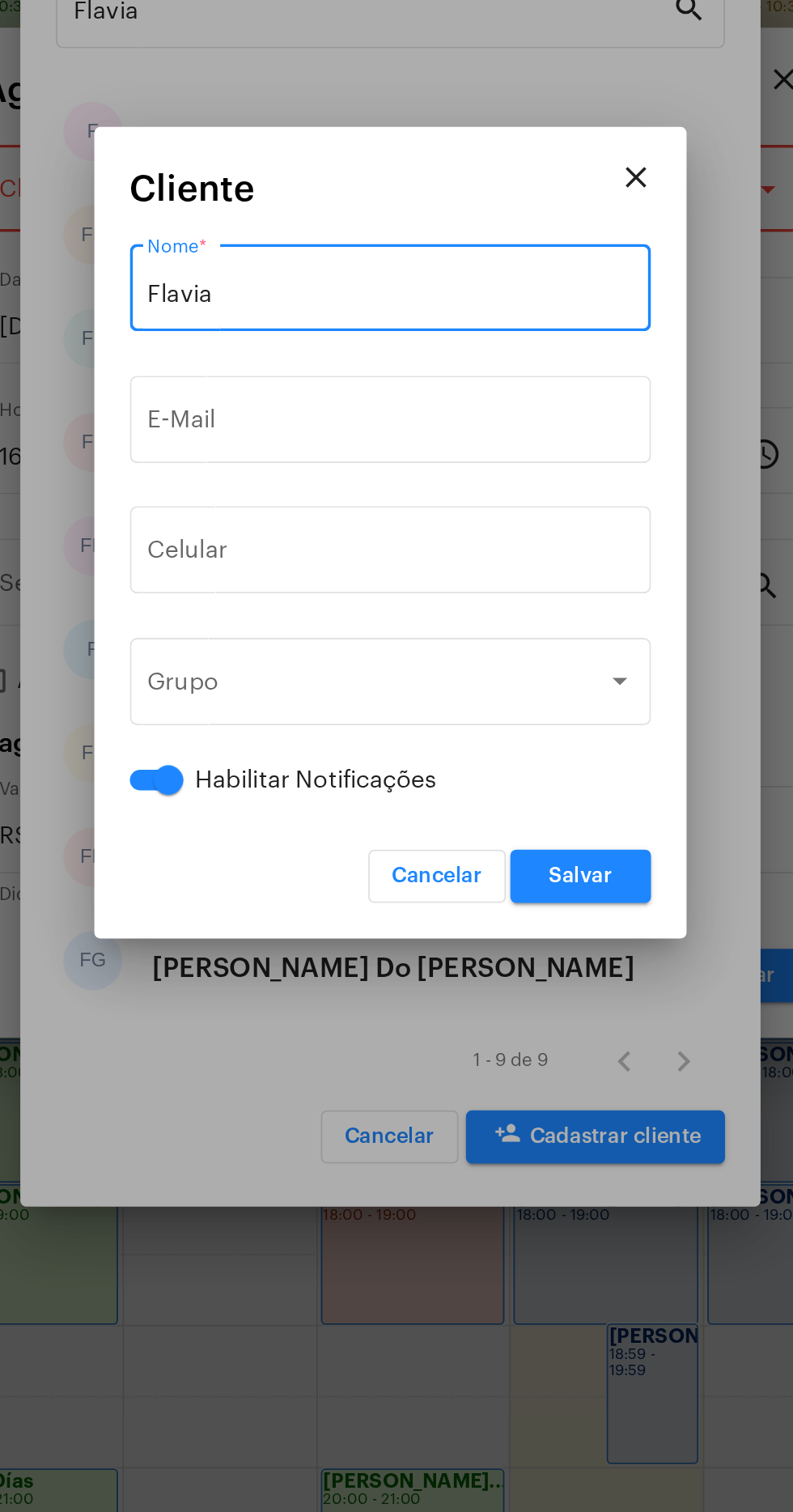
type input "Flavia"
type input "Flávia"
click at [466, 694] on input "E-Mail" at bounding box center [397, 697] width 266 height 14
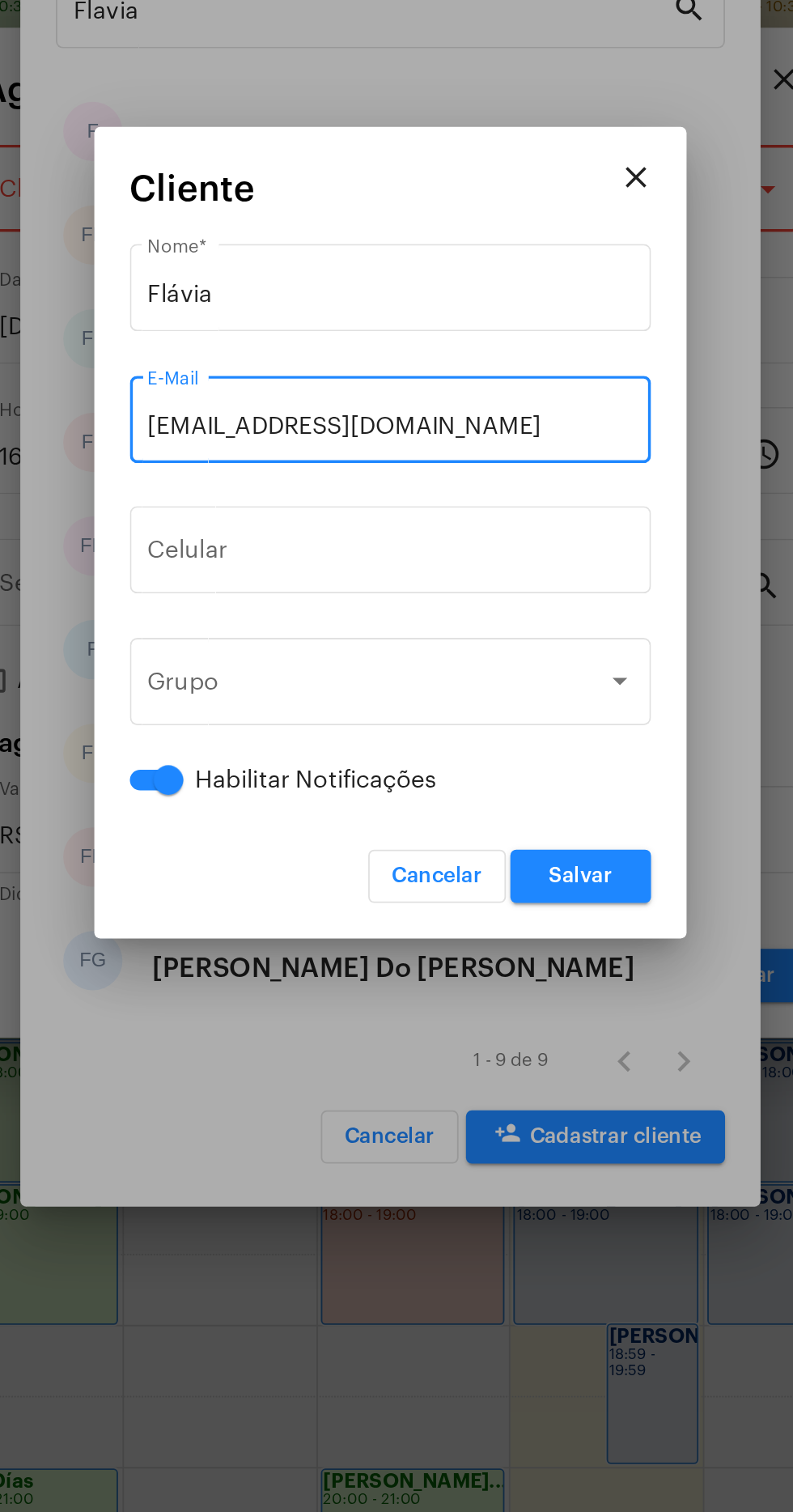
type input "iuryjully@gmail.com"
click at [439, 772] on input "tel" at bounding box center [397, 768] width 266 height 14
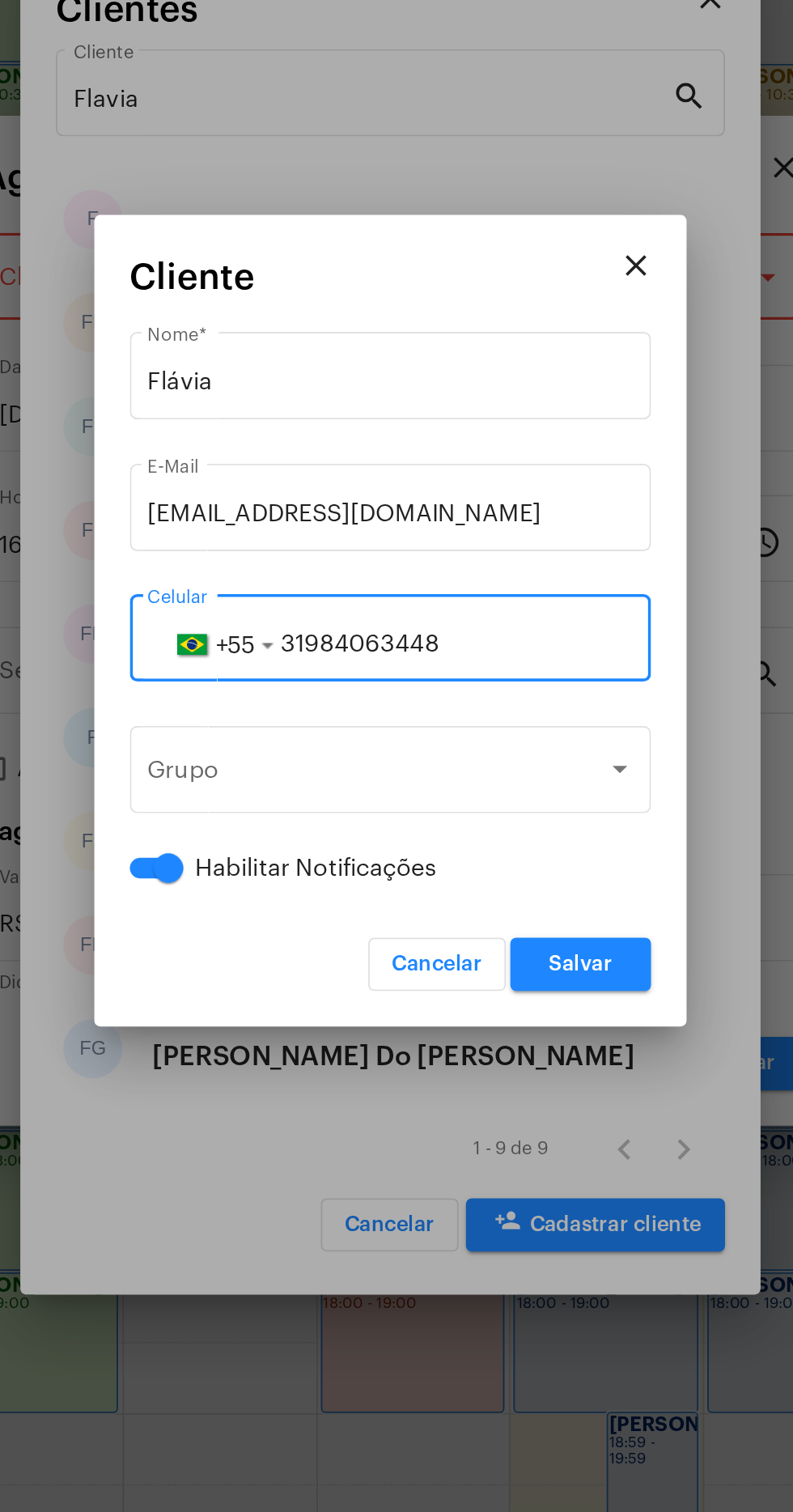
type input "31984063448"
click at [451, 621] on input "Flávia" at bounding box center [397, 625] width 266 height 14
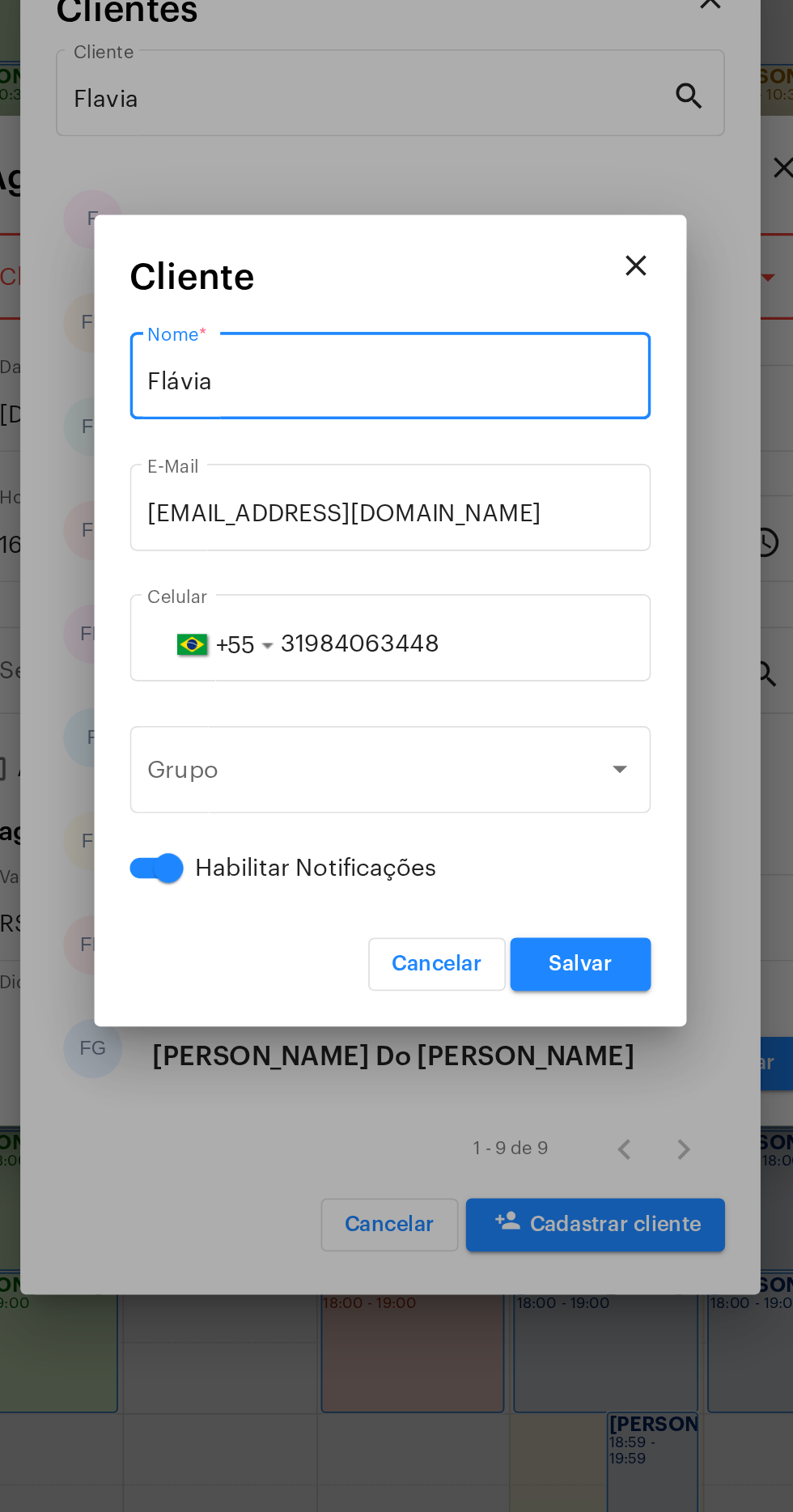
click at [406, 618] on input "Flávia" at bounding box center [397, 625] width 266 height 14
type input "Flávia Maria de Assis Barreto"
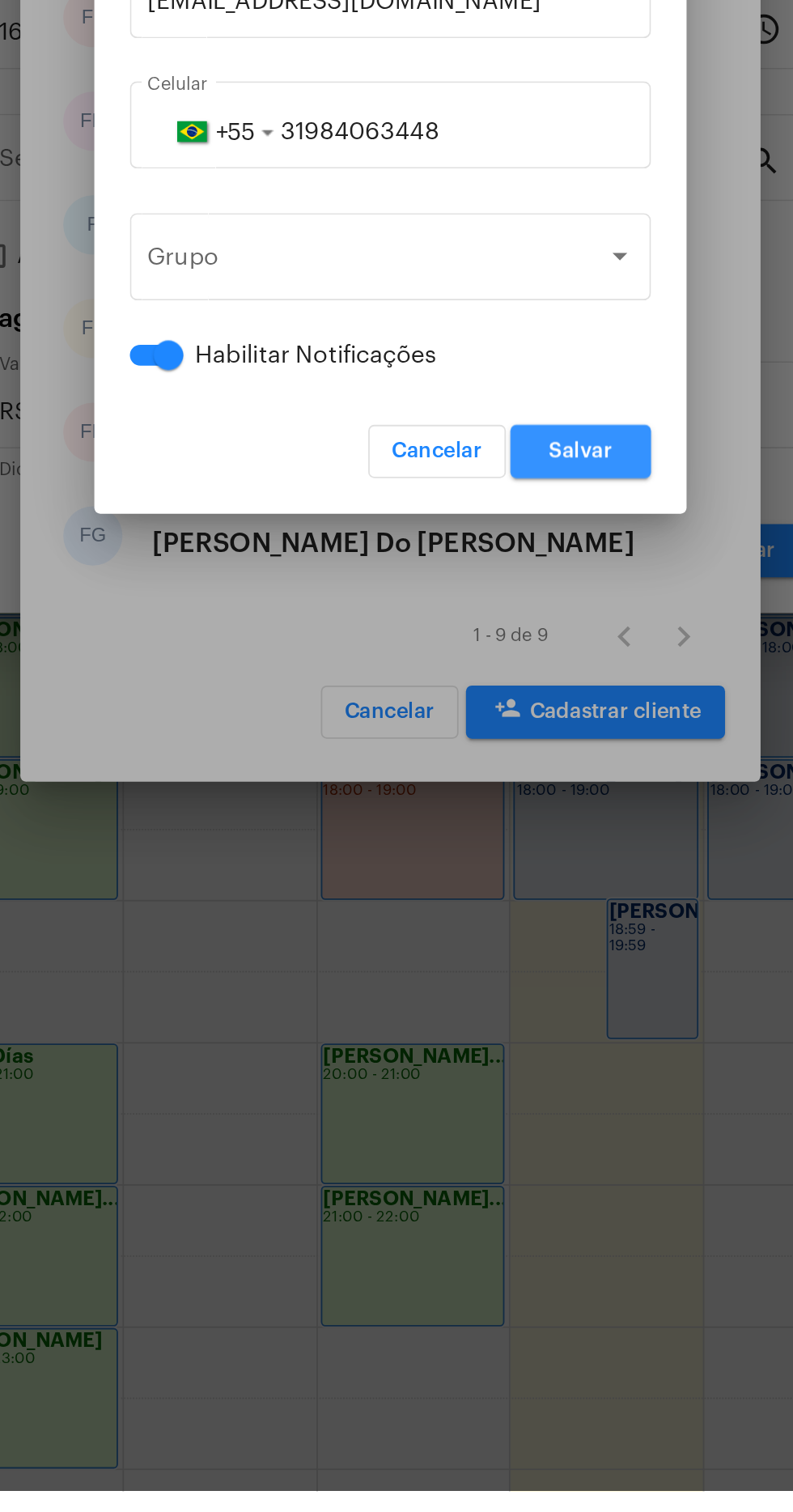
click at [523, 941] on button "Salvar" at bounding box center [500, 944] width 77 height 29
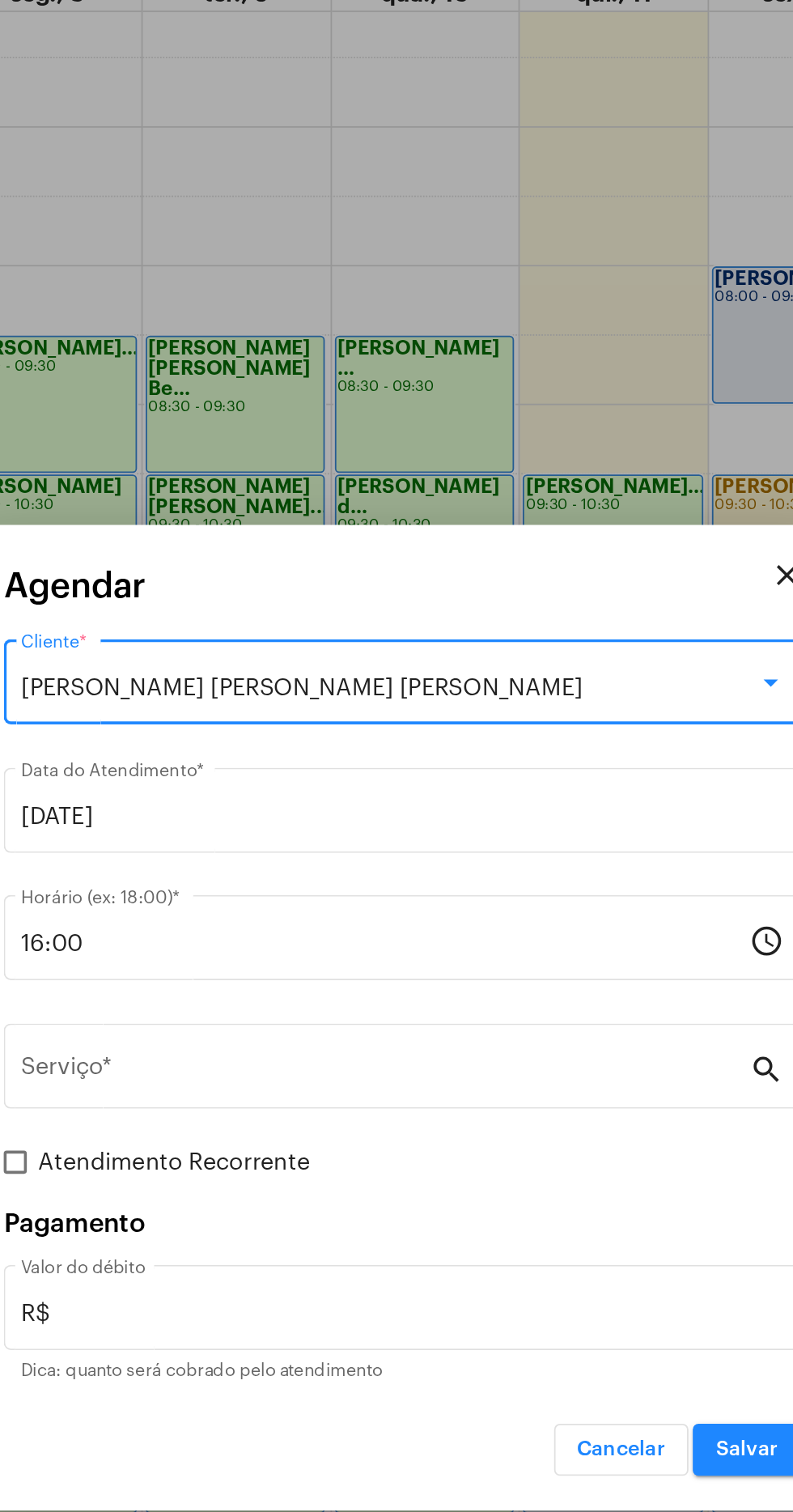
click at [334, 794] on input "Serviço *" at bounding box center [387, 786] width 408 height 14
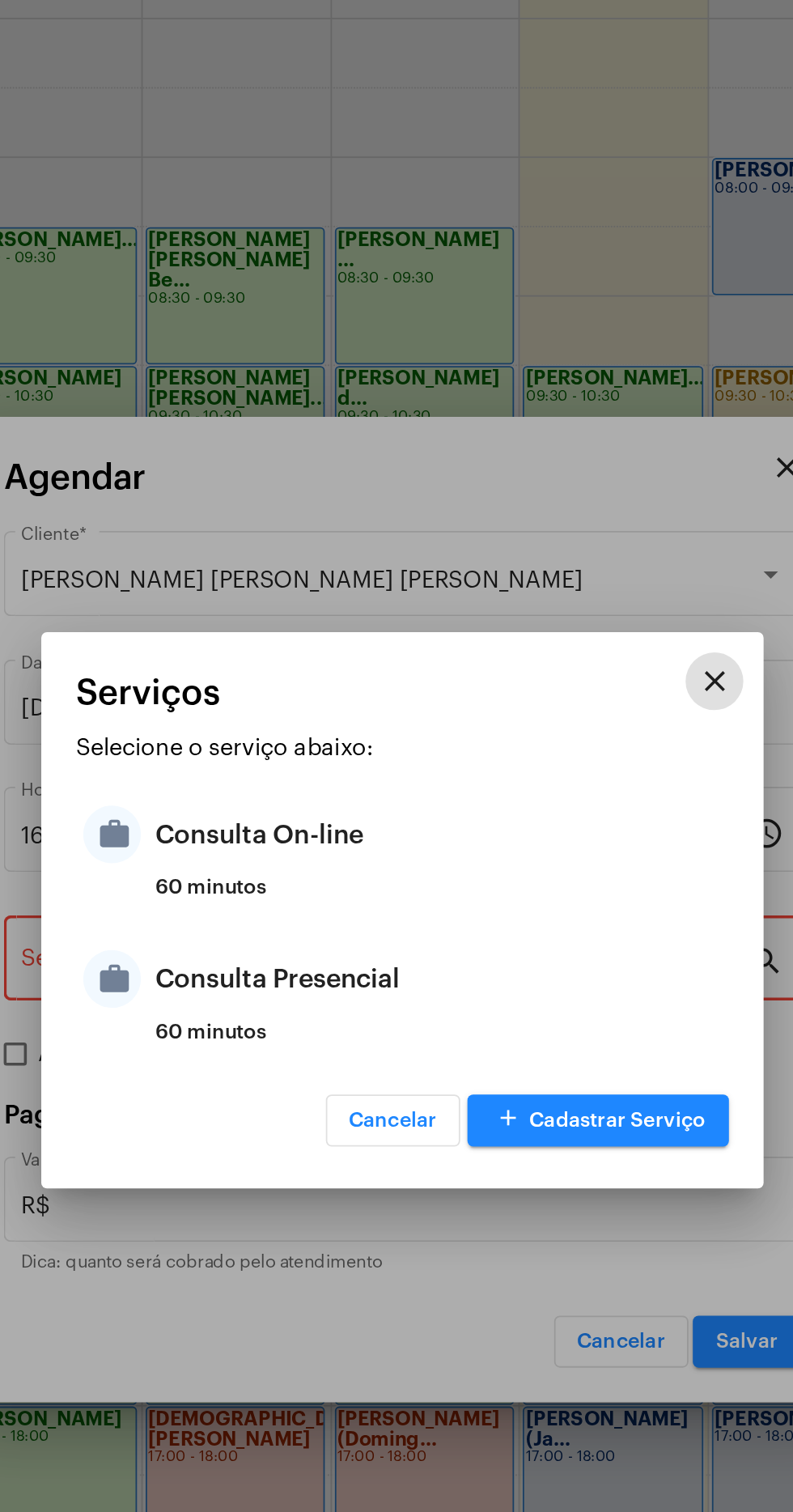
click at [376, 798] on div "Consulta Presencial" at bounding box center [417, 795] width 317 height 48
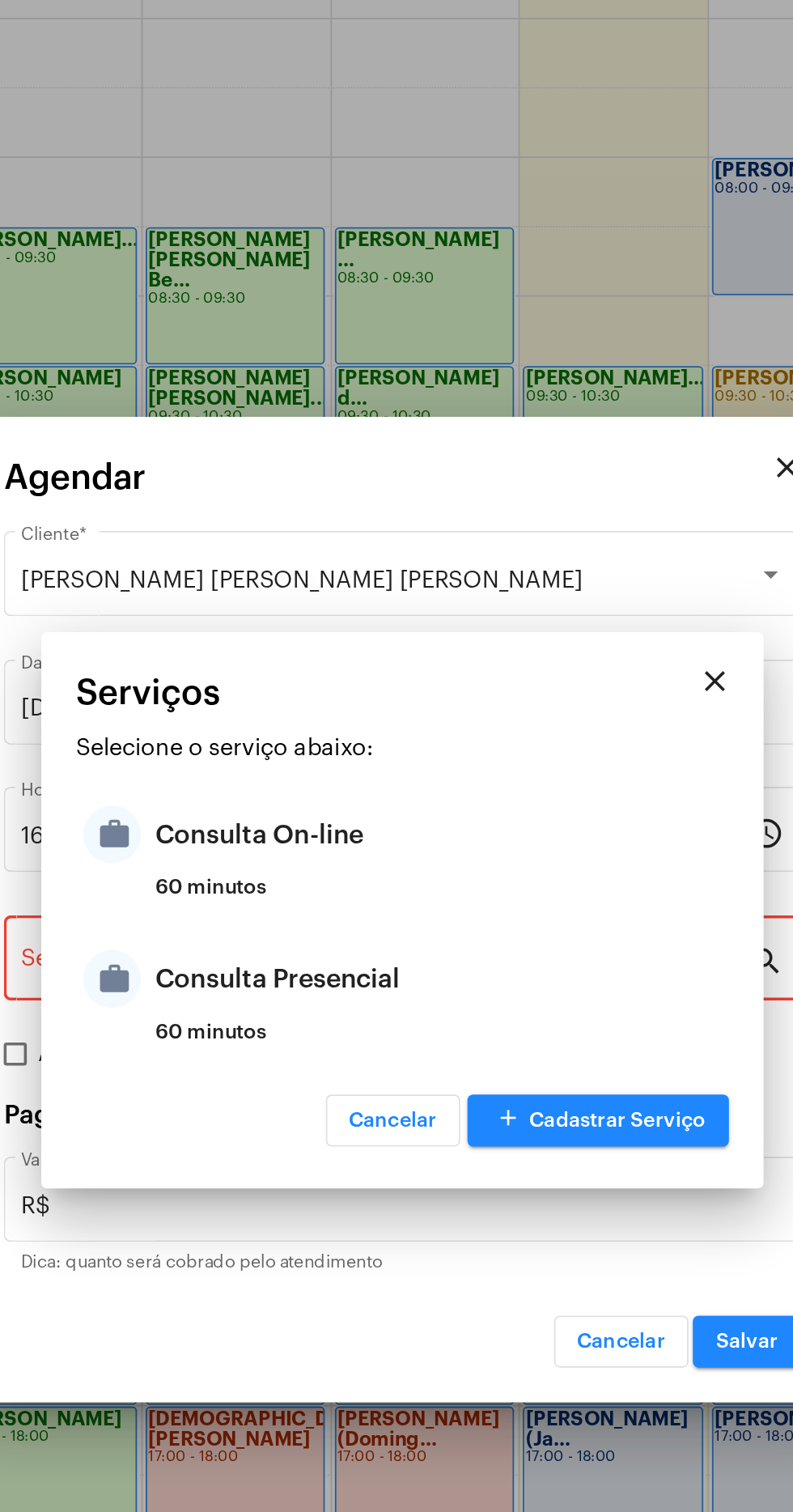
type input "Consulta Presencial"
type input "R$ 150"
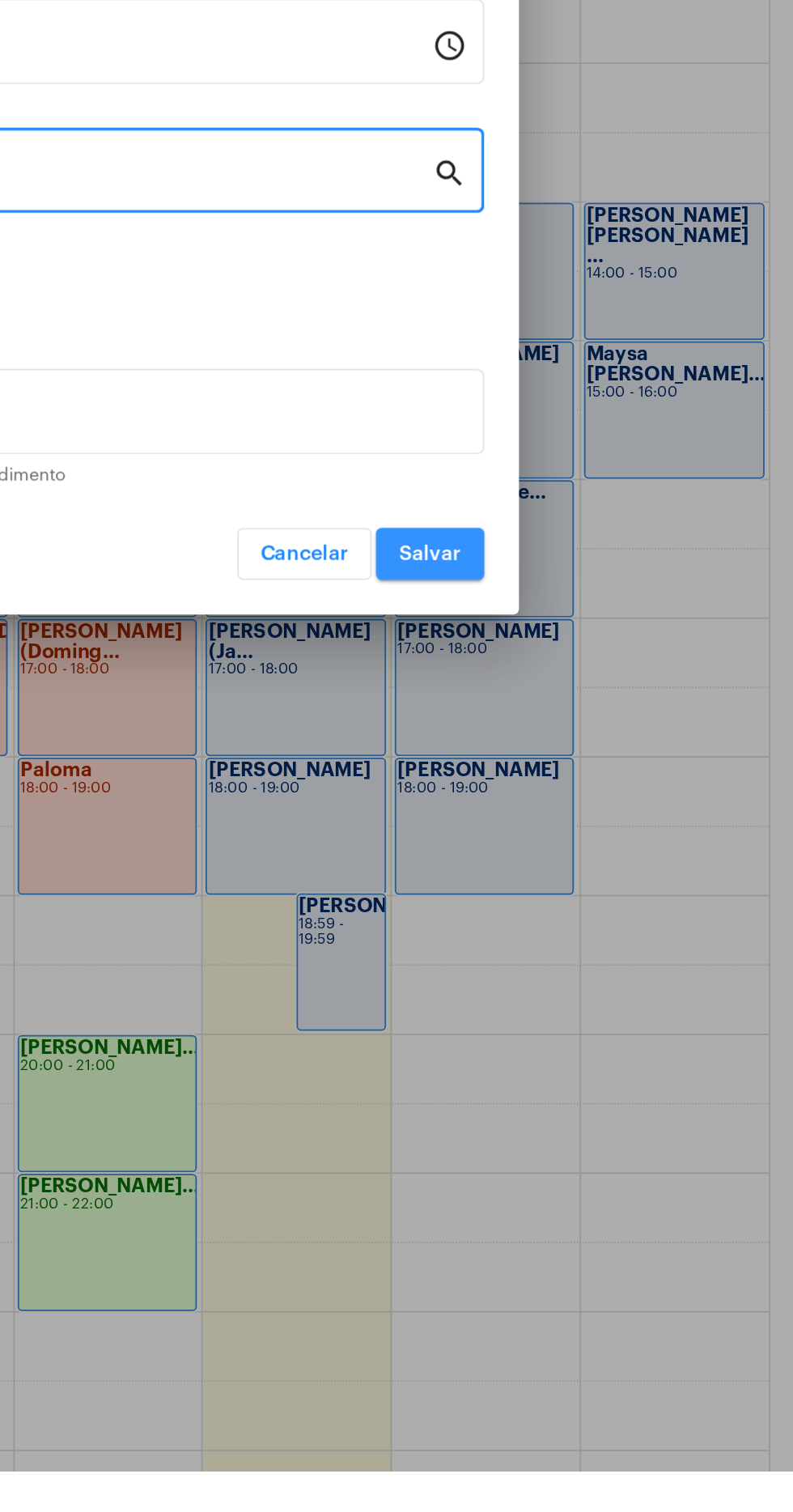
click at [600, 1001] on span "Salvar" at bounding box center [590, 998] width 35 height 11
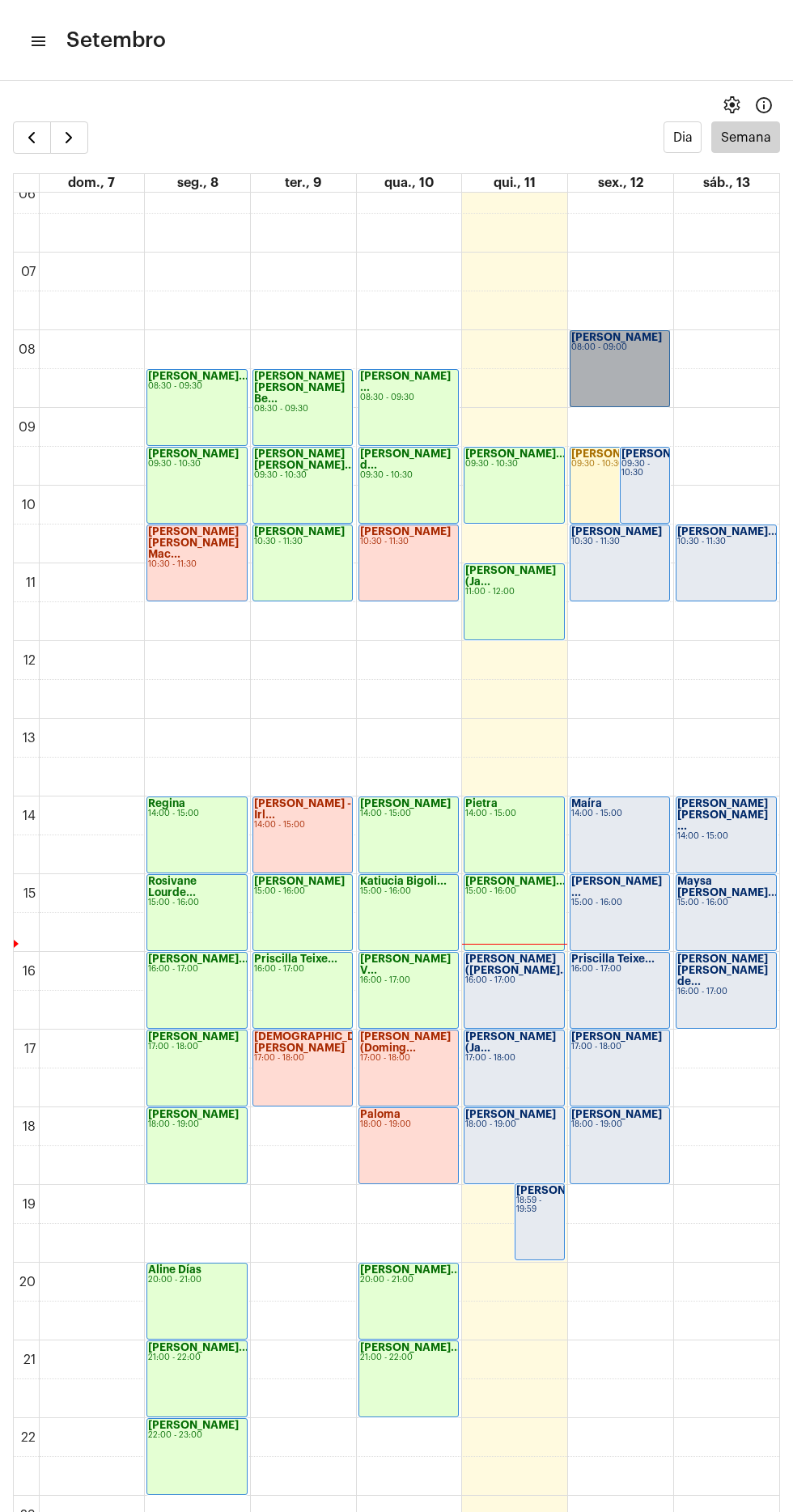
click at [638, 365] on link "Maria 08:00 - 09:00" at bounding box center [620, 369] width 101 height 77
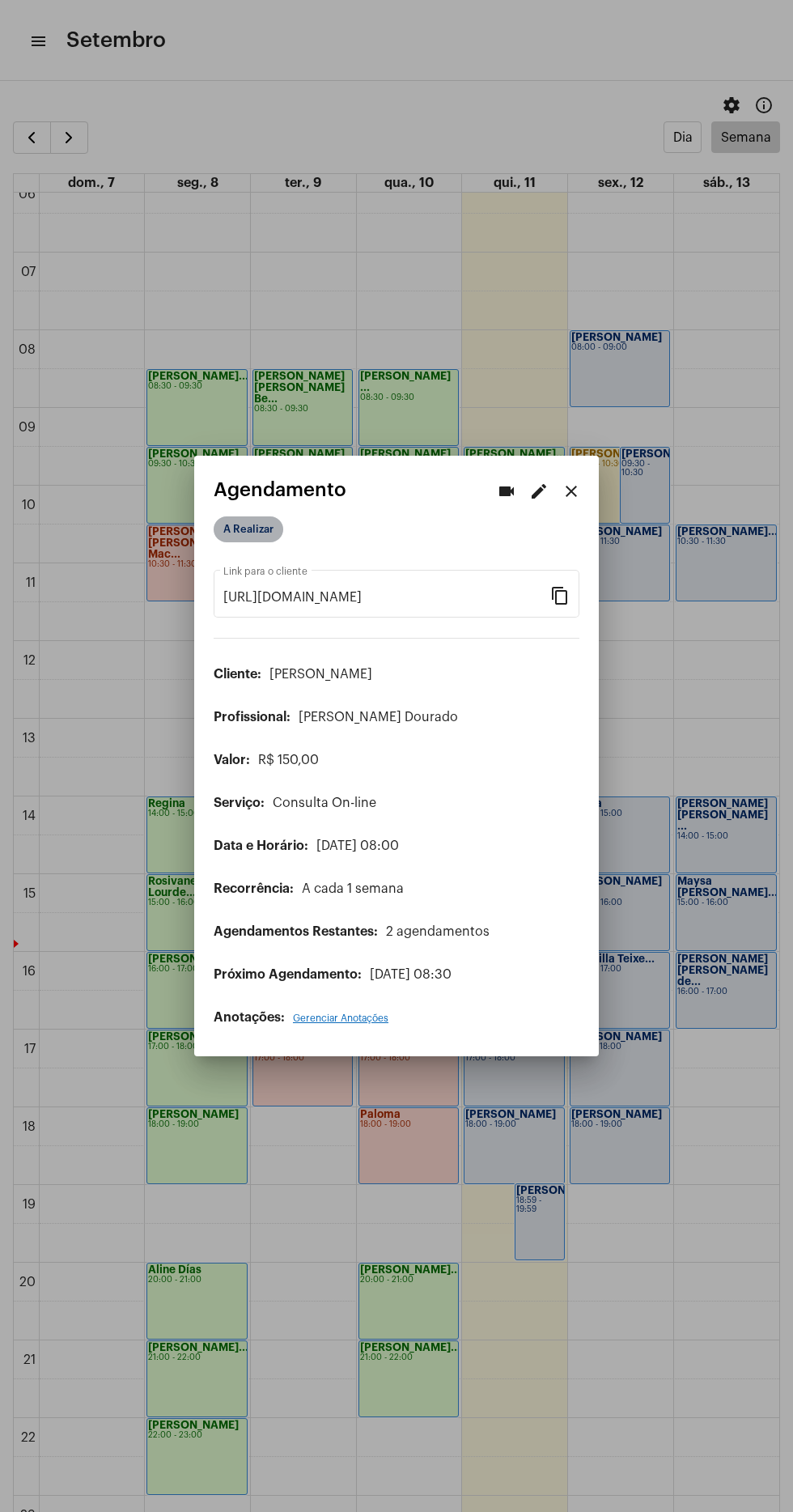
click at [275, 519] on mat-chip "A Realizar" at bounding box center [248, 529] width 69 height 26
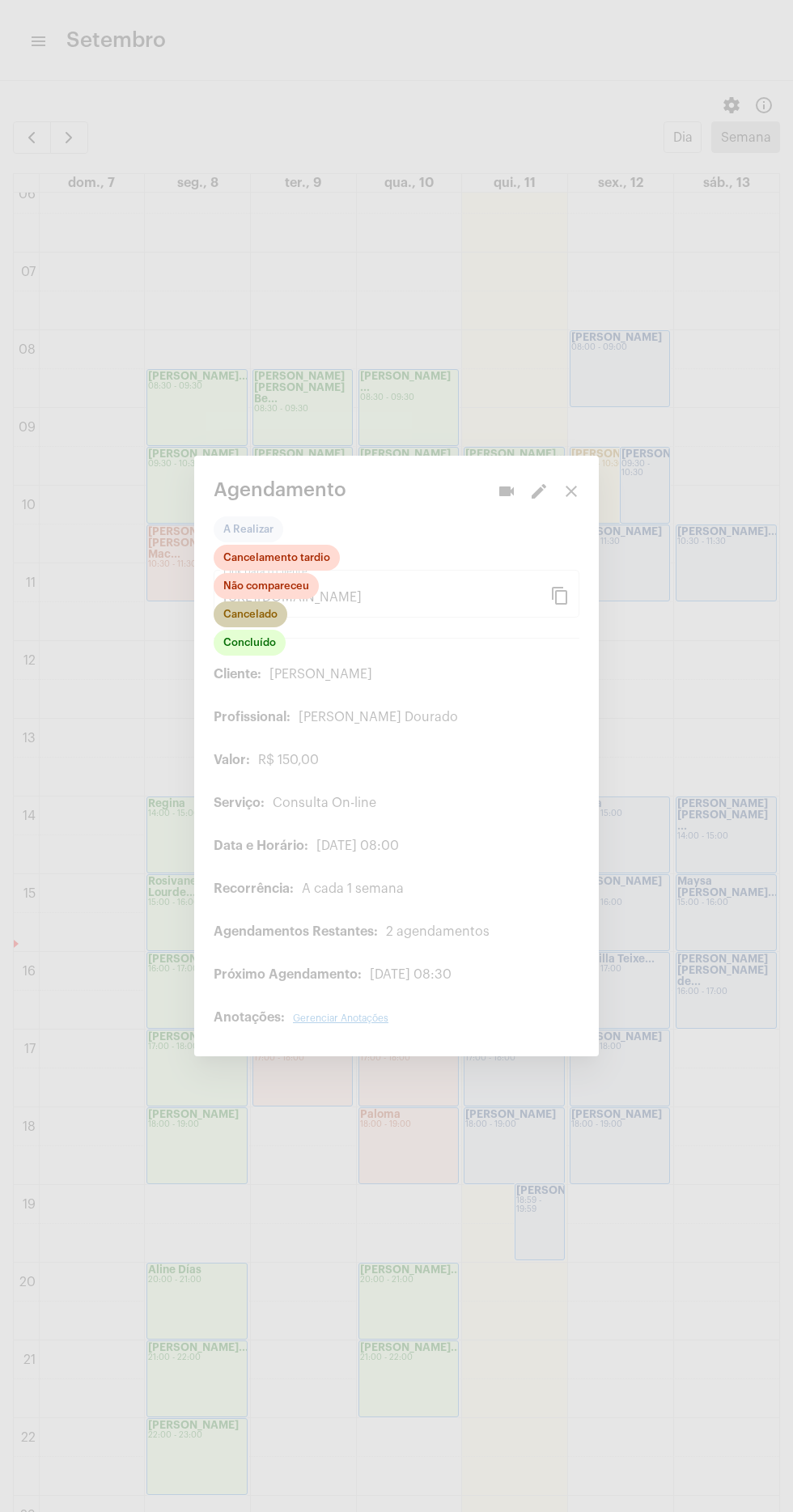
click at [278, 606] on mat-chip "Cancelado" at bounding box center [251, 614] width 74 height 26
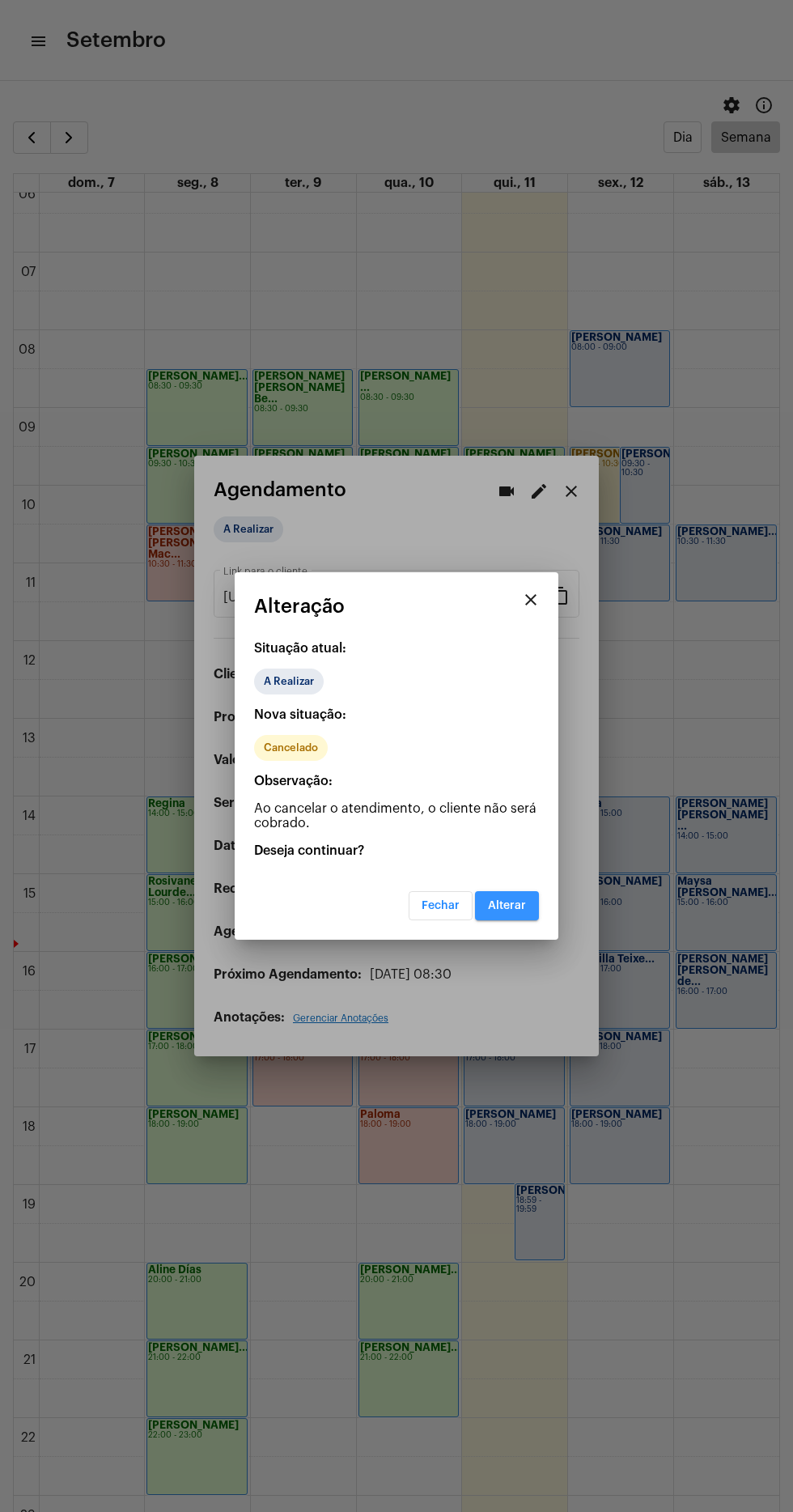
click at [535, 903] on button "Alterar" at bounding box center [506, 906] width 64 height 29
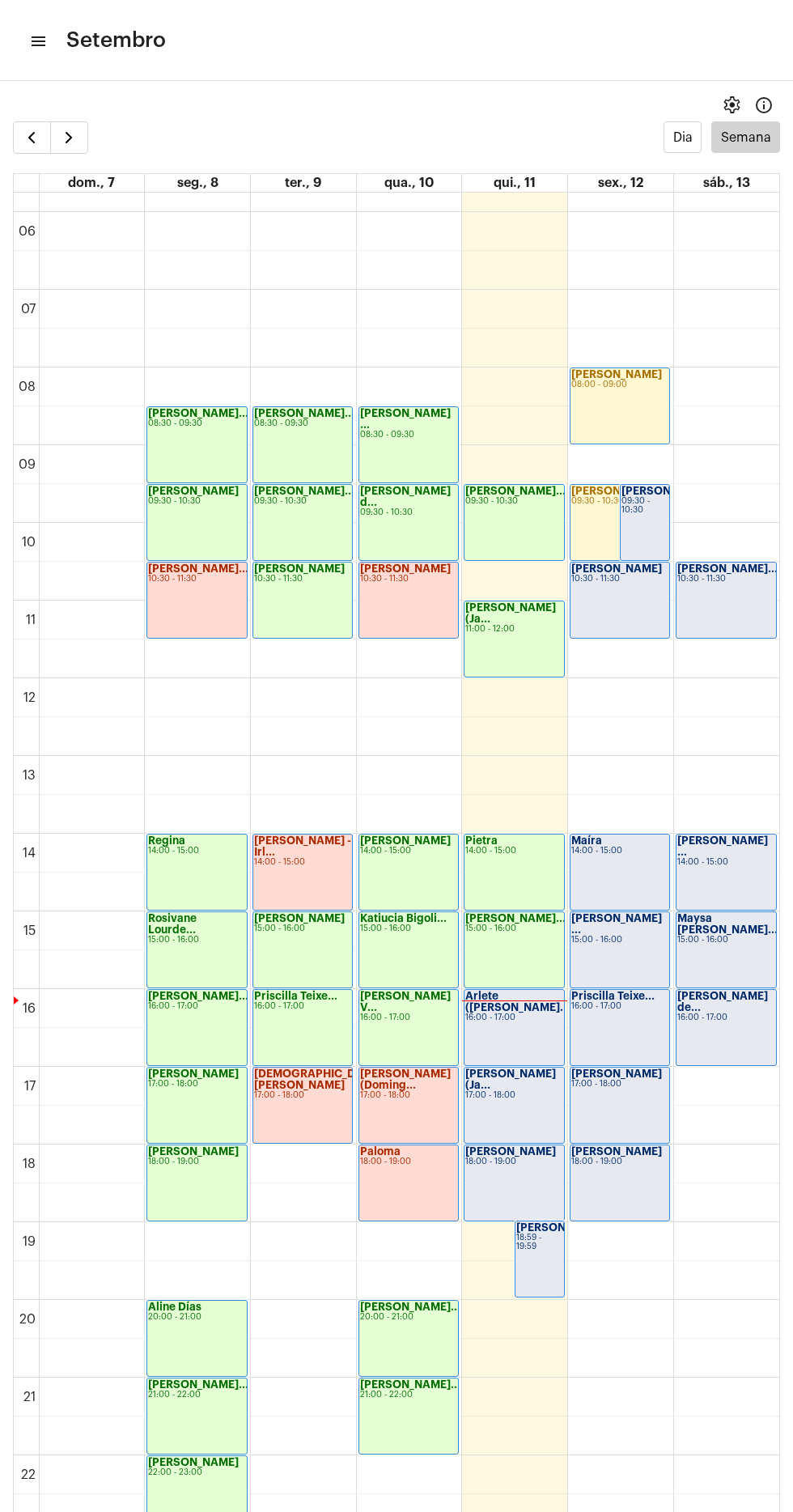
scroll to position [511, 0]
